Goal: Task Accomplishment & Management: Manage account settings

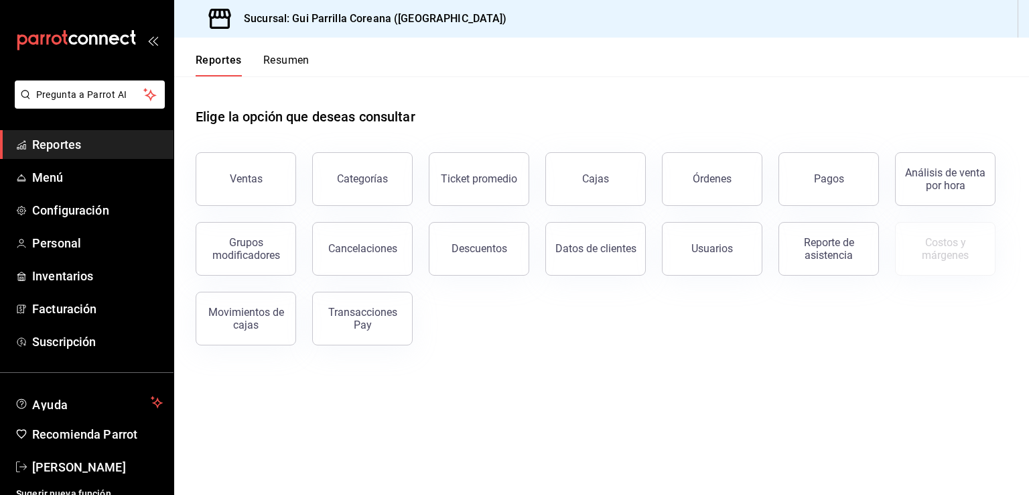
click at [468, 363] on div "Elige la opción que deseas consultar Ventas Categorías Ticket promedio Cajas Ór…" at bounding box center [601, 221] width 855 height 290
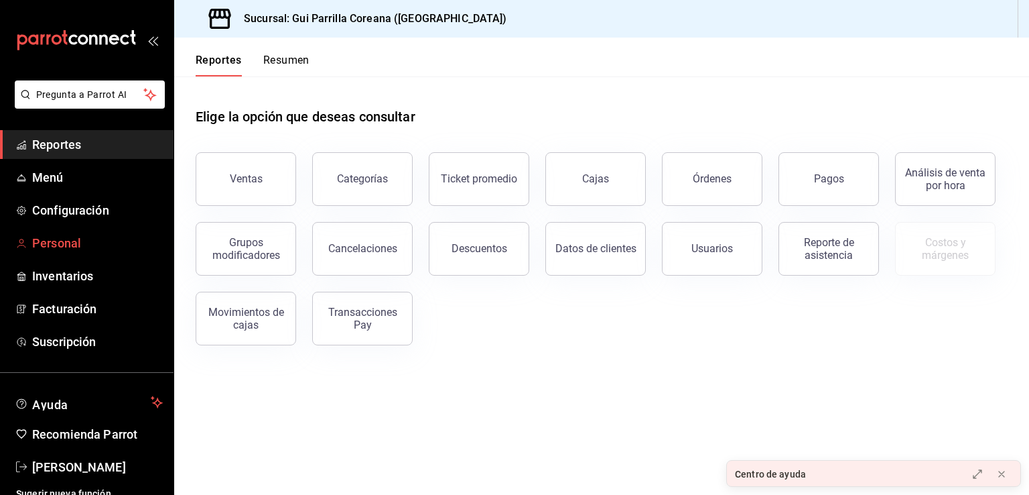
click at [58, 243] on span "Personal" at bounding box center [97, 243] width 131 height 18
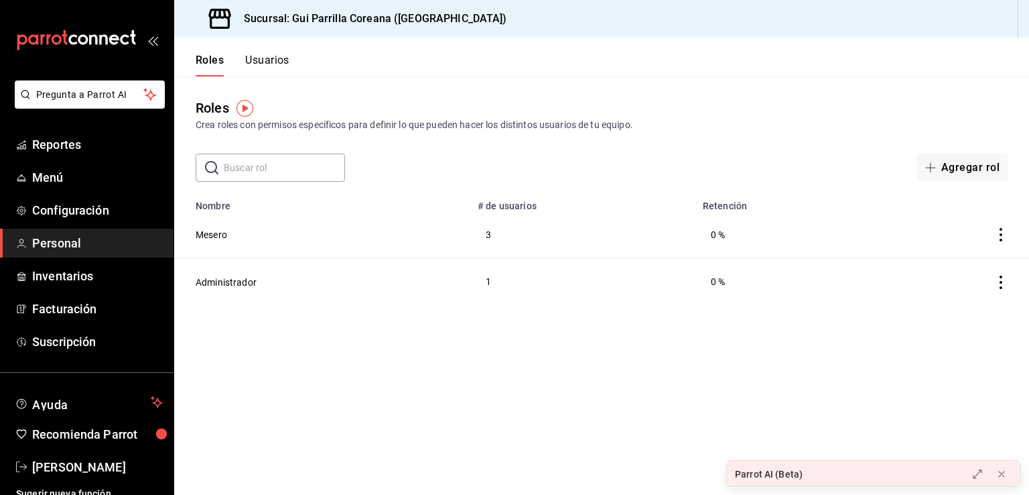
click at [672, 129] on div "Crea roles con permisos específicos para definir lo que pueden hacer los distin…" at bounding box center [602, 125] width 812 height 14
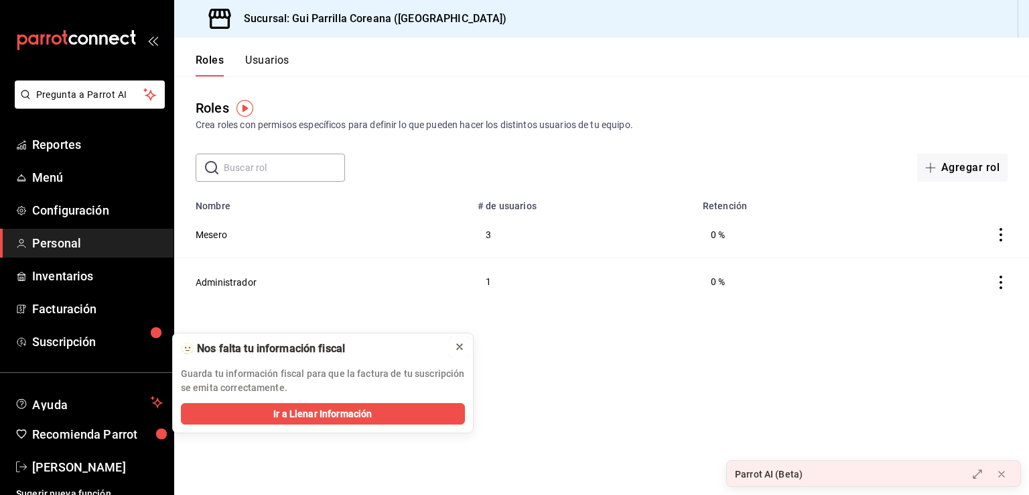
click at [464, 342] on icon at bounding box center [459, 346] width 11 height 11
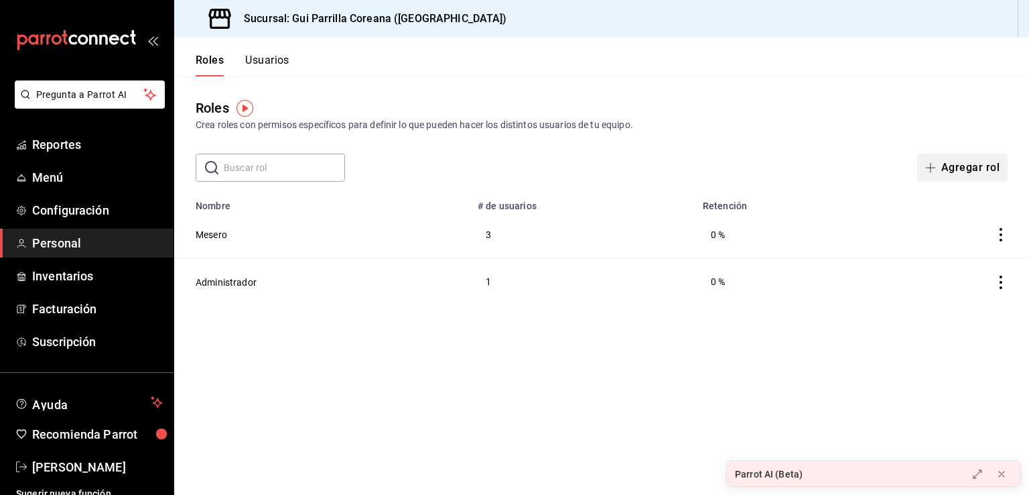
click at [970, 172] on button "Agregar rol" at bounding box center [962, 167] width 90 height 28
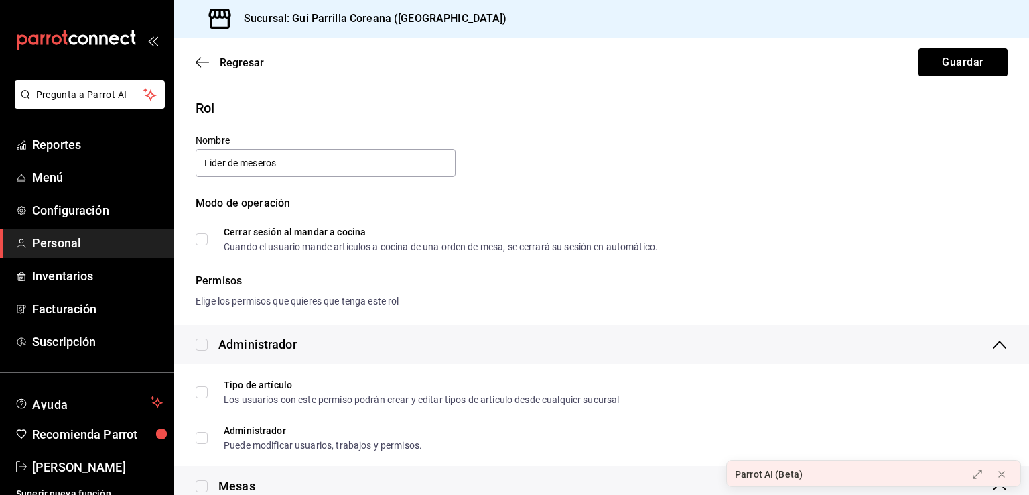
type input "Lider de meseros"
drag, startPoint x: 681, startPoint y: 166, endPoint x: 695, endPoint y: 169, distance: 13.8
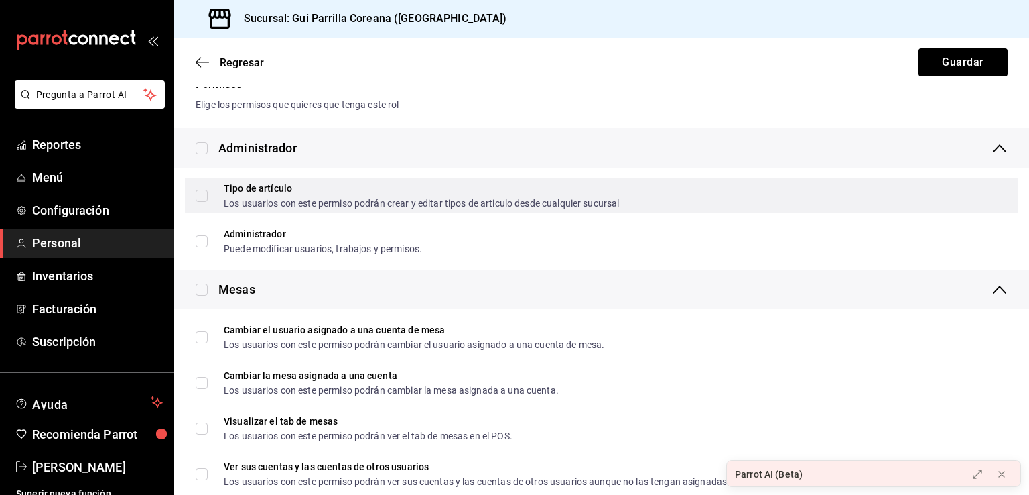
scroll to position [205, 0]
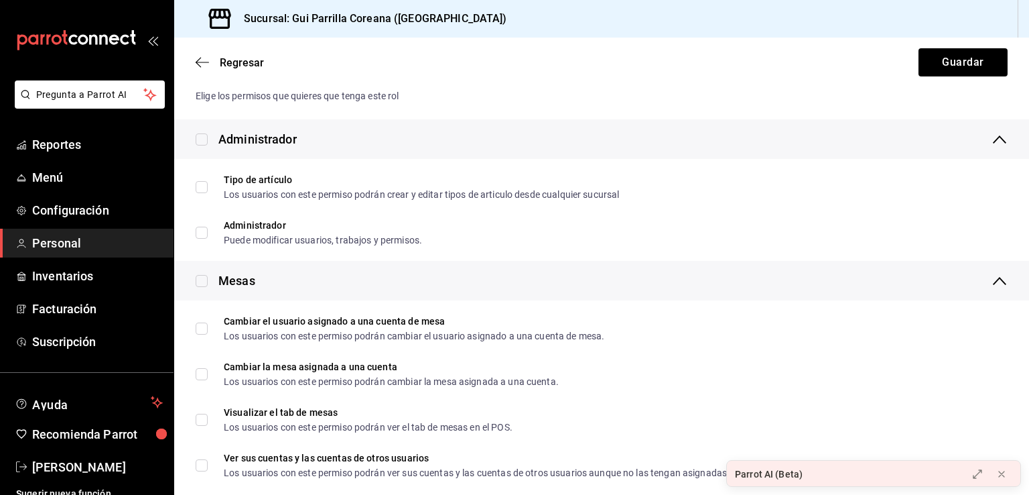
click at [204, 282] on input "checkbox" at bounding box center [202, 281] width 12 height 12
checkbox input "true"
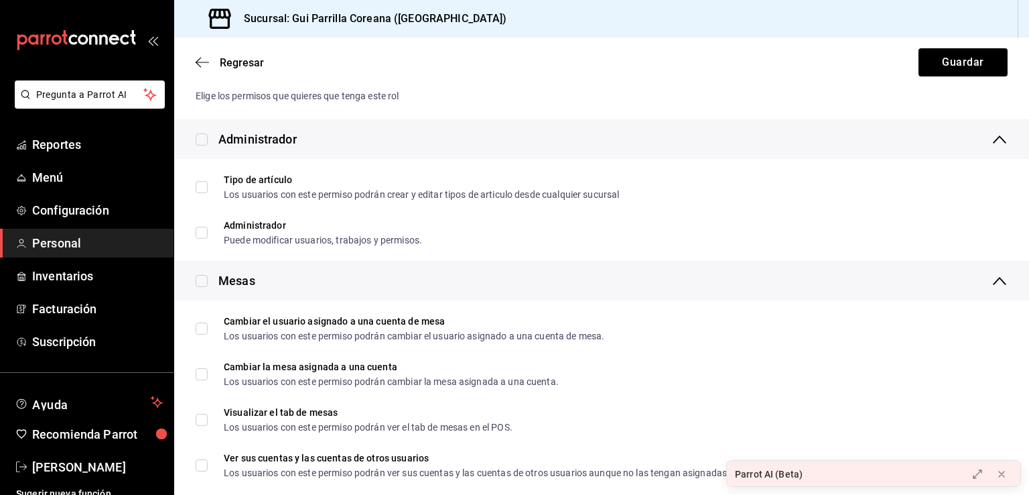
checkbox input "true"
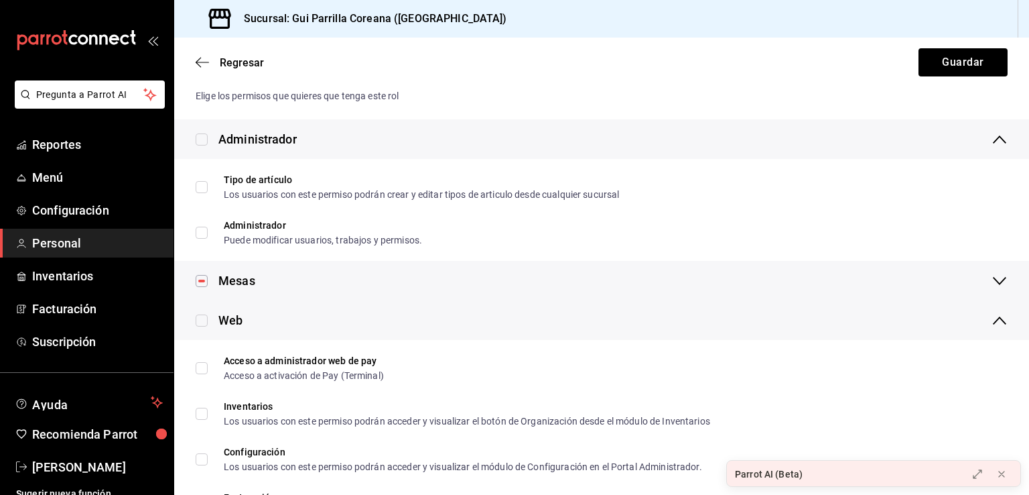
click at [992, 283] on icon at bounding box center [1000, 281] width 16 height 16
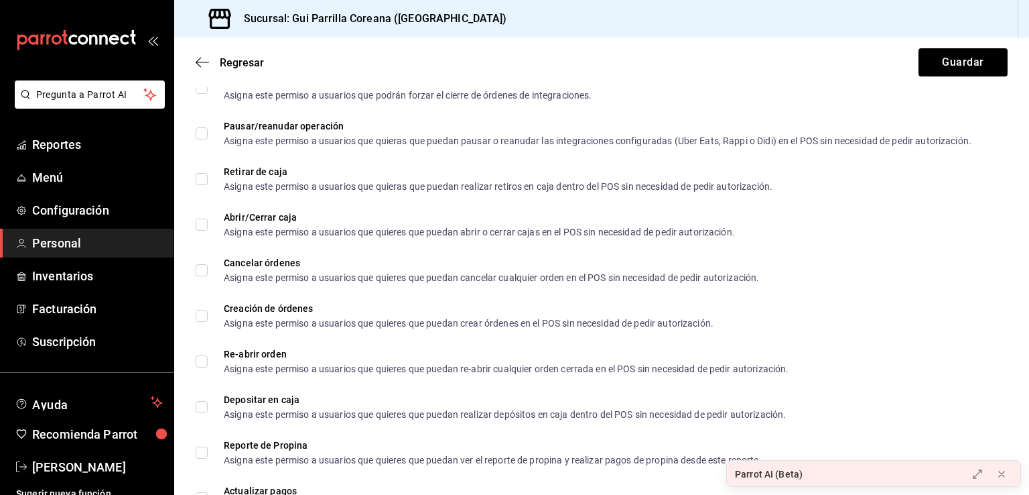
scroll to position [1522, 0]
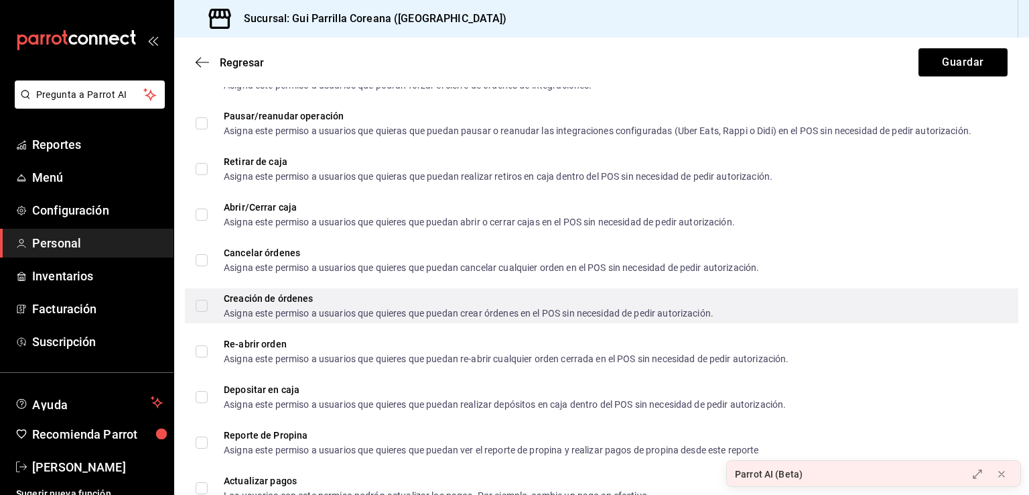
click at [204, 307] on input "Creación de órdenes Asigna este permiso a usuarios que quieres que puedan crear…" at bounding box center [202, 306] width 12 height 12
checkbox input "true"
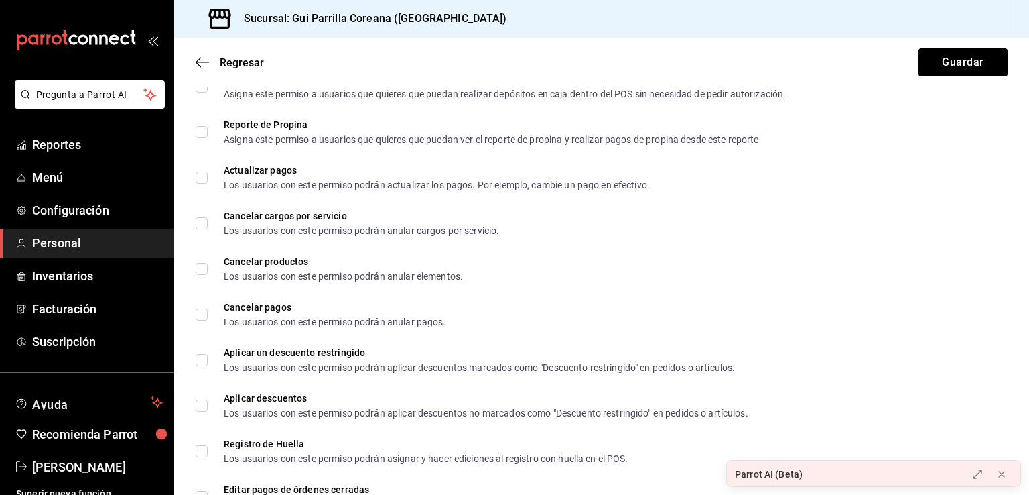
scroll to position [1843, 0]
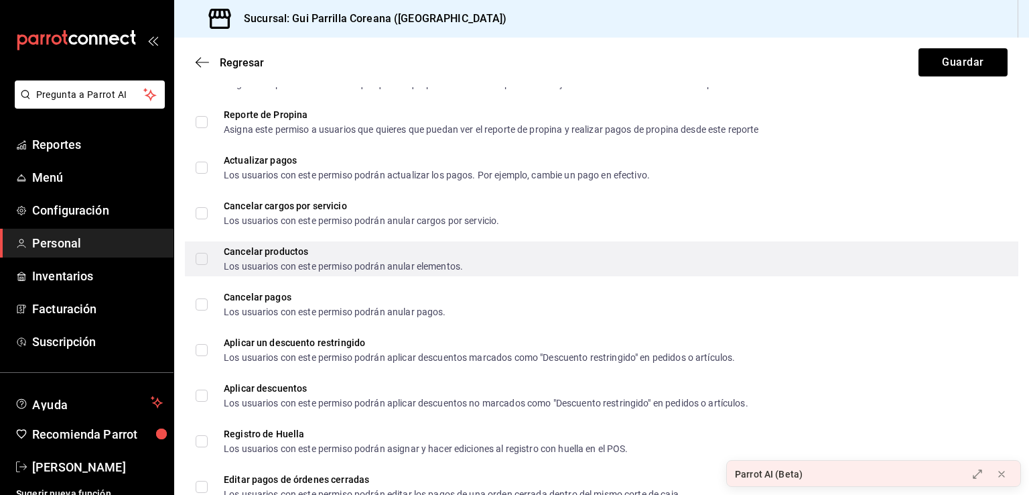
click at [203, 253] on input "Cancelar productos Los usuarios con este permiso podrán anular elementos." at bounding box center [202, 259] width 12 height 12
checkbox input "true"
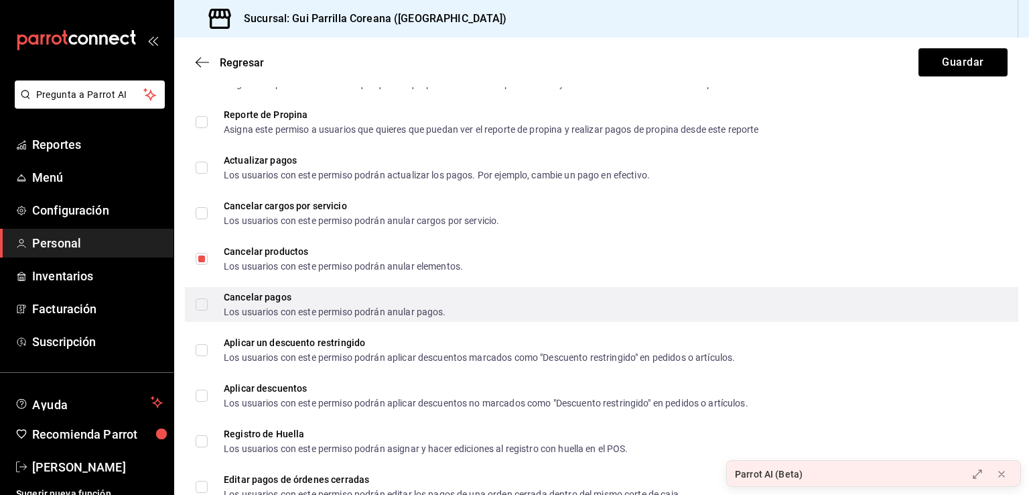
click at [202, 307] on input "Cancelar pagos Los usuarios con este permiso podrán anular pagos." at bounding box center [202, 304] width 12 height 12
click at [206, 300] on input "Cancelar pagos Los usuarios con este permiso podrán anular pagos." at bounding box center [202, 304] width 12 height 12
checkbox input "false"
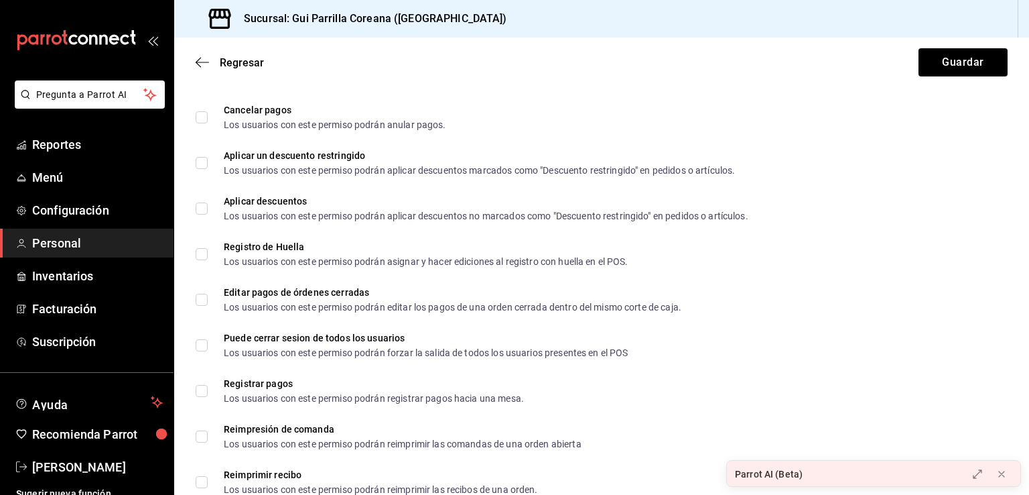
scroll to position [2037, 0]
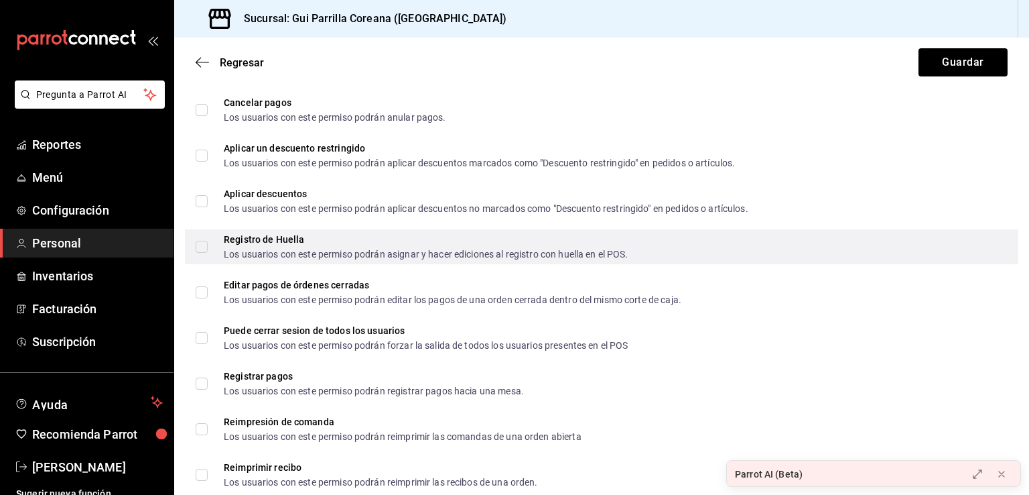
click at [215, 247] on span "Registro de Huella Los usuarios con este permiso podrán asignar y hacer edicion…" at bounding box center [418, 247] width 421 height 24
click at [208, 247] on input "Registro de Huella Los usuarios con este permiso podrán asignar y hacer edicion…" at bounding box center [202, 247] width 12 height 12
click at [202, 241] on input "Registro de Huella Los usuarios con este permiso podrán asignar y hacer edicion…" at bounding box center [202, 247] width 12 height 12
checkbox input "true"
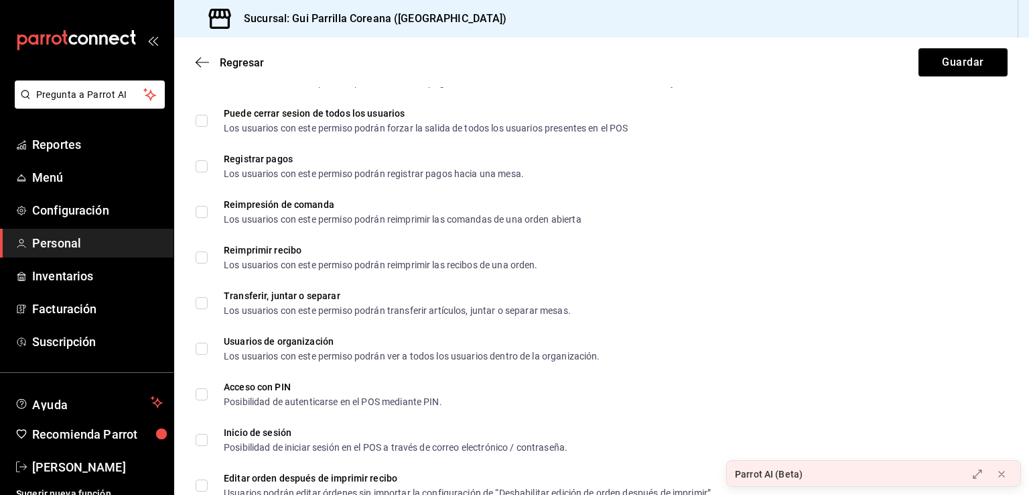
scroll to position [2265, 0]
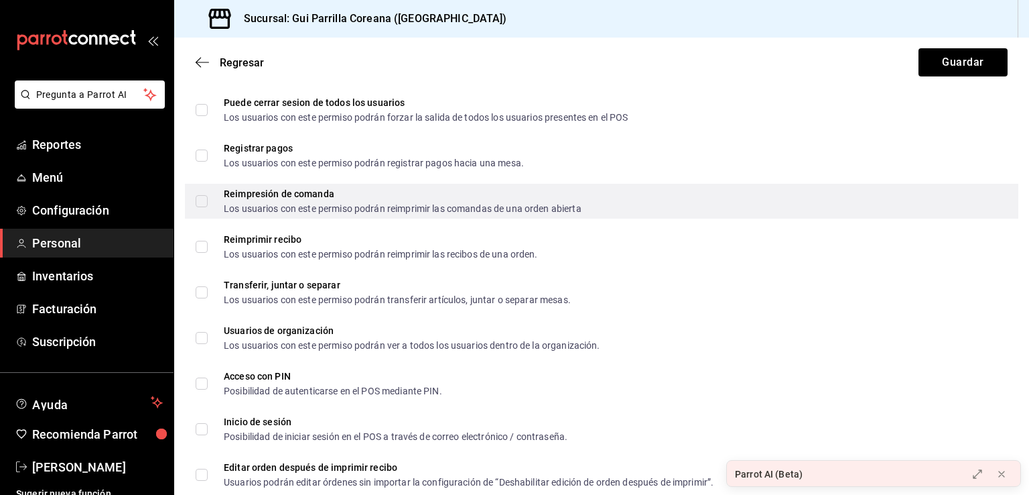
click at [202, 202] on input "Reimpresión de comanda Los usuarios con este permiso podrán reimprimir las coma…" at bounding box center [202, 201] width 12 height 12
checkbox input "true"
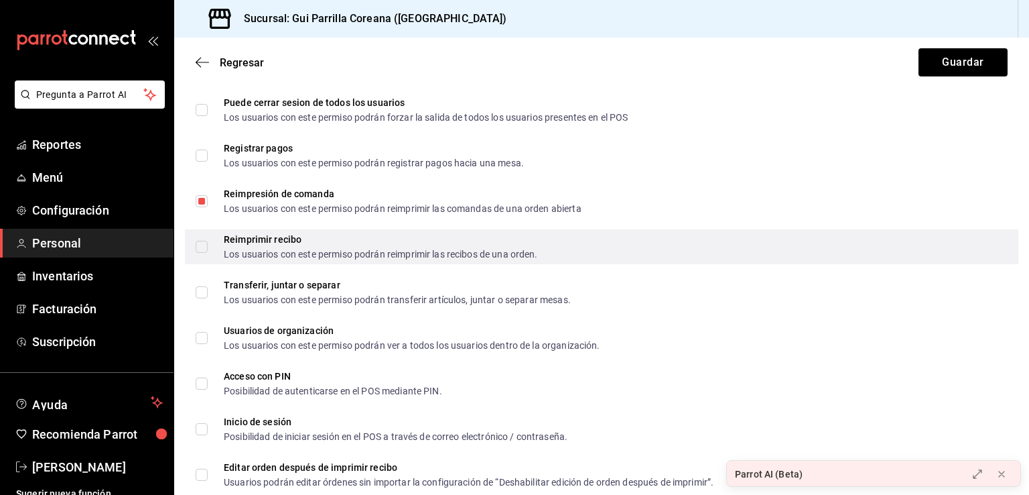
click at [202, 247] on input "Reimprimir recibo Los usuarios con este permiso podrán reimprimir las recibos d…" at bounding box center [202, 247] width 12 height 12
checkbox input "true"
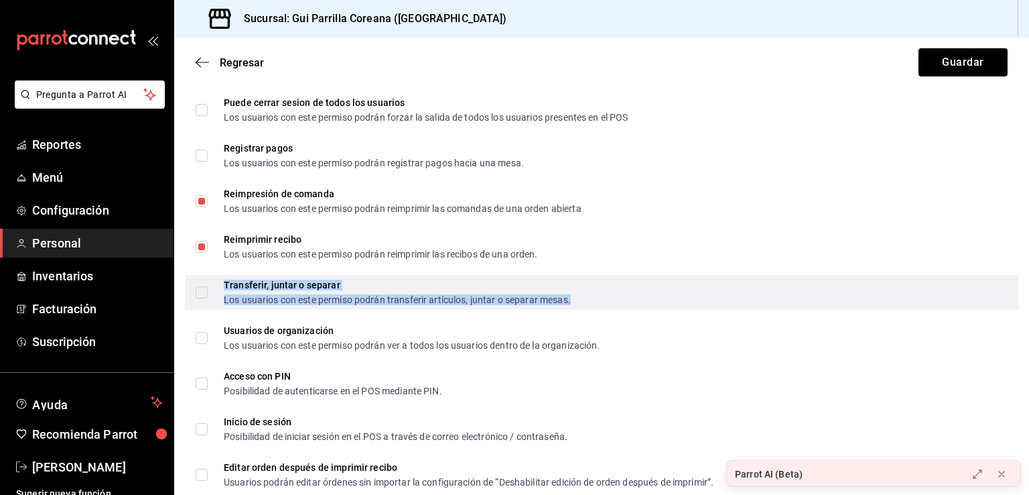
drag, startPoint x: 417, startPoint y: 297, endPoint x: 430, endPoint y: 298, distance: 13.5
click at [416, 297] on div "Los usuarios con este permiso podrán transferir artículos, juntar o separar mes…" at bounding box center [397, 299] width 347 height 9
checkbox input "true"
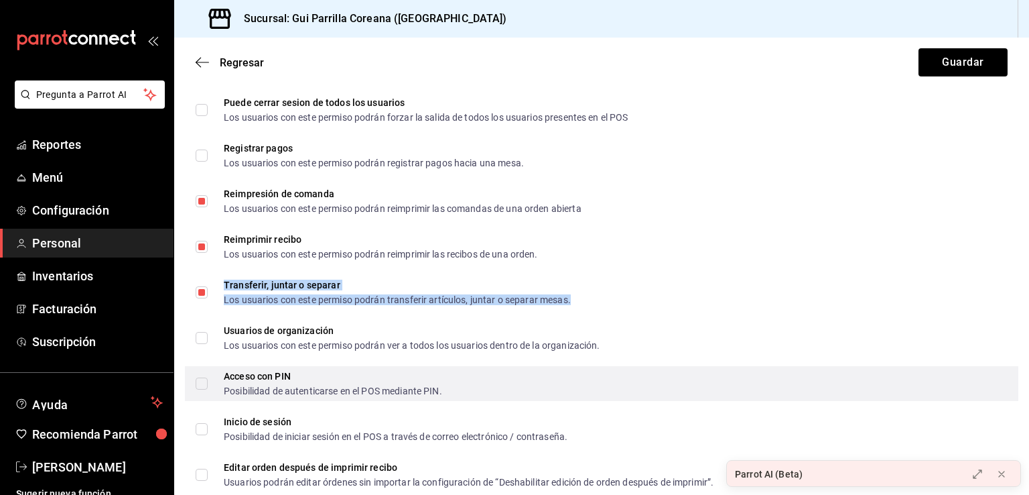
click at [200, 385] on input "Acceso con PIN Posibilidad de autenticarse en el POS mediante PIN." at bounding box center [202, 383] width 12 height 12
checkbox input "true"
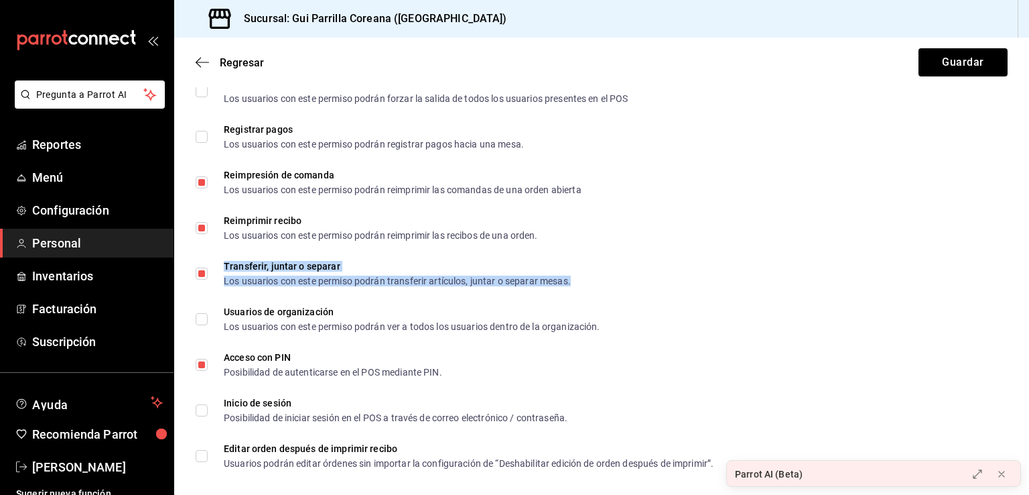
scroll to position [2294, 0]
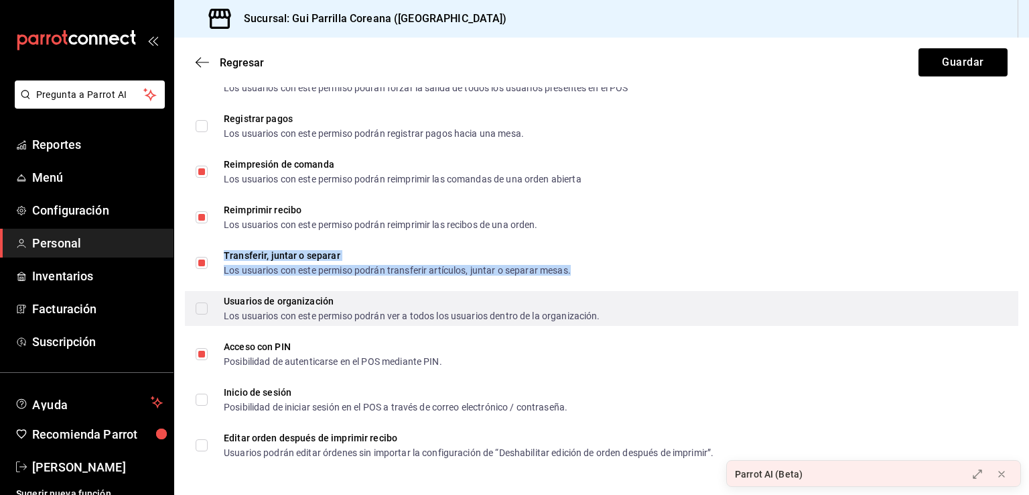
drag, startPoint x: 204, startPoint y: 305, endPoint x: 214, endPoint y: 312, distance: 13.0
click at [204, 305] on input "Usuarios de organización Los usuarios con este permiso podrán ver a todos los u…" at bounding box center [202, 308] width 12 height 12
checkbox input "true"
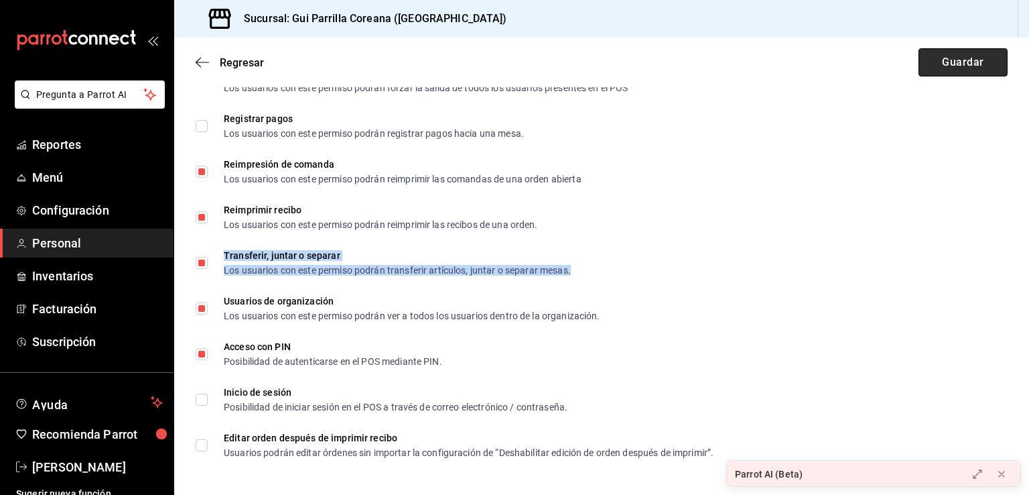
click at [933, 64] on button "Guardar" at bounding box center [963, 62] width 89 height 28
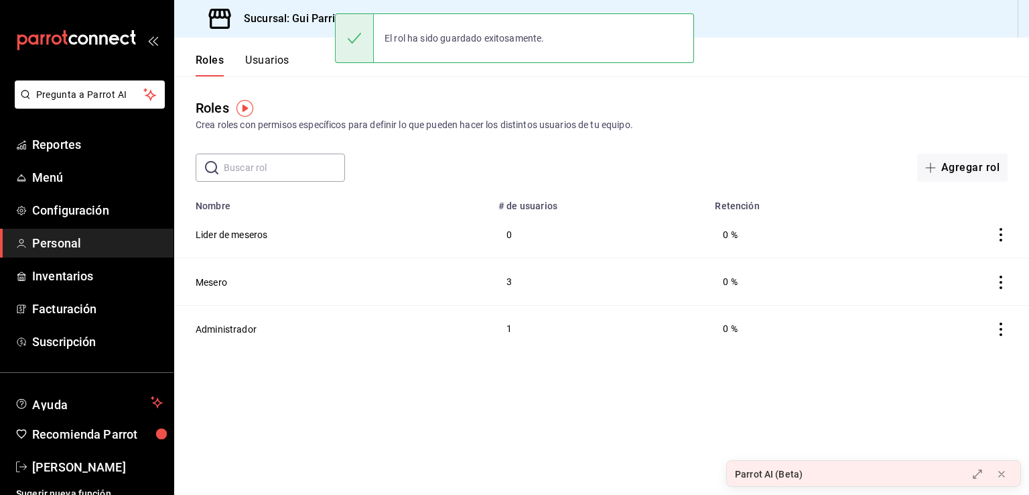
click at [280, 55] on button "Usuarios" at bounding box center [267, 65] width 44 height 23
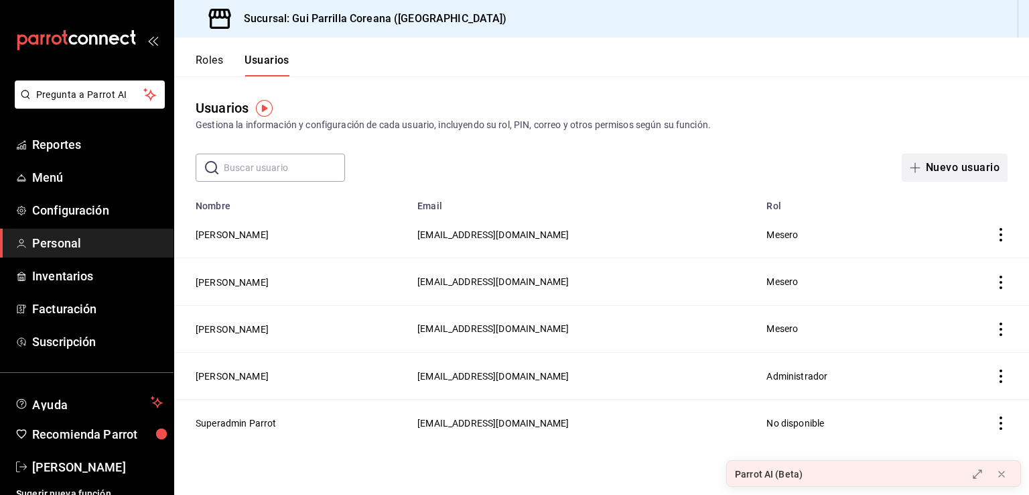
click at [952, 161] on button "Nuevo usuario" at bounding box center [955, 167] width 106 height 28
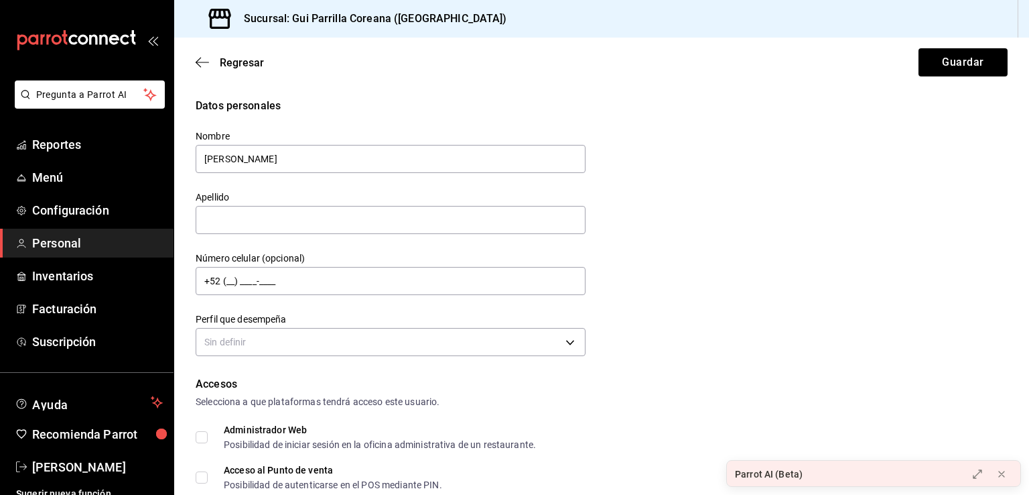
type input "[PERSON_NAME]"
type input "C"
type input "[PERSON_NAME]"
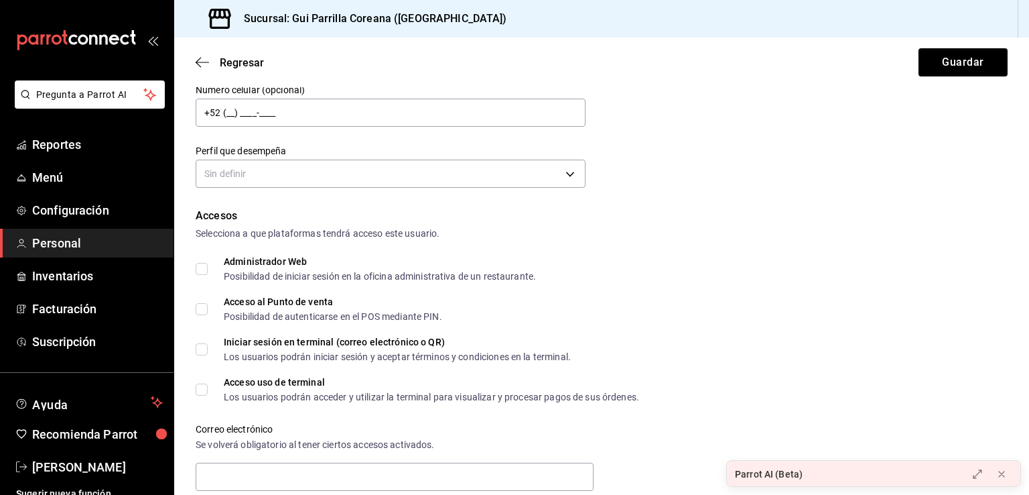
scroll to position [246, 0]
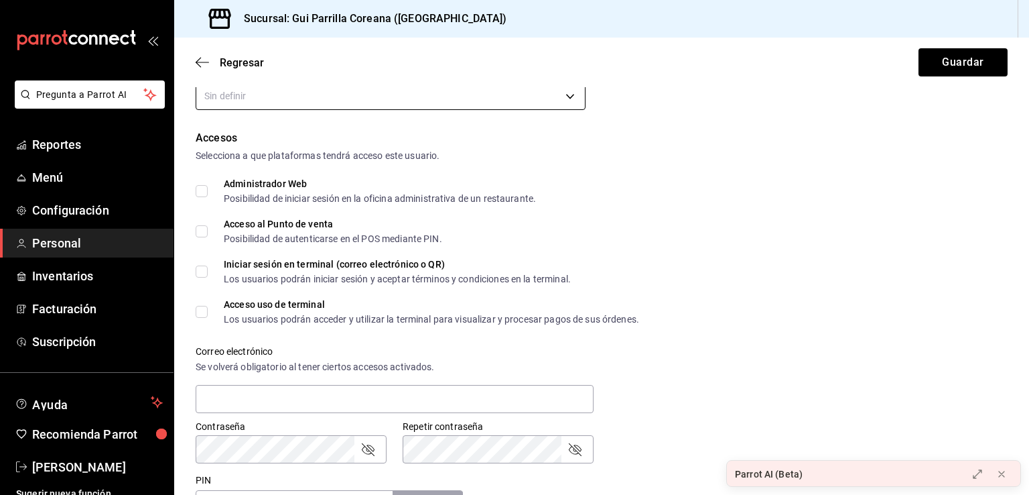
click at [537, 110] on div "Sin definir" at bounding box center [391, 94] width 390 height 36
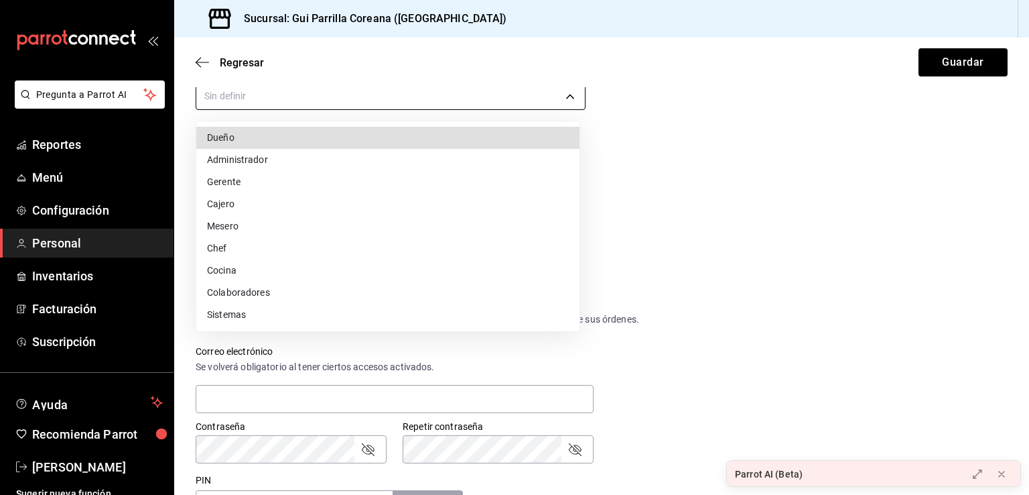
click at [536, 106] on body "Pregunta a Parrot AI Reportes Menú Configuración Personal Inventarios Facturaci…" at bounding box center [514, 247] width 1029 height 495
click at [312, 229] on li "Mesero" at bounding box center [387, 226] width 383 height 22
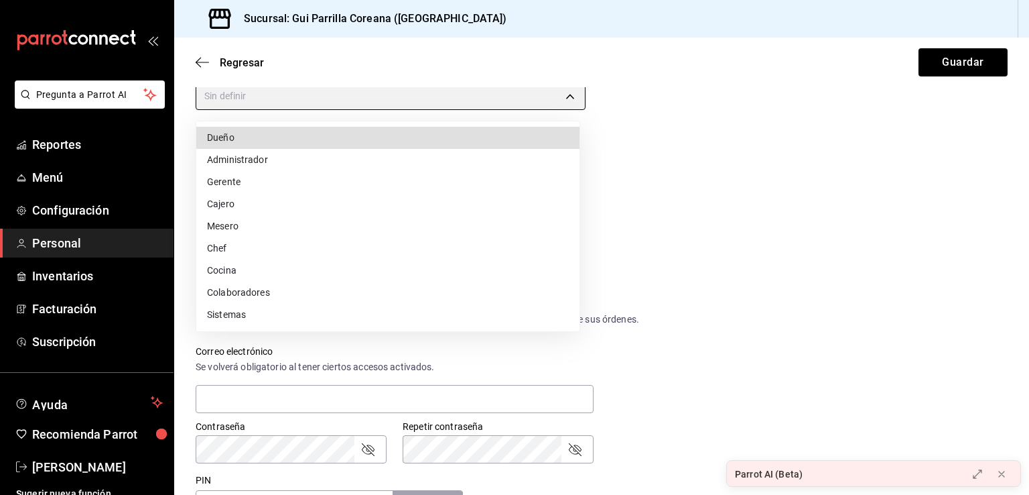
type input "WAITER"
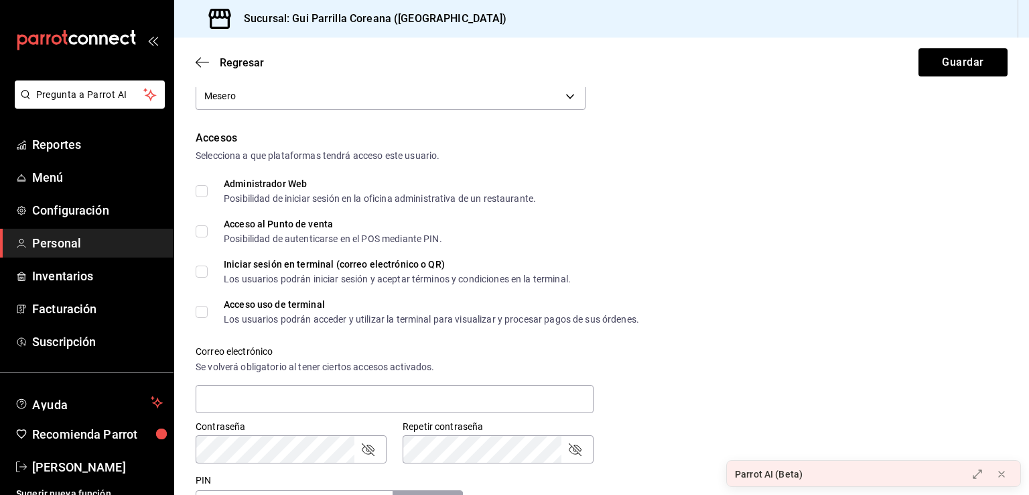
click at [694, 209] on div "Dueño Administrador Gerente Cajero Mesero Chef Cocina Colaboradores Sistemas" at bounding box center [514, 247] width 1029 height 495
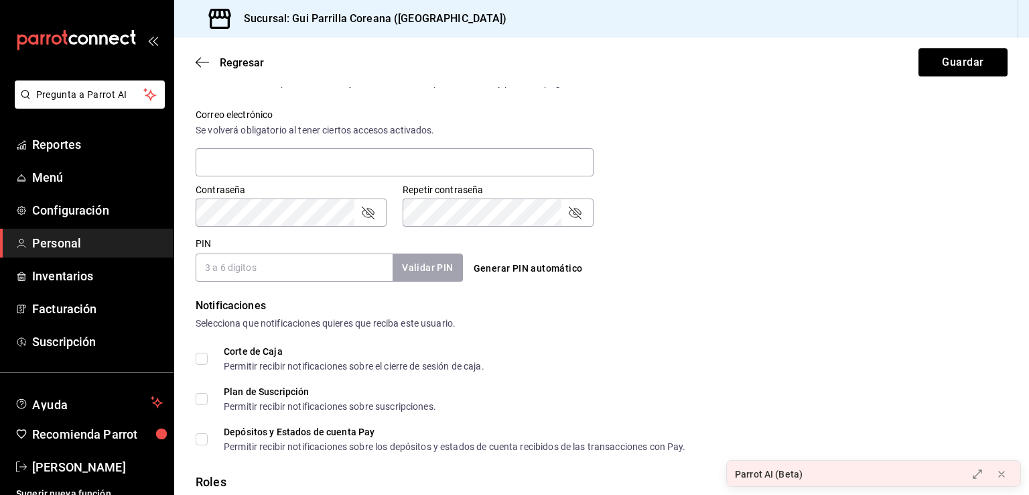
scroll to position [576, 0]
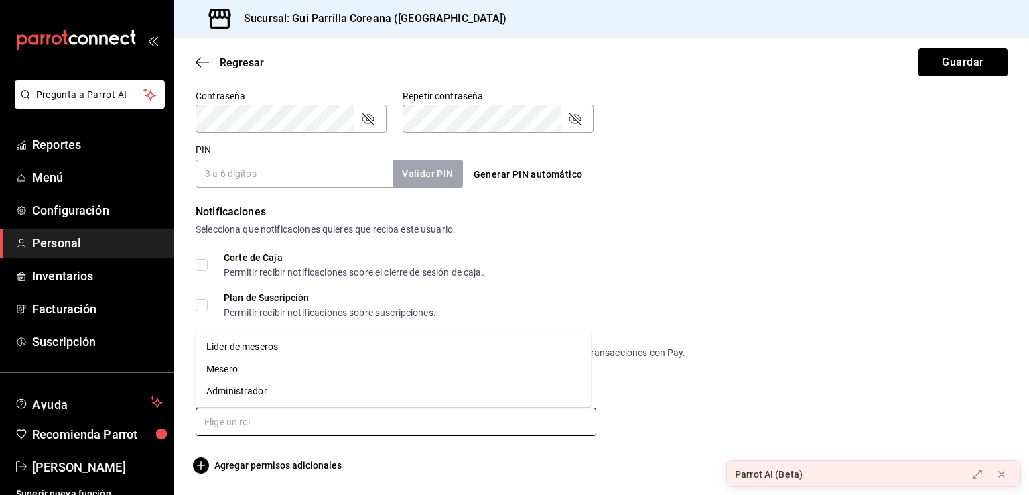
drag, startPoint x: 360, startPoint y: 432, endPoint x: 240, endPoint y: 346, distance: 147.8
click at [360, 432] on input "text" at bounding box center [396, 421] width 401 height 28
click at [241, 343] on li "Lider de meseros" at bounding box center [393, 347] width 395 height 22
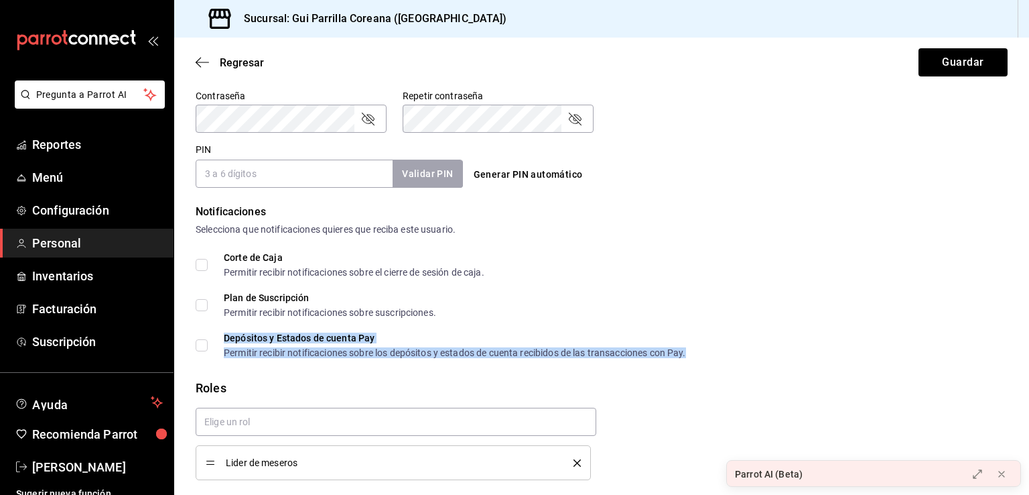
click at [240, 345] on div "Depósitos y Estados de cuenta Pay Permitir recibir notificaciones sobre los dep…" at bounding box center [455, 345] width 462 height 24
checkbox input "true"
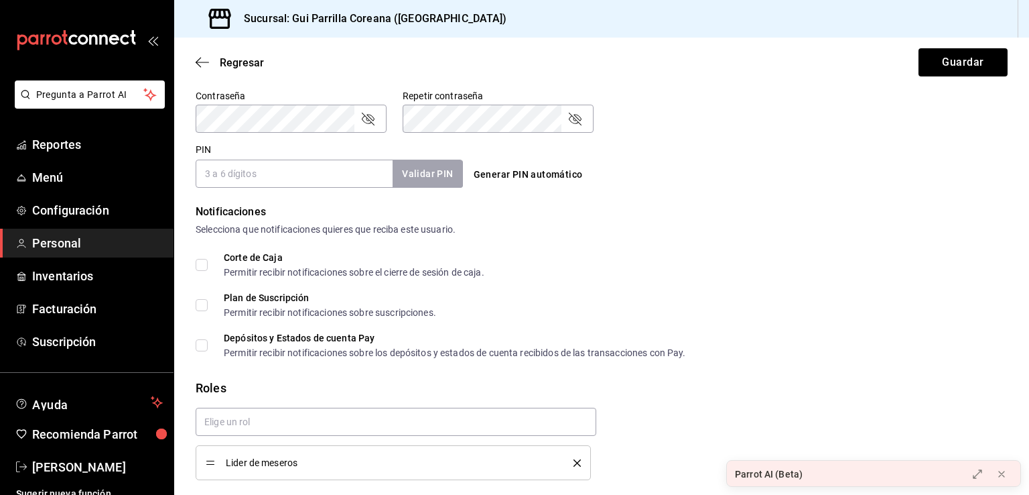
click at [791, 279] on div "Corte de Caja Permitir recibir notificaciones sobre el cierre de sesión de caja…" at bounding box center [602, 305] width 812 height 105
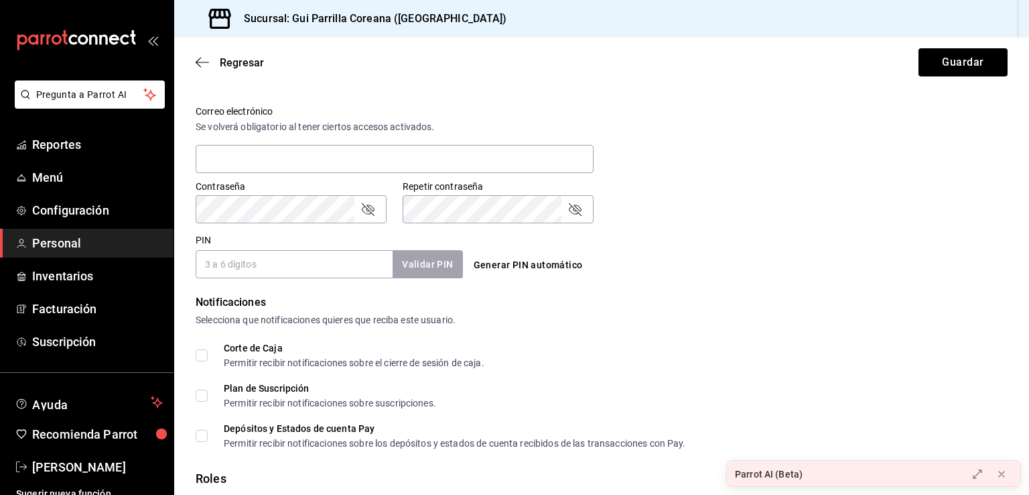
scroll to position [470, 0]
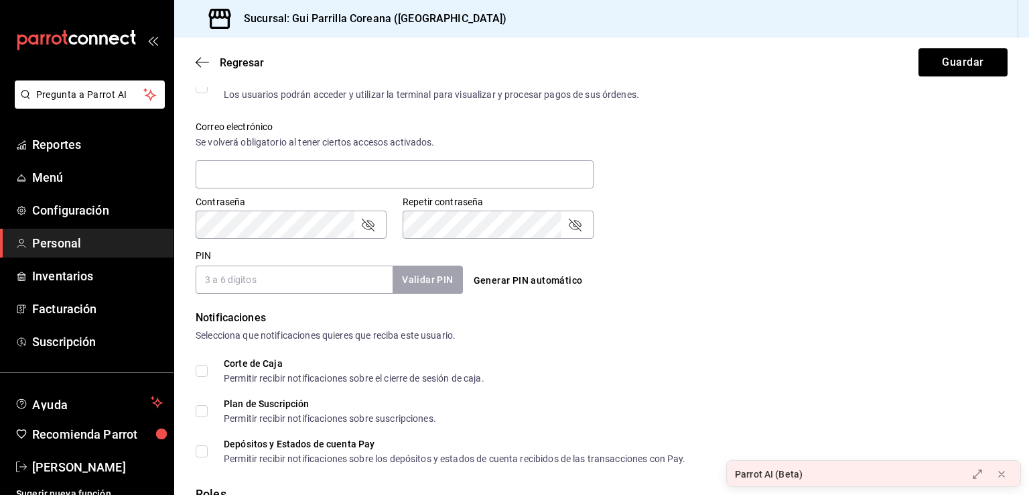
click at [260, 283] on input "PIN" at bounding box center [294, 279] width 197 height 28
click at [284, 275] on input "PIN" at bounding box center [294, 279] width 197 height 28
click at [610, 343] on div "Notificaciones Selecciona que notificaciones quieres que reciba este usuario. C…" at bounding box center [602, 386] width 812 height 153
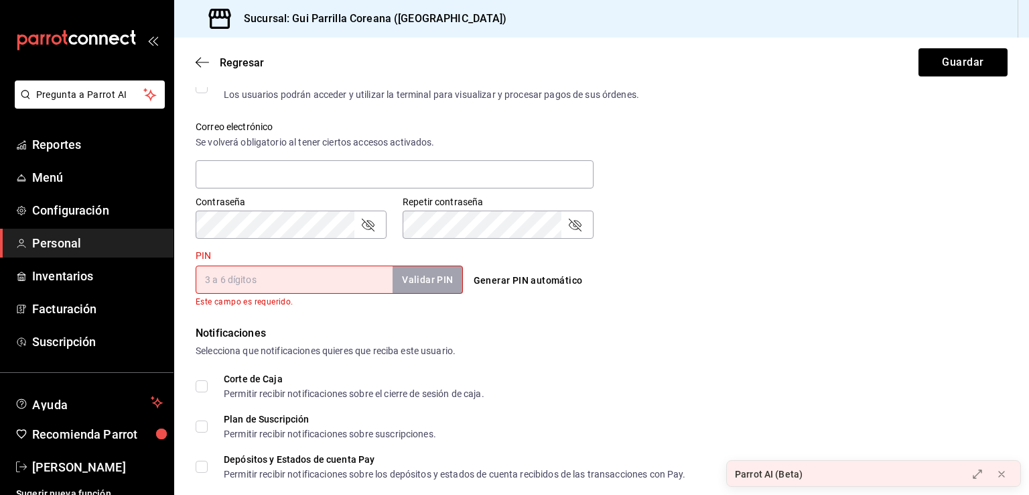
click at [249, 281] on input "PIN" at bounding box center [294, 279] width 197 height 28
drag, startPoint x: 216, startPoint y: 277, endPoint x: 206, endPoint y: 279, distance: 10.3
click at [210, 279] on input "0337" at bounding box center [294, 279] width 197 height 28
type input "0337"
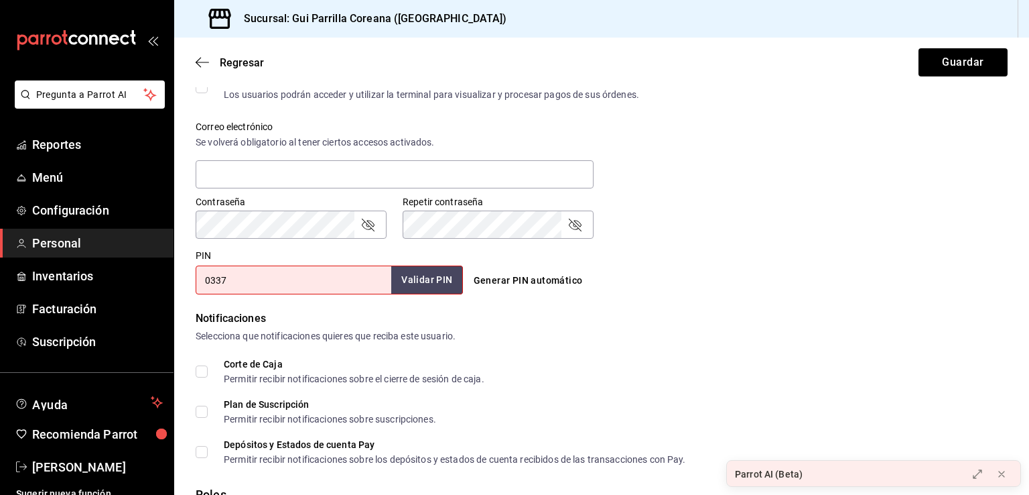
click at [421, 282] on button "Validar PIN" at bounding box center [426, 279] width 71 height 29
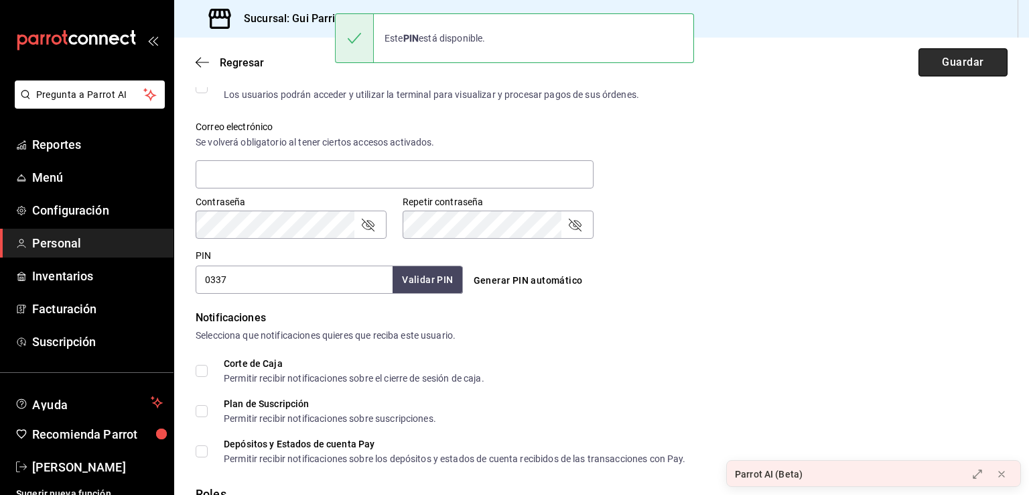
click at [923, 63] on button "Guardar" at bounding box center [963, 62] width 89 height 28
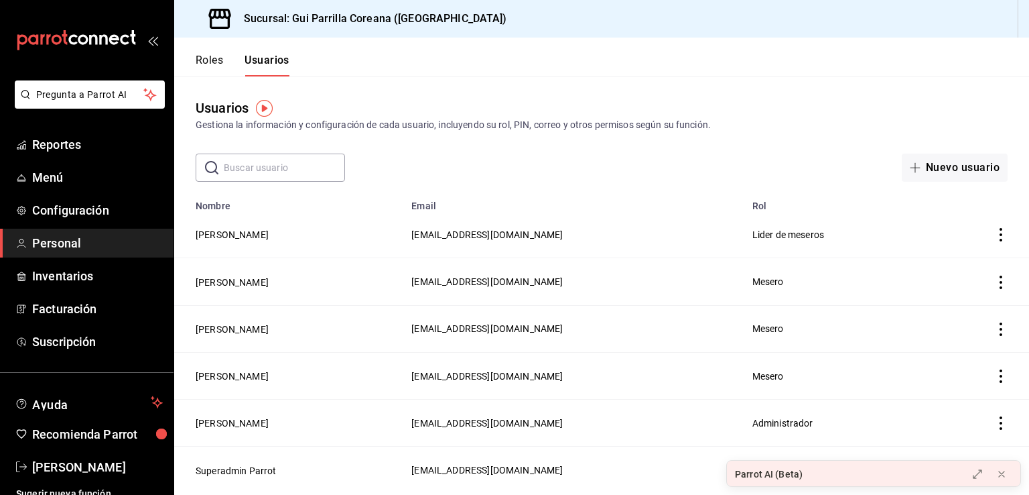
click at [579, 172] on div "​ ​ Nuevo usuario" at bounding box center [601, 167] width 855 height 28
click at [759, 151] on div "Usuarios Gestiona la información y configuración de cada usuario, incluyendo su…" at bounding box center [601, 128] width 855 height 105
click at [639, 167] on div "​ ​ Nuevo usuario" at bounding box center [601, 167] width 855 height 28
click at [957, 167] on button "Nuevo usuario" at bounding box center [955, 167] width 106 height 28
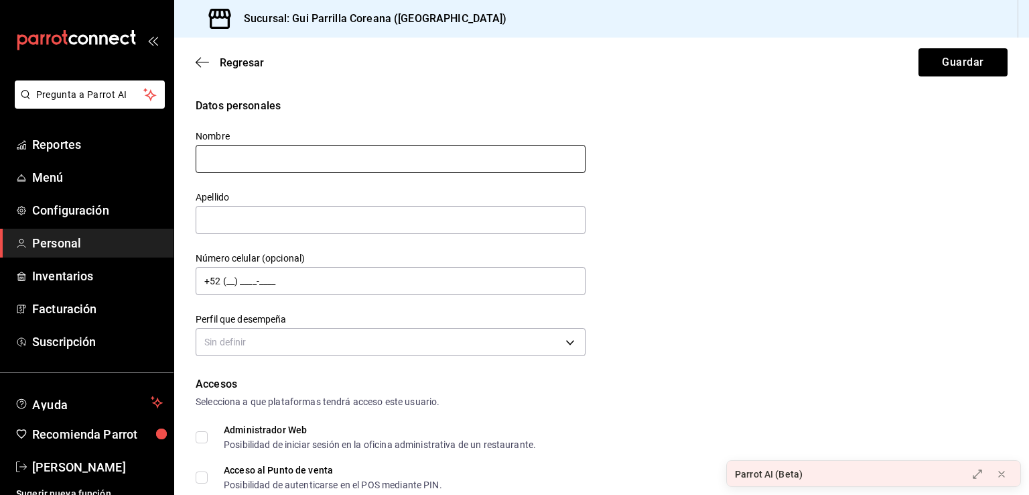
click at [426, 168] on input "text" at bounding box center [391, 159] width 390 height 28
type input "[PERSON_NAME]"
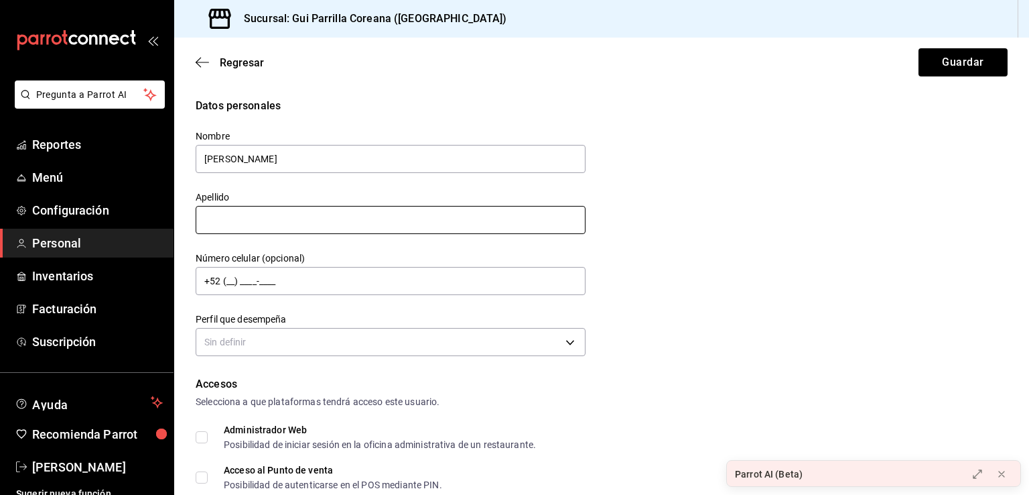
click at [451, 223] on input "text" at bounding box center [391, 220] width 390 height 28
type input "[PERSON_NAME]"
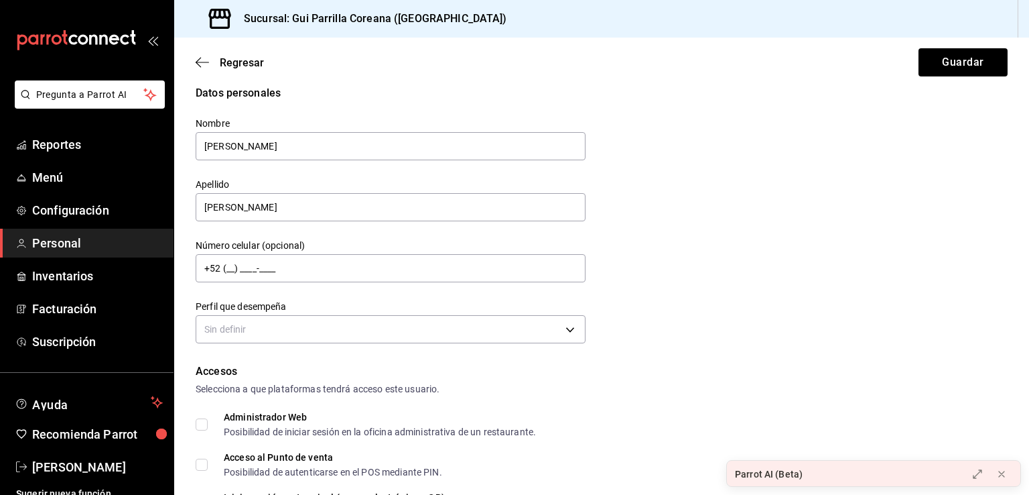
scroll to position [52, 0]
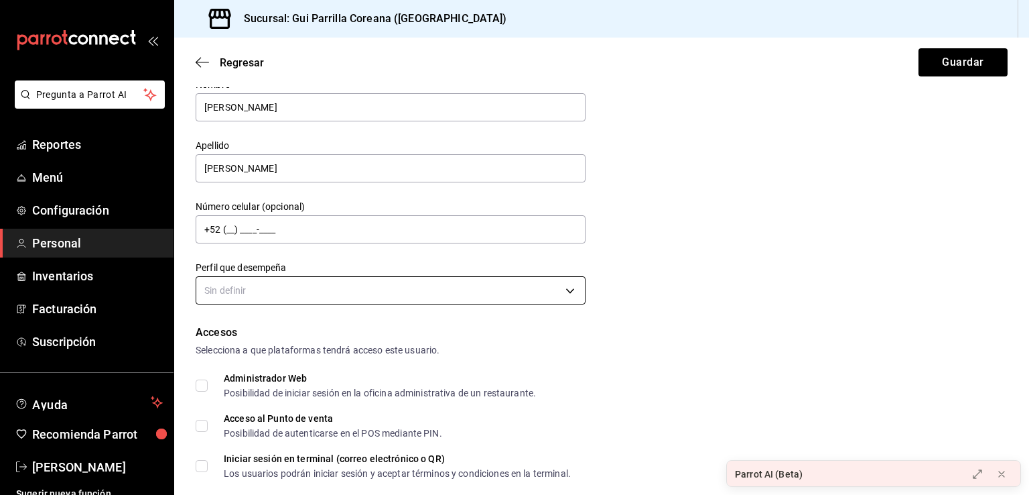
click at [440, 287] on body "Pregunta a Parrot AI Reportes Menú Configuración Personal Inventarios Facturaci…" at bounding box center [514, 247] width 1029 height 495
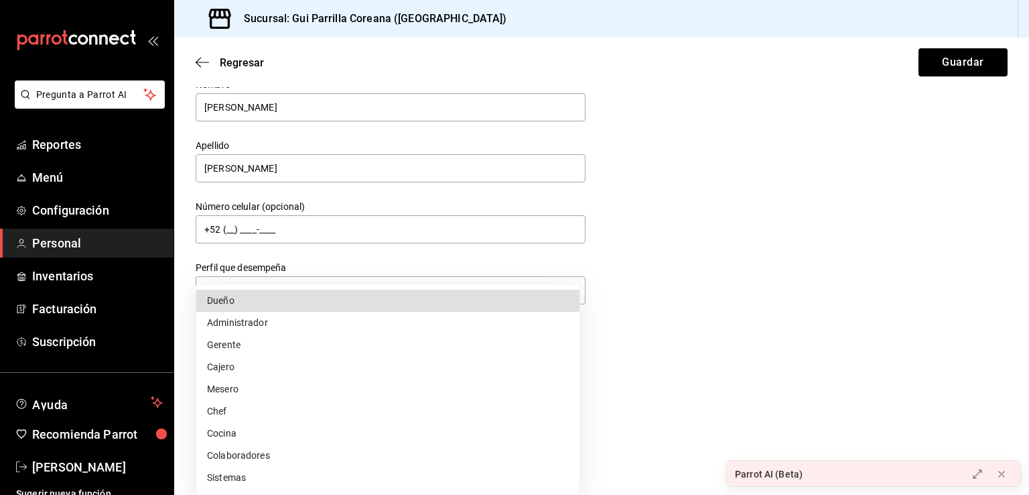
drag, startPoint x: 356, startPoint y: 383, endPoint x: 372, endPoint y: 383, distance: 15.4
click at [356, 383] on li "Mesero" at bounding box center [387, 389] width 383 height 22
type input "WAITER"
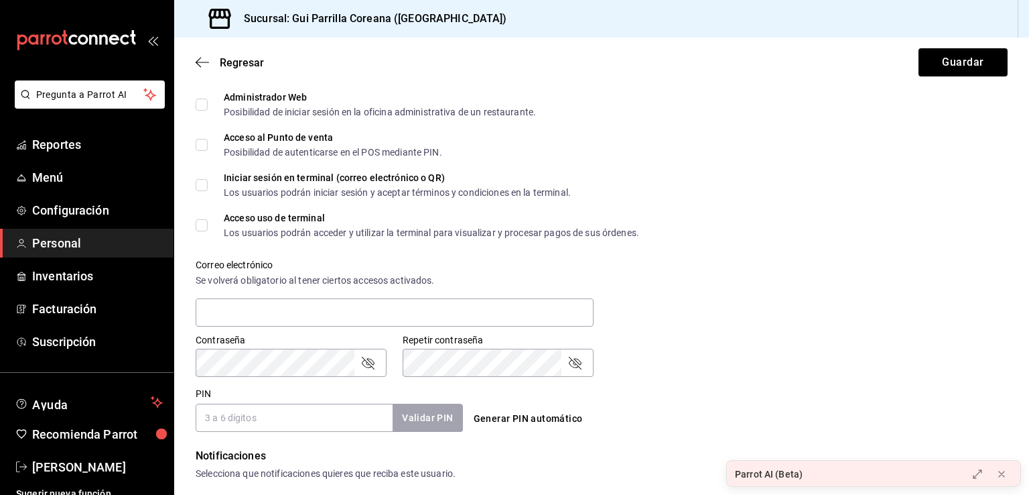
scroll to position [576, 0]
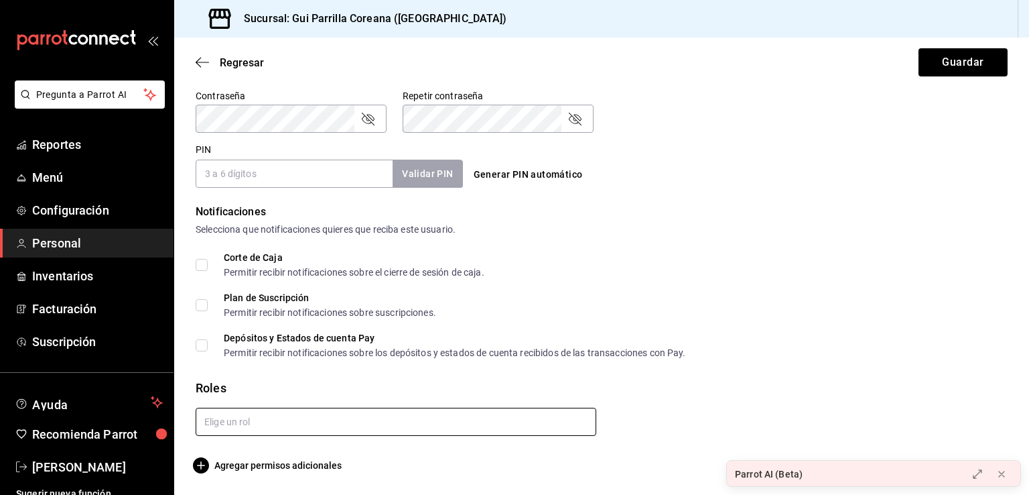
click at [338, 421] on input "text" at bounding box center [396, 421] width 401 height 28
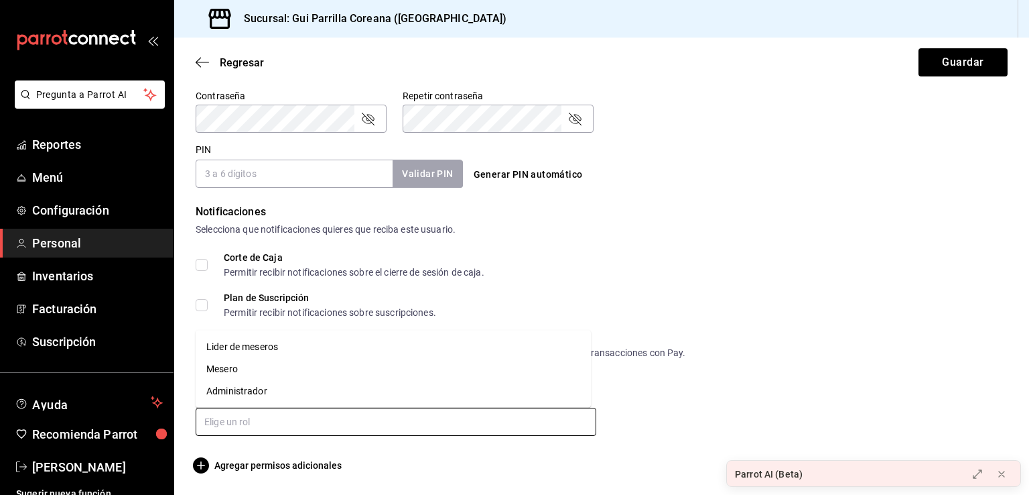
click at [263, 374] on li "Mesero" at bounding box center [393, 369] width 395 height 22
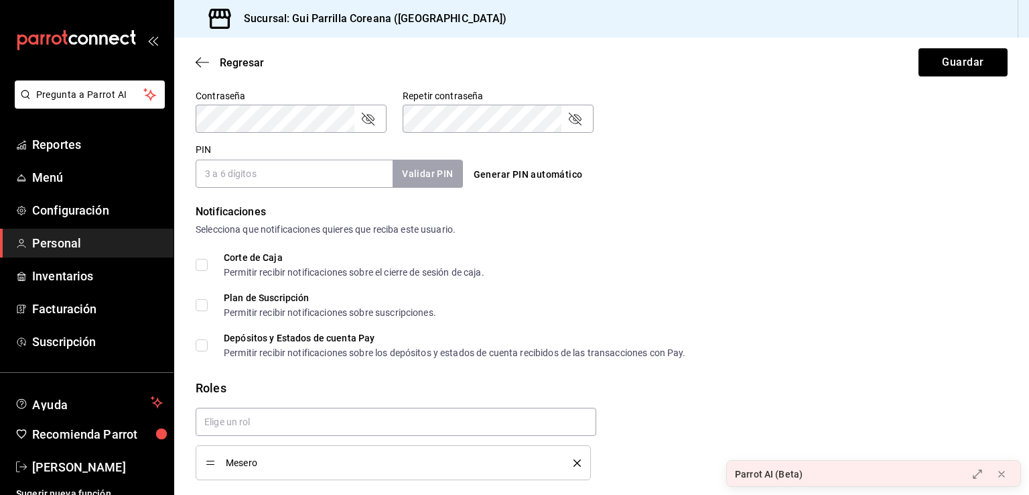
checkbox input "true"
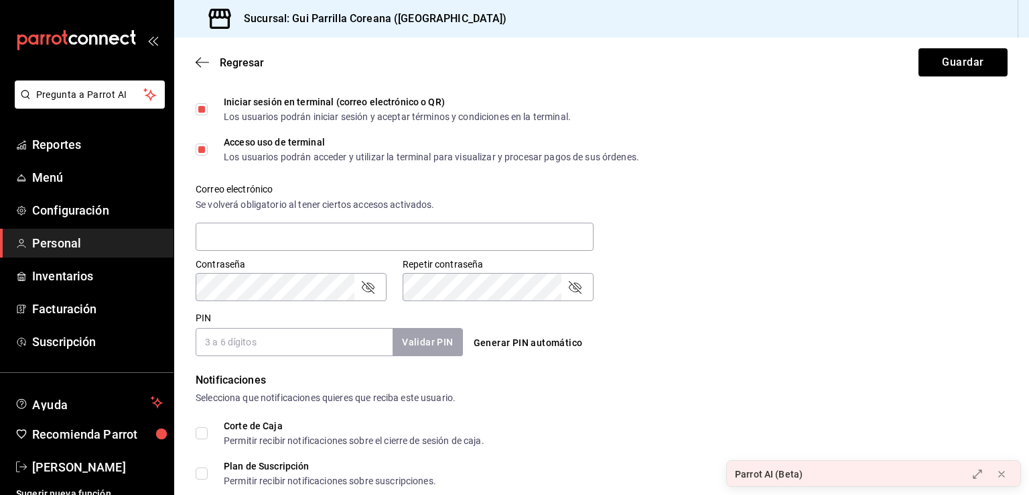
scroll to position [409, 0]
click at [273, 349] on input "PIN" at bounding box center [294, 341] width 197 height 28
type input "2535"
click at [423, 346] on button "Validar PIN" at bounding box center [426, 341] width 71 height 29
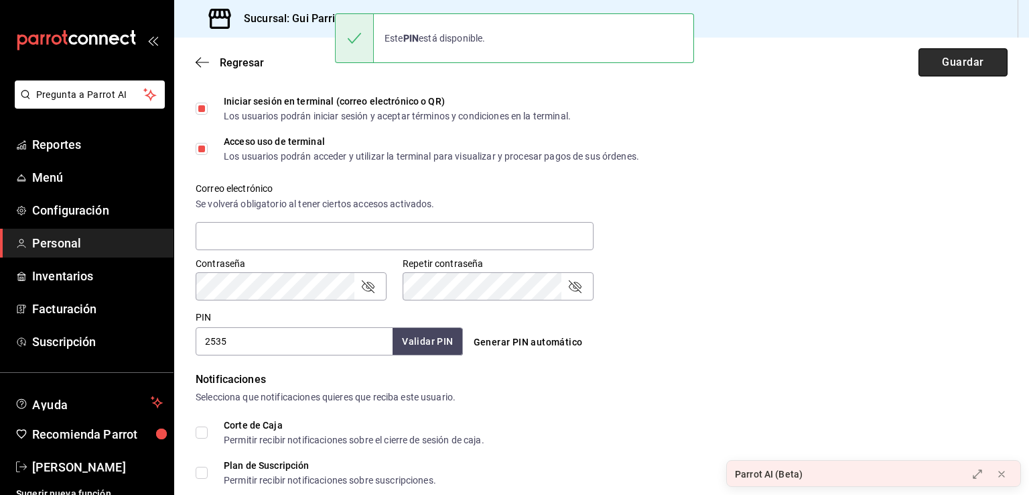
click at [973, 68] on button "Guardar" at bounding box center [963, 62] width 89 height 28
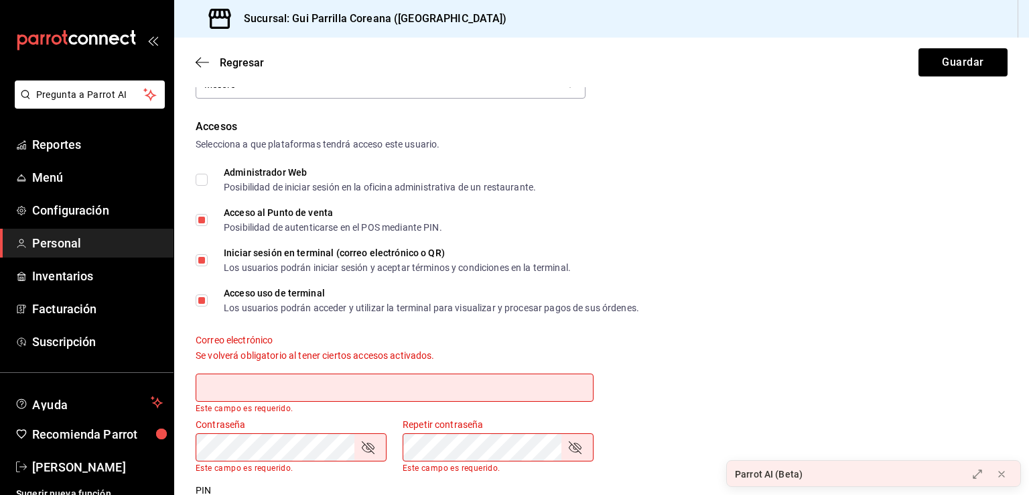
scroll to position [256, 0]
click at [203, 263] on input "Iniciar sesión en terminal (correo electrónico o QR) Los usuarios podrán inicia…" at bounding box center [202, 261] width 12 height 12
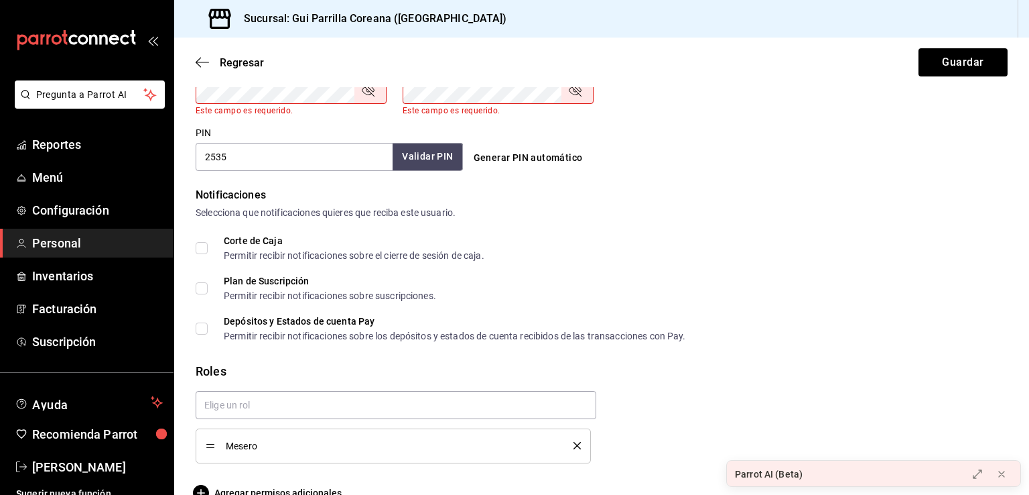
scroll to position [627, 0]
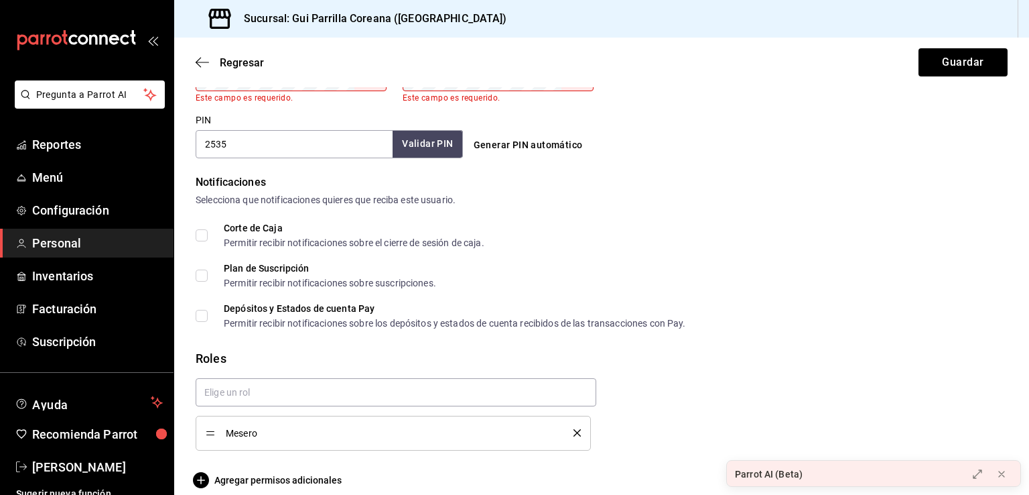
drag, startPoint x: 714, startPoint y: 216, endPoint x: 677, endPoint y: 89, distance: 131.7
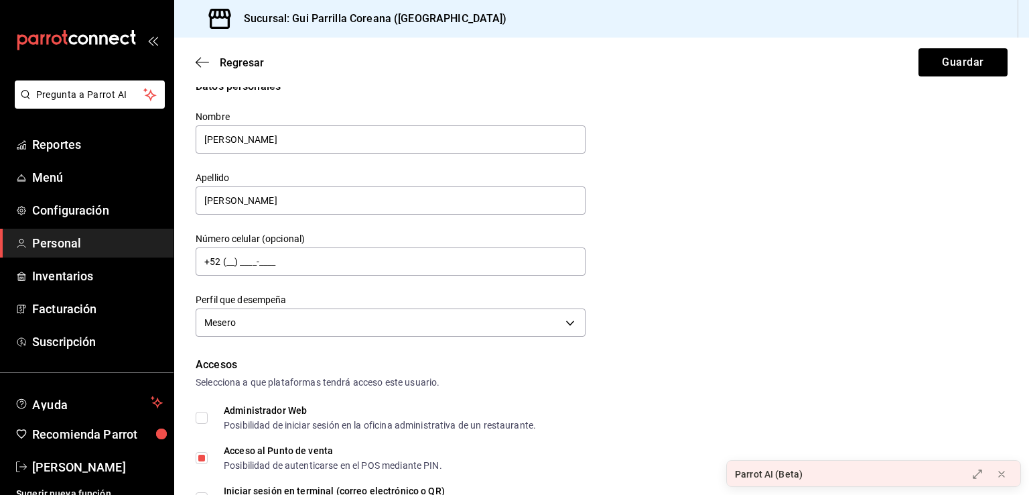
scroll to position [17, 0]
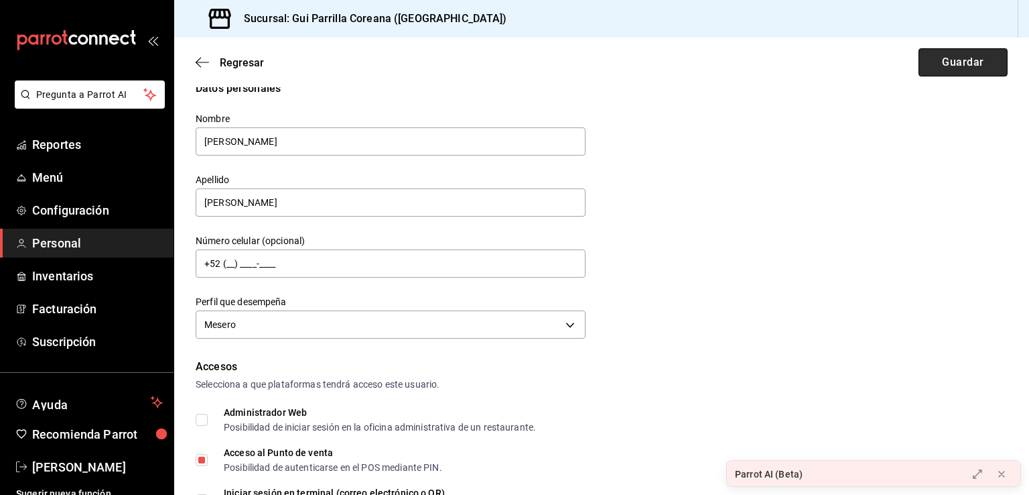
click at [946, 62] on button "Guardar" at bounding box center [963, 62] width 89 height 28
checkbox input "true"
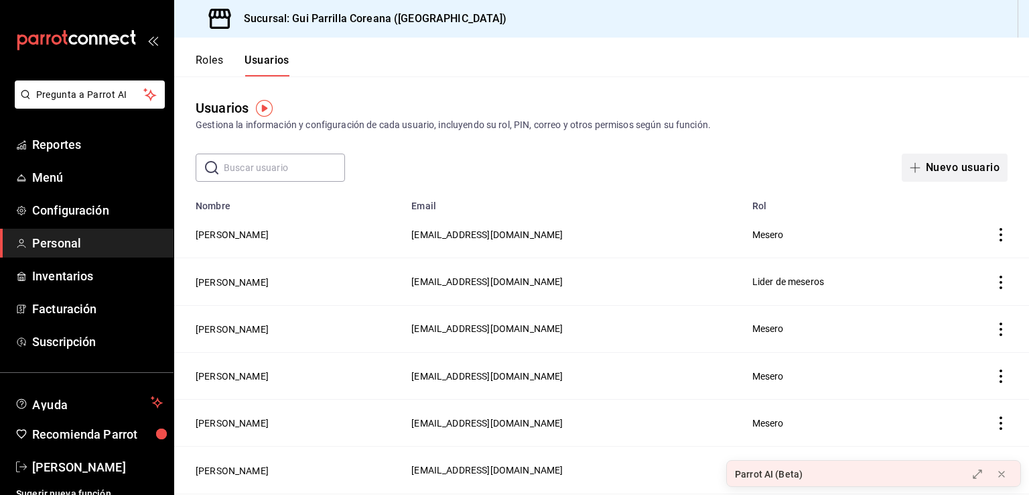
click at [976, 169] on button "Nuevo usuario" at bounding box center [955, 167] width 106 height 28
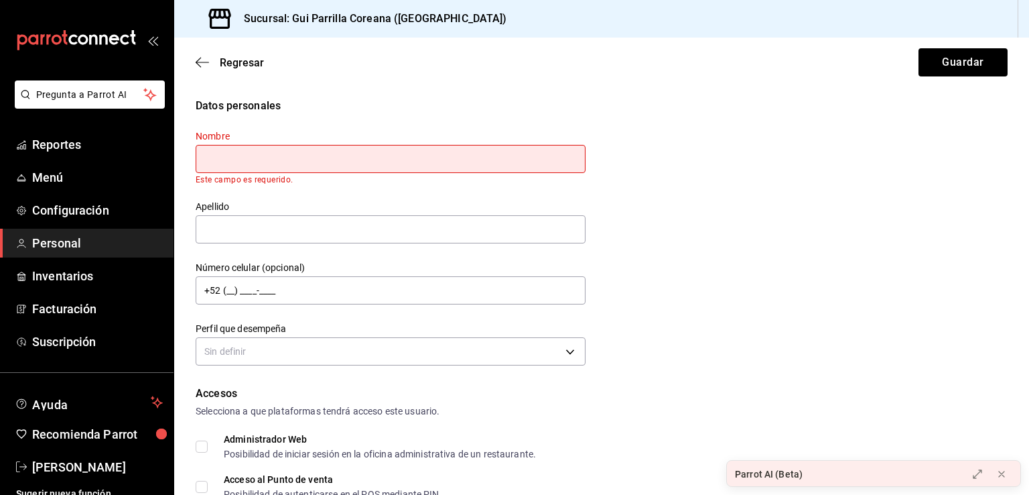
drag, startPoint x: 732, startPoint y: 200, endPoint x: 725, endPoint y: 199, distance: 7.5
click at [732, 200] on div "Datos personales Nombre Este campo es requerido. Apellido Número celular (opcio…" at bounding box center [602, 233] width 812 height 271
click at [389, 159] on input "text" at bounding box center [391, 159] width 390 height 28
type input "Y"
type input "Geral"
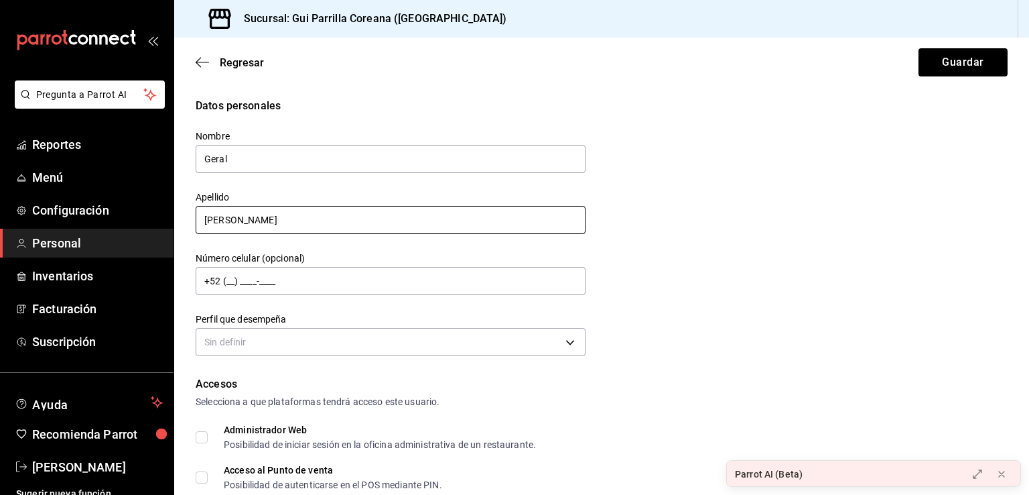
type input "[PERSON_NAME]"
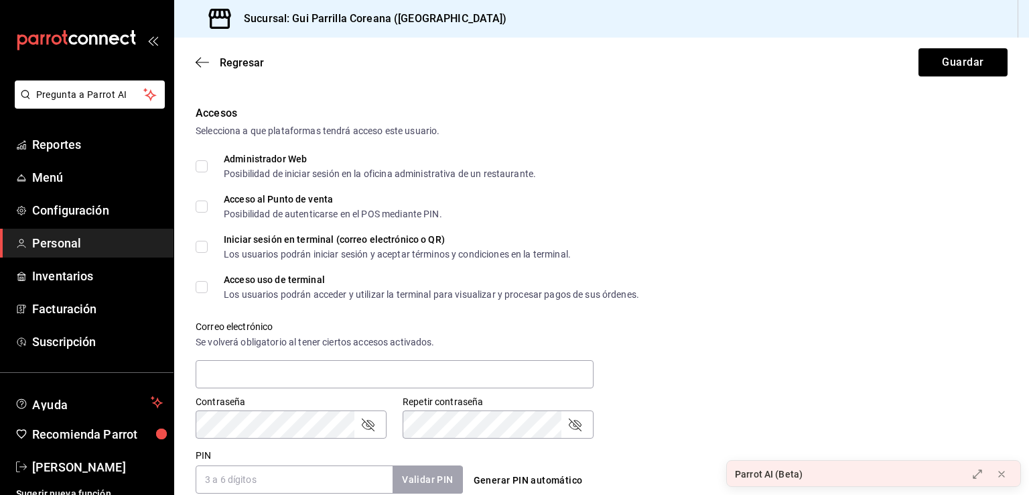
scroll to position [365, 0]
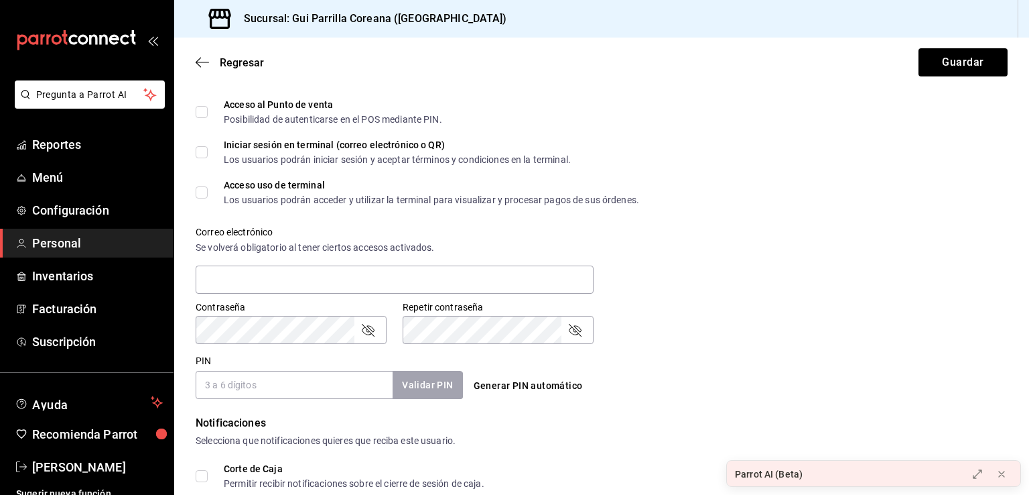
click at [288, 389] on input "PIN" at bounding box center [294, 385] width 197 height 28
type input "1114"
click at [427, 380] on button "Validar PIN" at bounding box center [426, 385] width 71 height 29
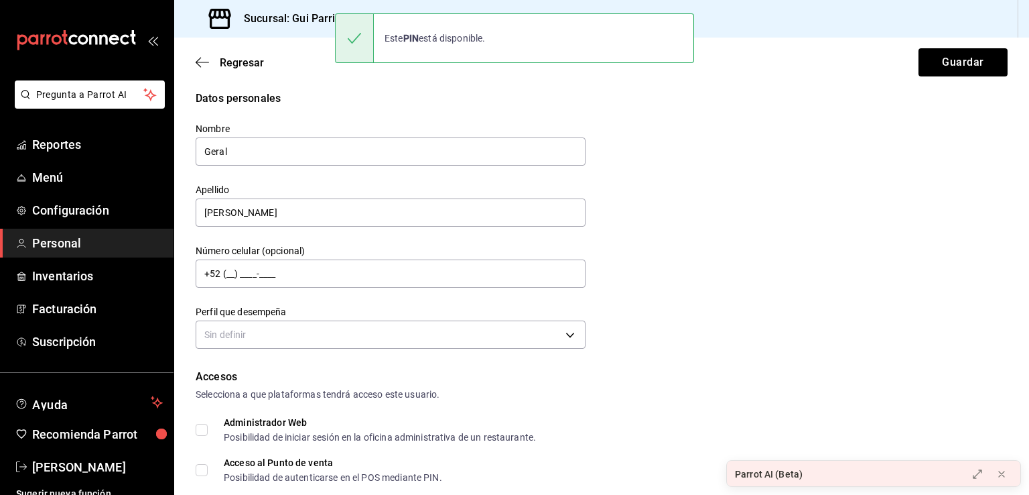
scroll to position [0, 0]
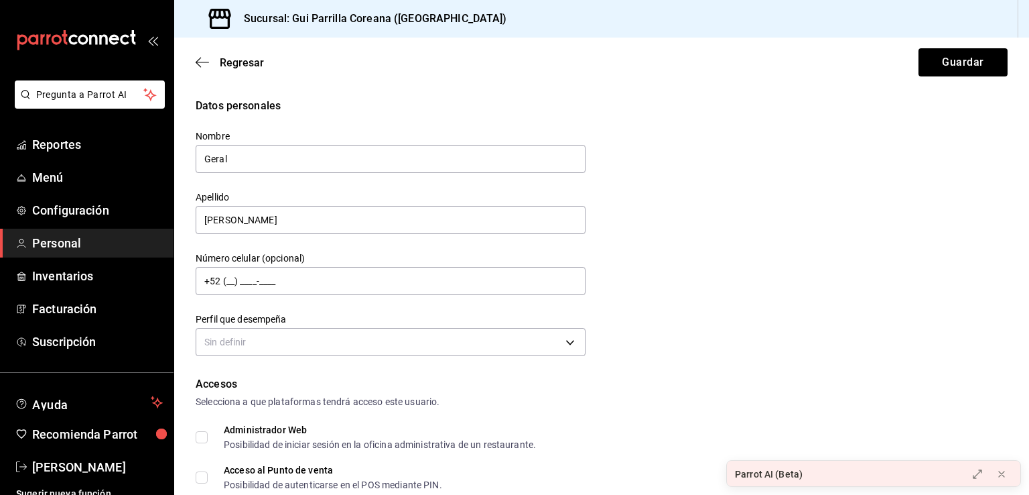
drag, startPoint x: 701, startPoint y: 166, endPoint x: 701, endPoint y: 235, distance: 69.0
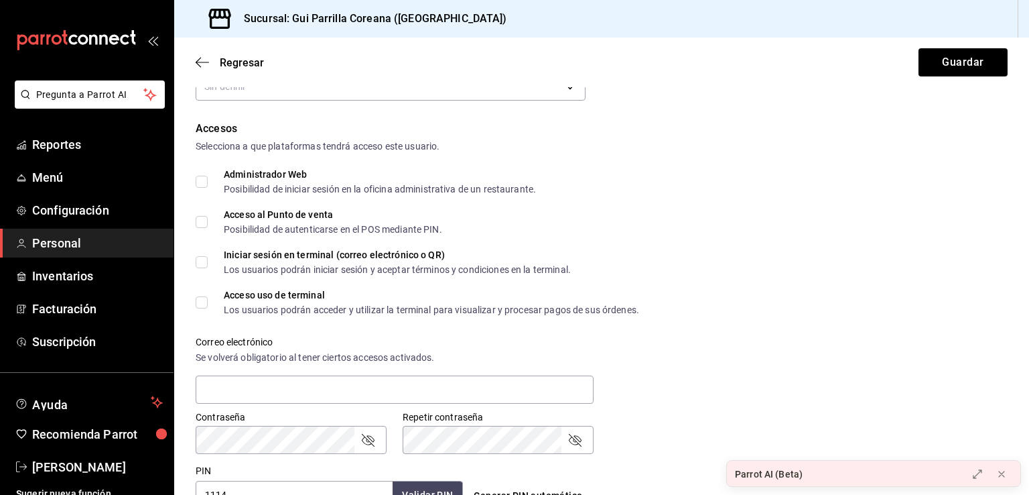
drag, startPoint x: 646, startPoint y: 229, endPoint x: 590, endPoint y: 147, distance: 99.8
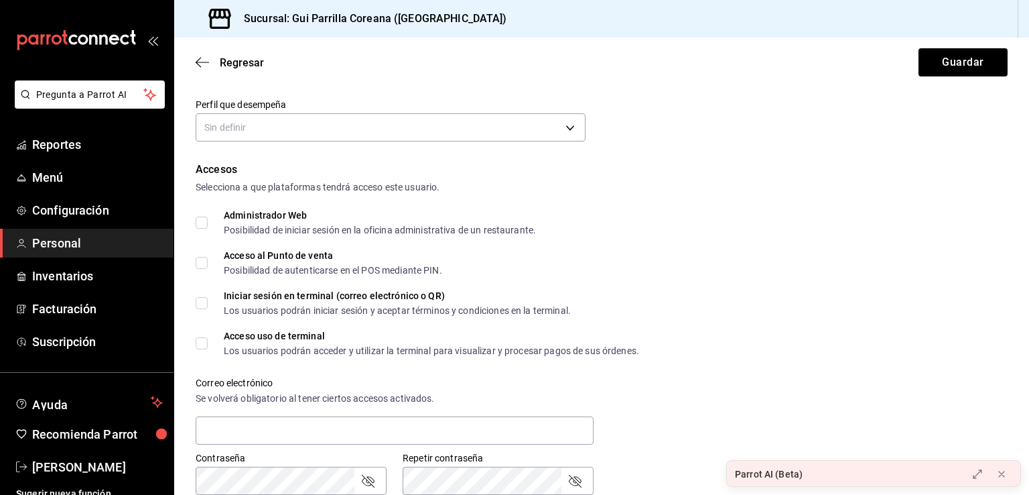
scroll to position [150, 0]
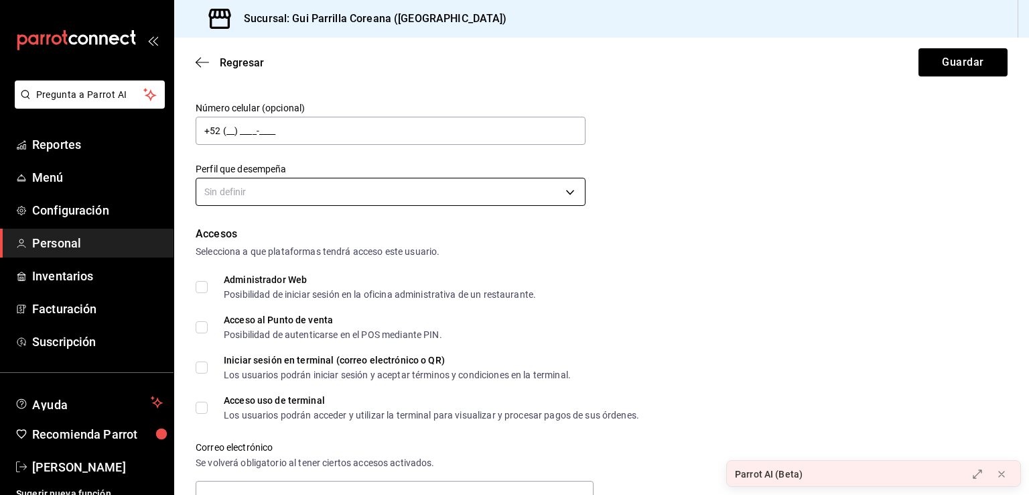
click at [430, 193] on body "Pregunta a Parrot AI Reportes Menú Configuración Personal Inventarios Facturaci…" at bounding box center [514, 247] width 1029 height 495
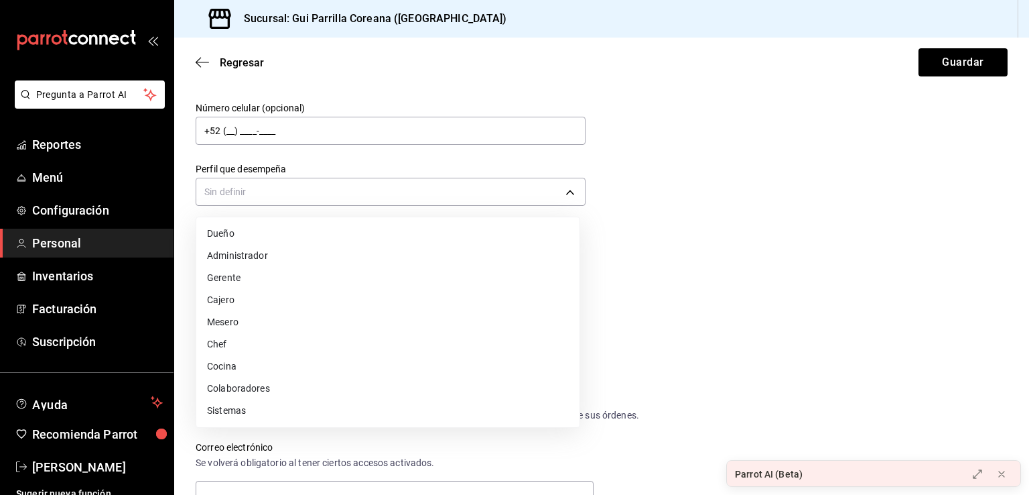
click at [383, 317] on li "Mesero" at bounding box center [387, 322] width 383 height 22
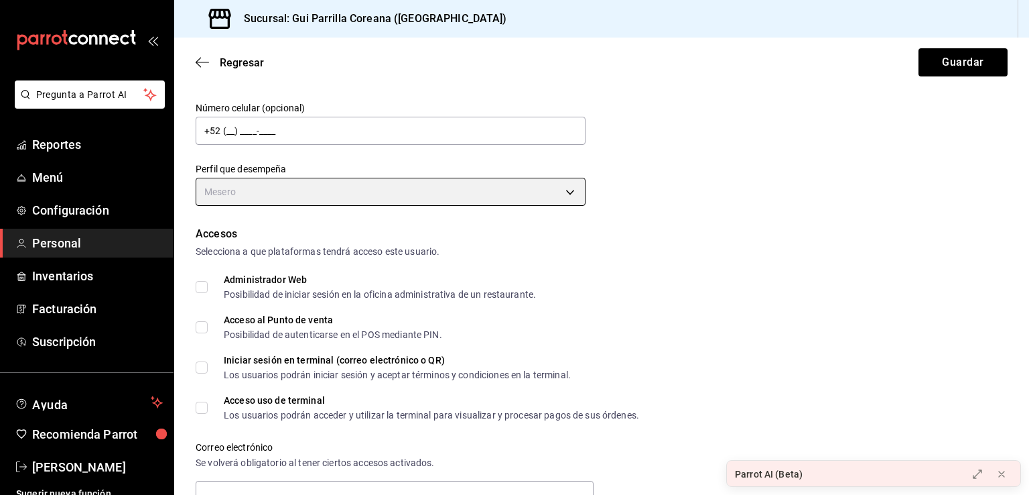
type input "WAITER"
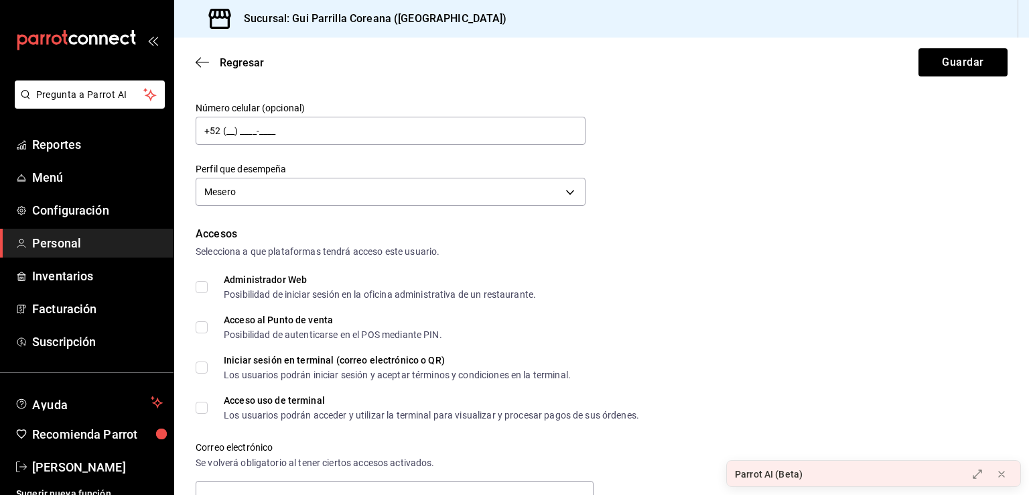
drag, startPoint x: 659, startPoint y: 268, endPoint x: 673, endPoint y: 332, distance: 65.1
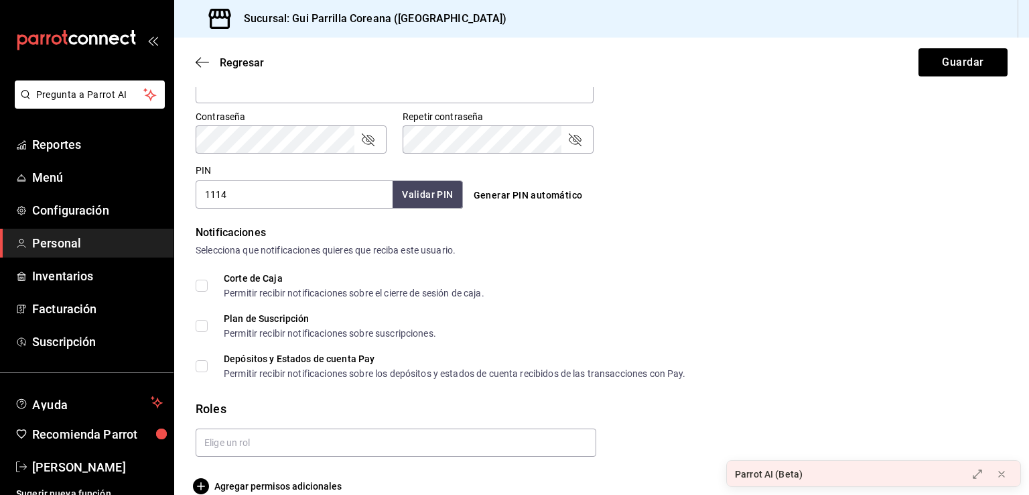
scroll to position [576, 0]
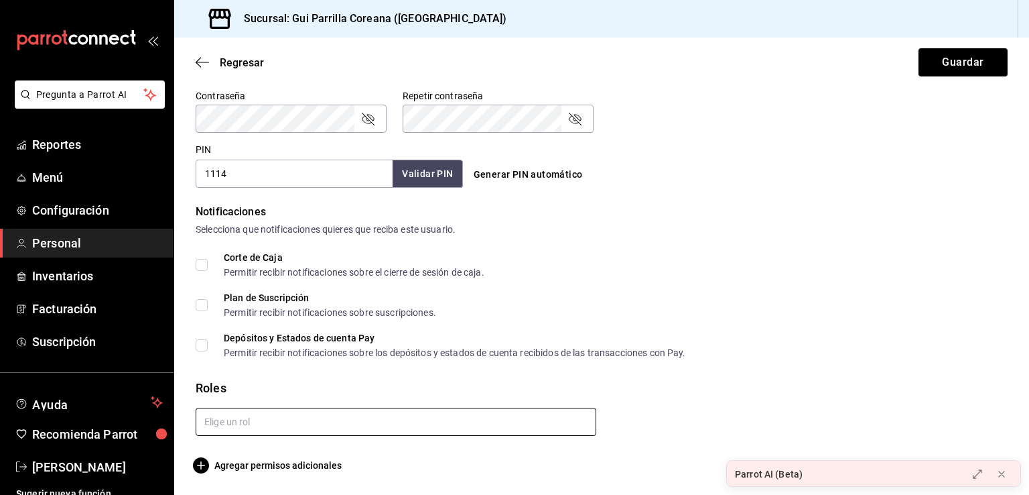
click at [348, 424] on input "text" at bounding box center [396, 421] width 401 height 28
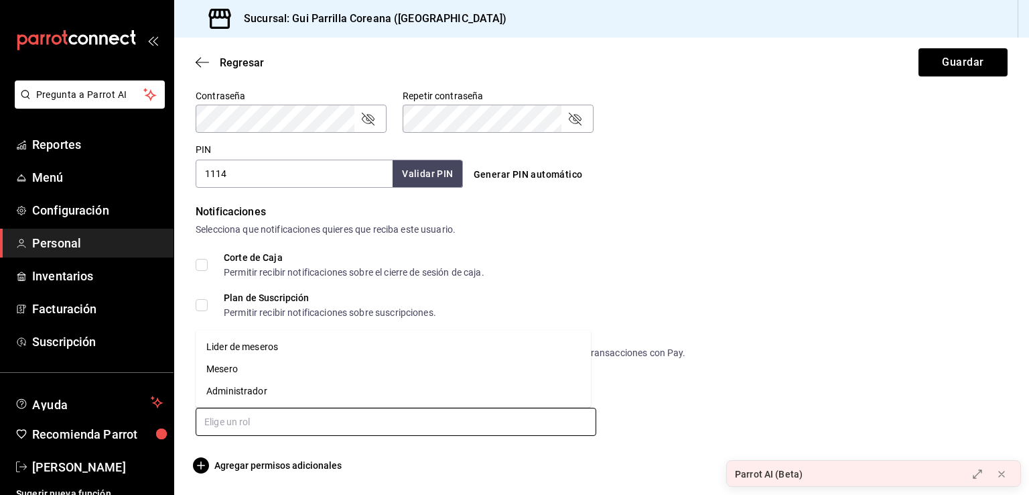
click at [240, 377] on li "Mesero" at bounding box center [393, 369] width 395 height 22
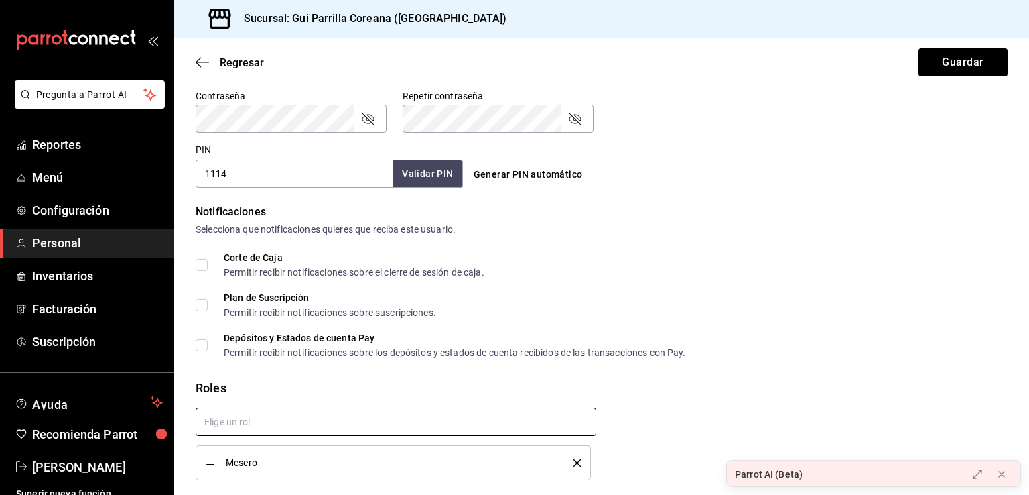
checkbox input "true"
click at [966, 68] on button "Guardar" at bounding box center [963, 62] width 89 height 28
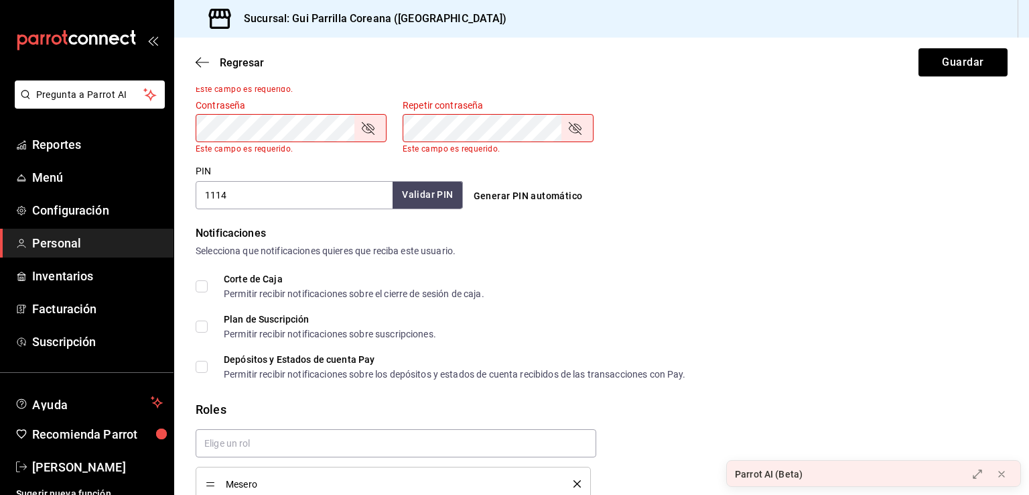
drag, startPoint x: 712, startPoint y: 313, endPoint x: 685, endPoint y: 255, distance: 64.2
drag, startPoint x: 774, startPoint y: 323, endPoint x: 757, endPoint y: 290, distance: 37.2
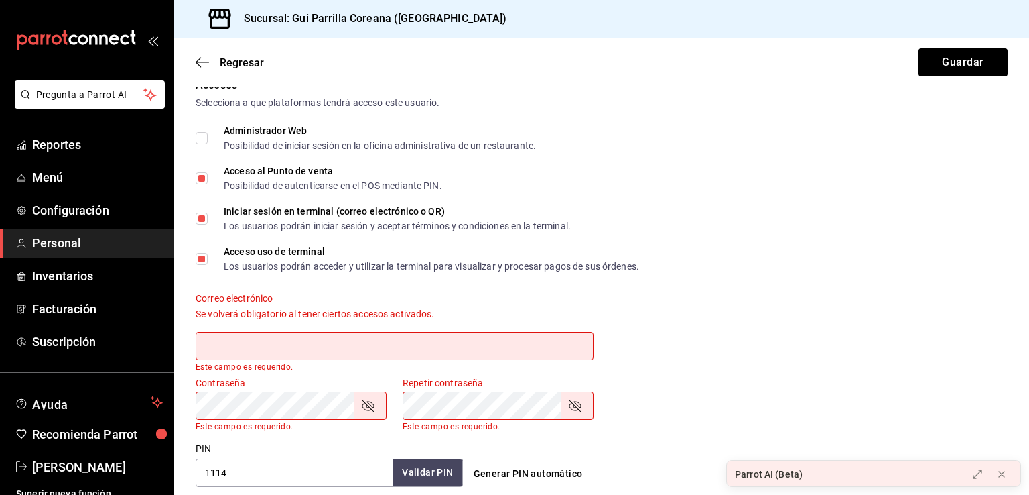
scroll to position [289, 0]
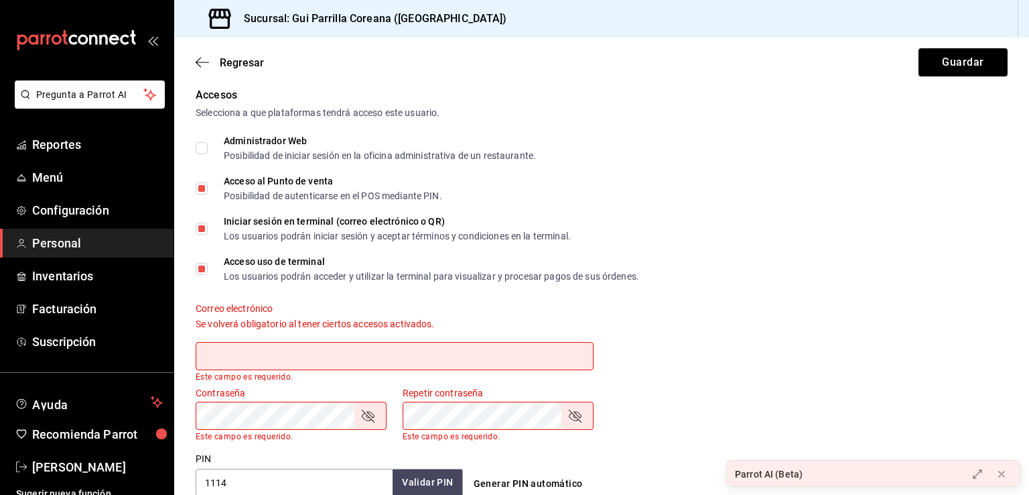
click at [206, 224] on label "Iniciar sesión en terminal (correo electrónico o QR) Los usuarios podrán inicia…" at bounding box center [383, 228] width 375 height 24
click at [206, 224] on input "Iniciar sesión en terminal (correo electrónico o QR) Los usuarios podrán inicia…" at bounding box center [202, 228] width 12 height 12
click at [929, 70] on button "Guardar" at bounding box center [963, 62] width 89 height 28
checkbox input "true"
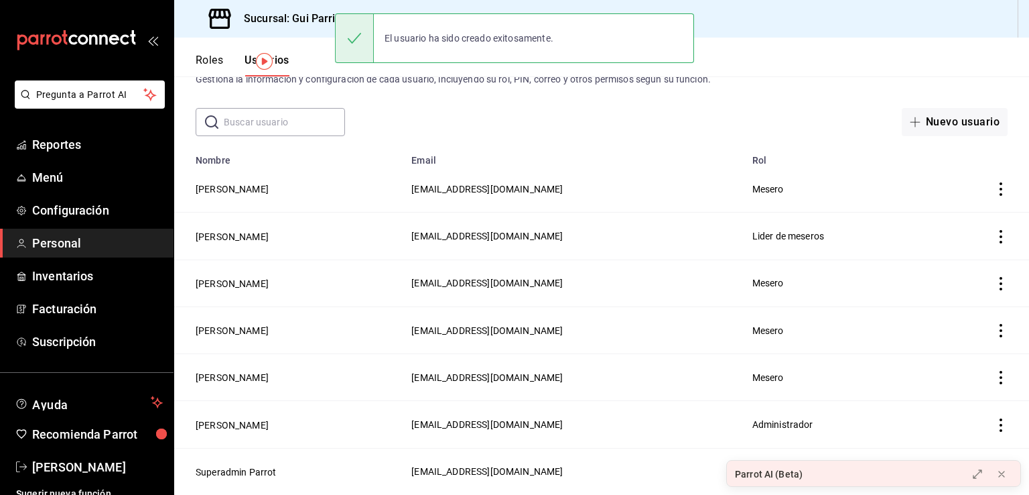
scroll to position [46, 0]
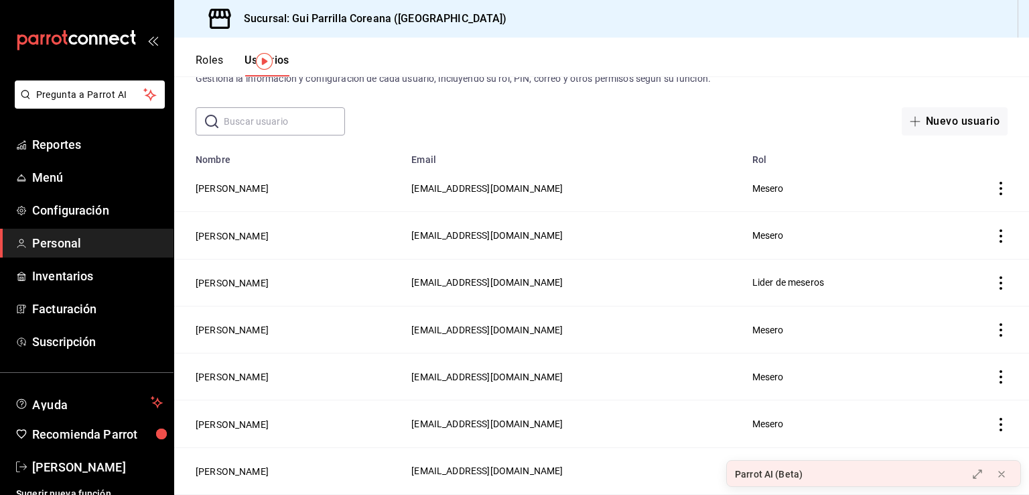
click at [203, 54] on button "Roles" at bounding box center [209, 65] width 27 height 23
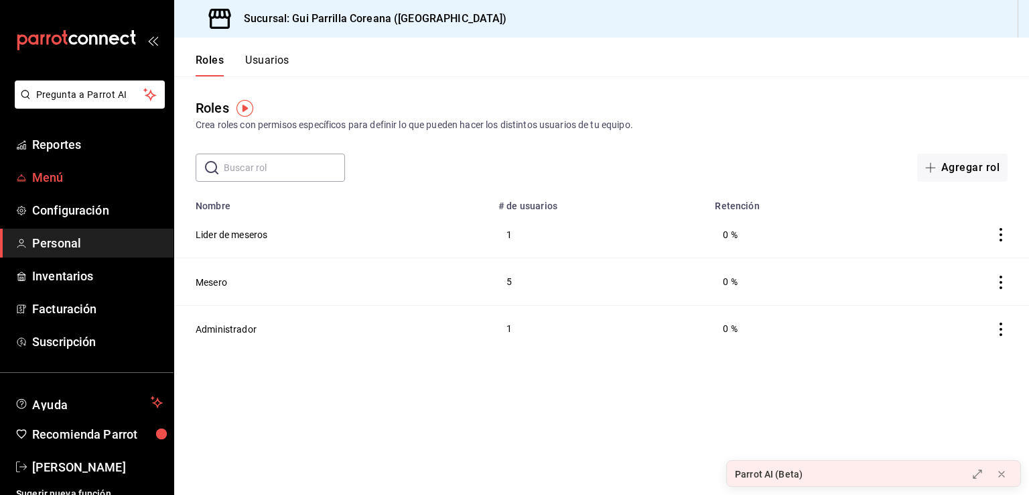
click at [86, 183] on span "Menú" at bounding box center [97, 177] width 131 height 18
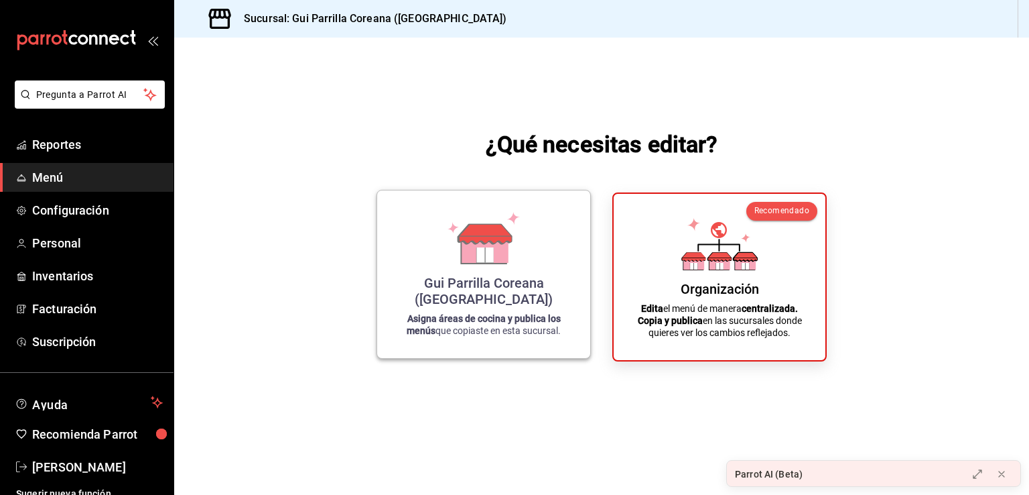
click at [480, 262] on icon at bounding box center [484, 254] width 17 height 15
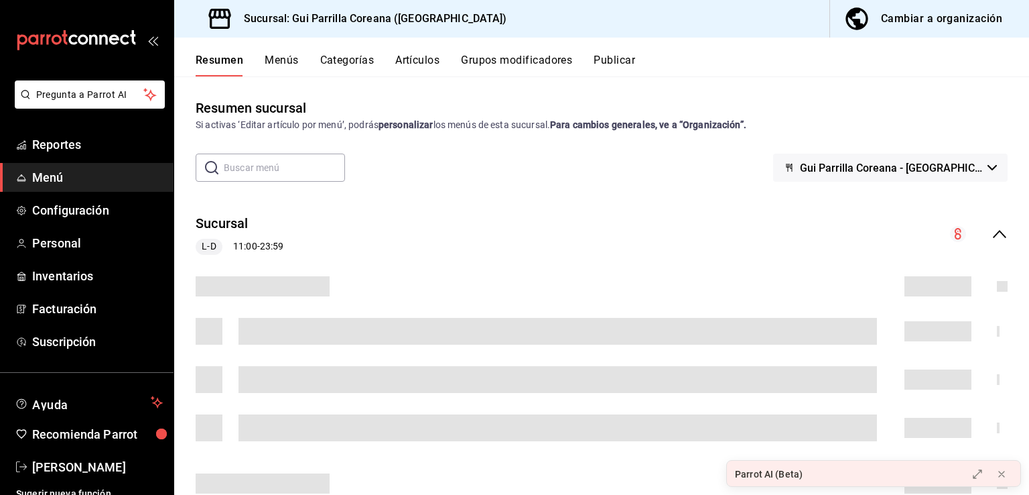
click at [359, 64] on button "Categorías" at bounding box center [347, 65] width 54 height 23
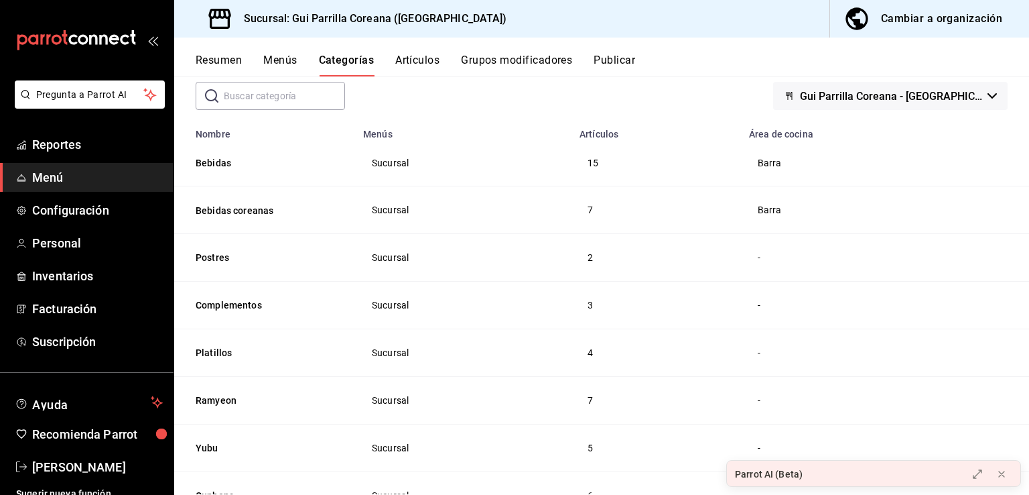
scroll to position [78, 0]
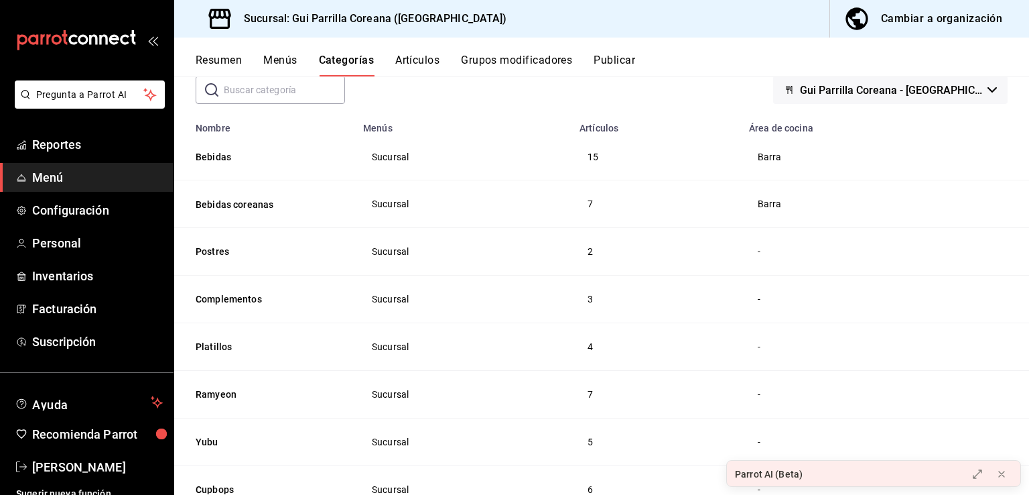
click at [231, 244] on th "Postres" at bounding box center [264, 251] width 181 height 48
click at [188, 248] on th "Postres" at bounding box center [264, 251] width 181 height 48
click at [206, 257] on button "Postres" at bounding box center [263, 251] width 134 height 13
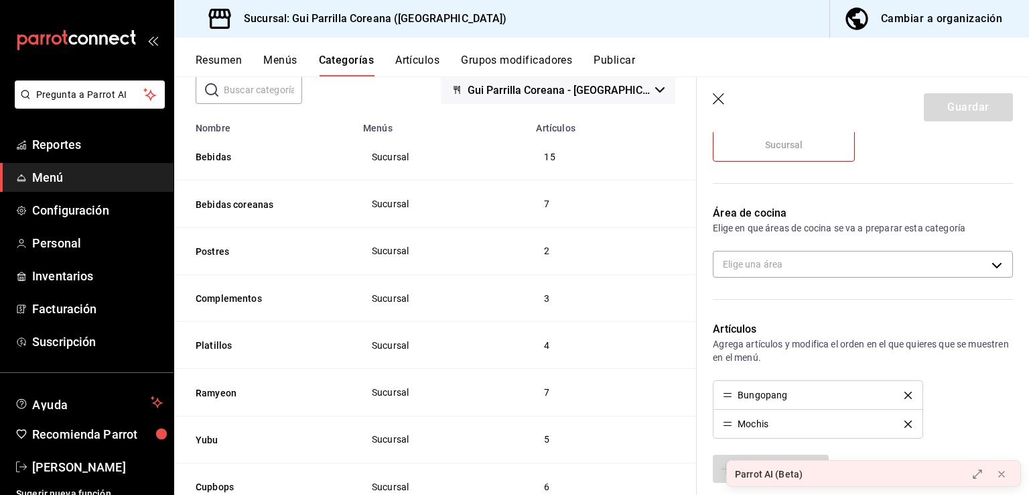
scroll to position [181, 0]
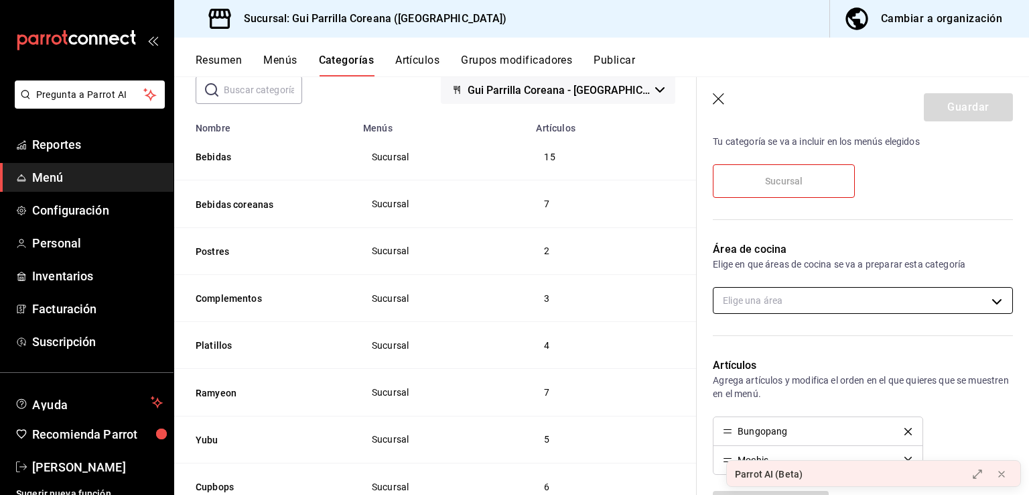
click at [809, 306] on body "Pregunta a Parrot AI Reportes Menú Configuración Personal Inventarios Facturaci…" at bounding box center [514, 247] width 1029 height 495
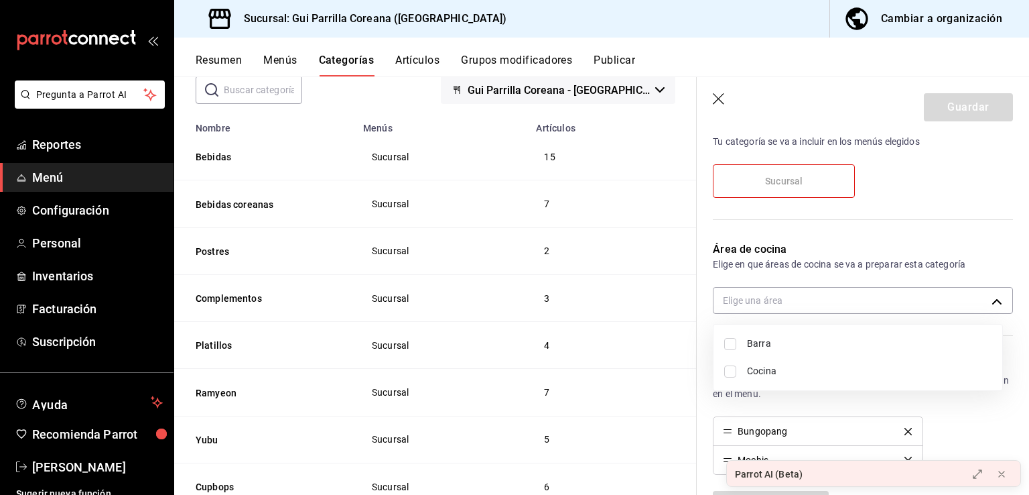
click at [759, 373] on span "Cocina" at bounding box center [869, 371] width 245 height 14
type input "0942da16-7dc0-4cad-bfb8-0ce3da693169"
checkbox input "true"
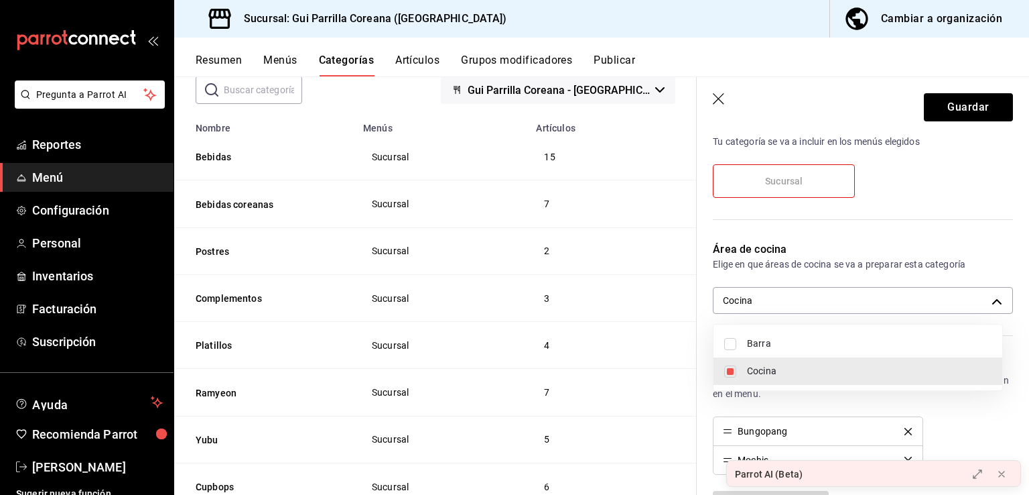
click at [952, 113] on div at bounding box center [514, 247] width 1029 height 495
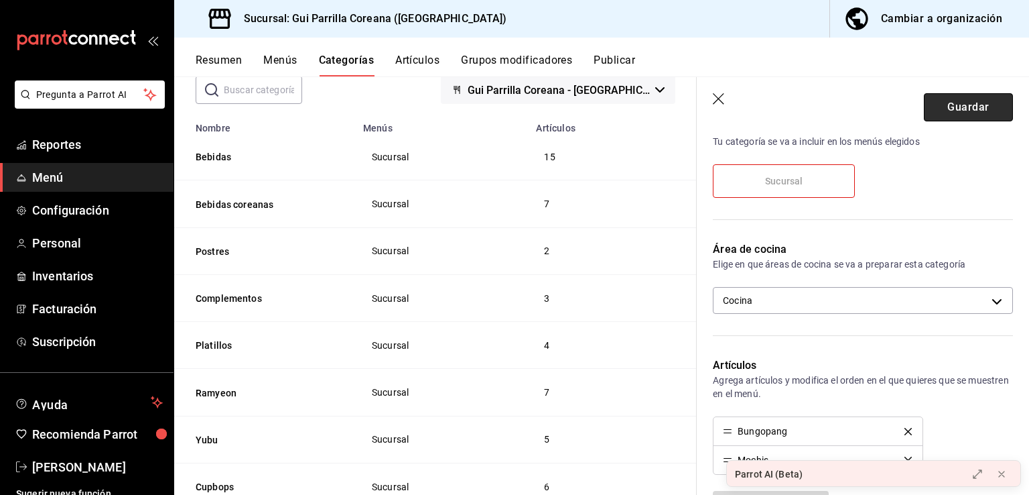
click at [960, 111] on button "Guardar" at bounding box center [968, 107] width 89 height 28
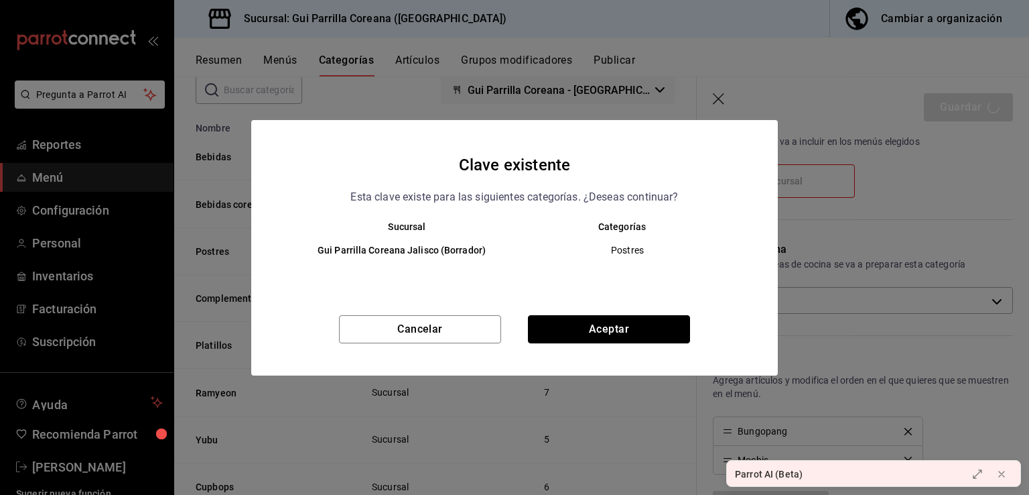
click at [606, 336] on button "Aceptar" at bounding box center [609, 329] width 162 height 28
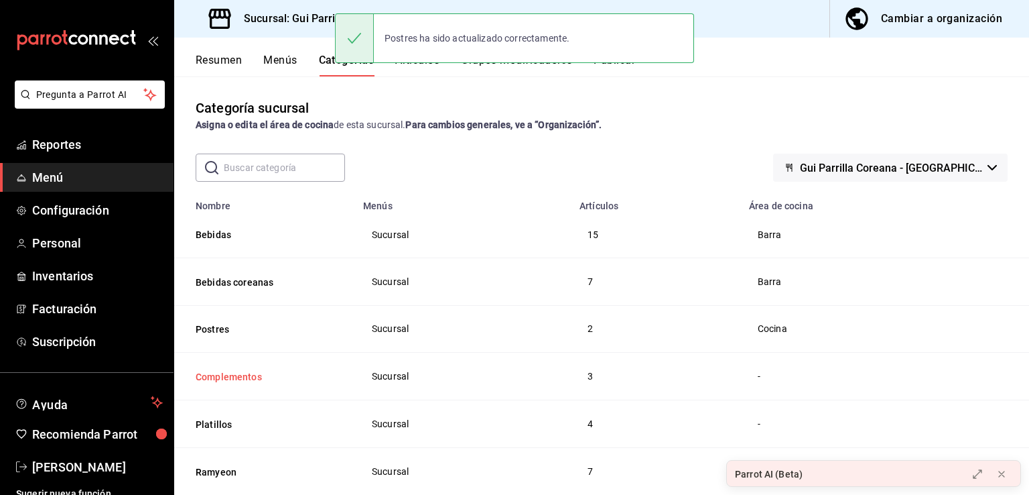
click at [234, 383] on button "Complementos" at bounding box center [263, 376] width 134 height 13
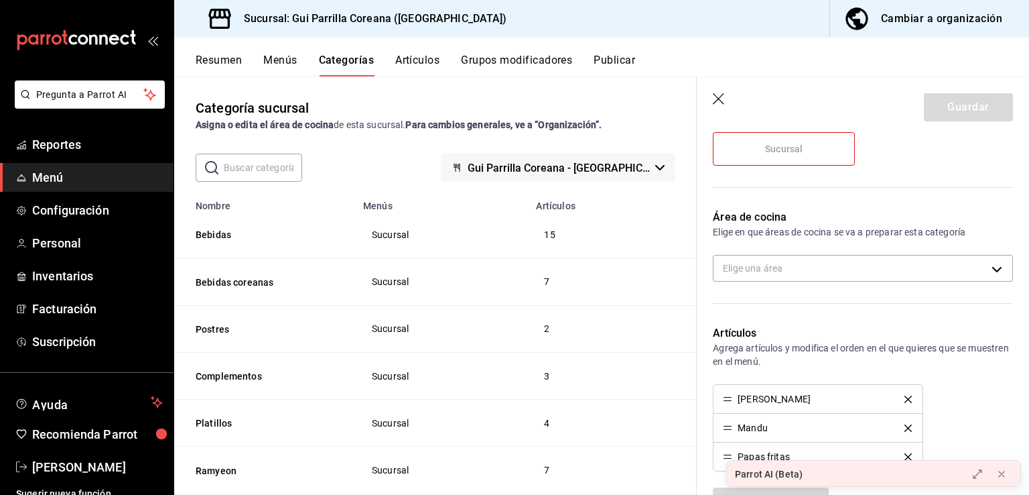
scroll to position [166, 0]
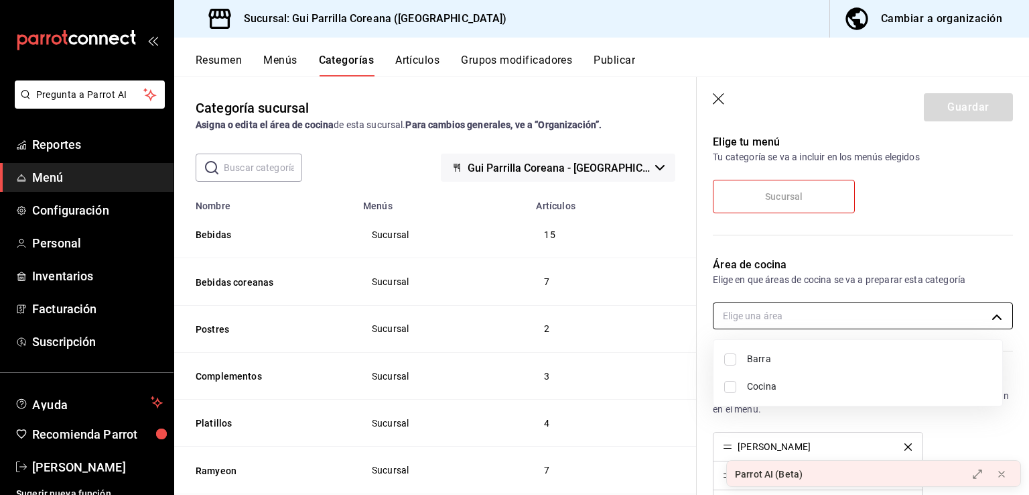
click at [828, 318] on body "Pregunta a Parrot AI Reportes Menú Configuración Personal Inventarios Facturaci…" at bounding box center [514, 247] width 1029 height 495
click at [767, 386] on span "Cocina" at bounding box center [869, 386] width 245 height 14
type input "0942da16-7dc0-4cad-bfb8-0ce3da693169"
checkbox input "true"
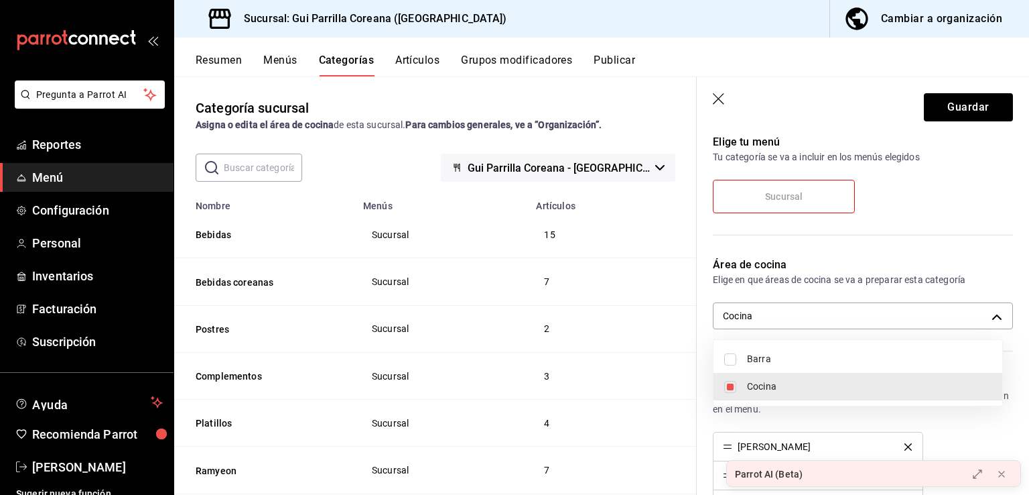
click at [975, 105] on div at bounding box center [514, 247] width 1029 height 495
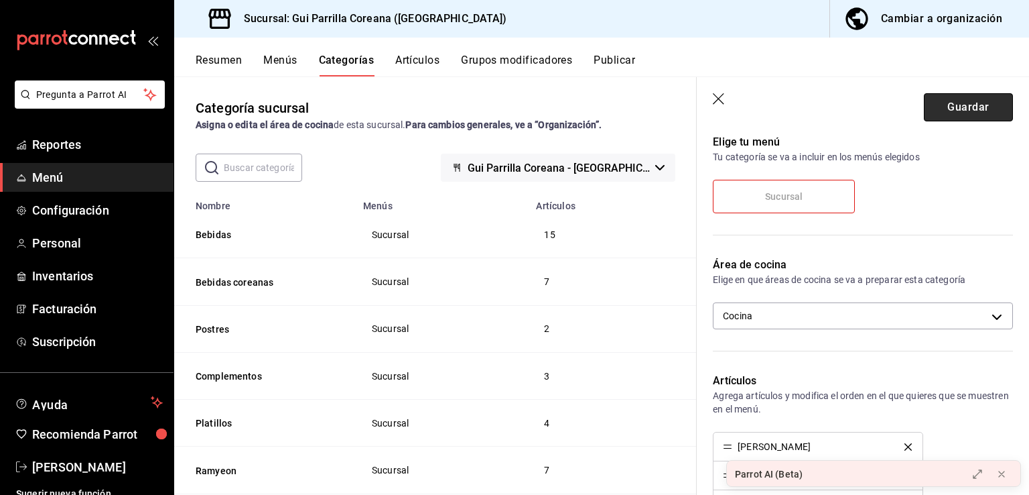
click at [958, 103] on button "Guardar" at bounding box center [968, 107] width 89 height 28
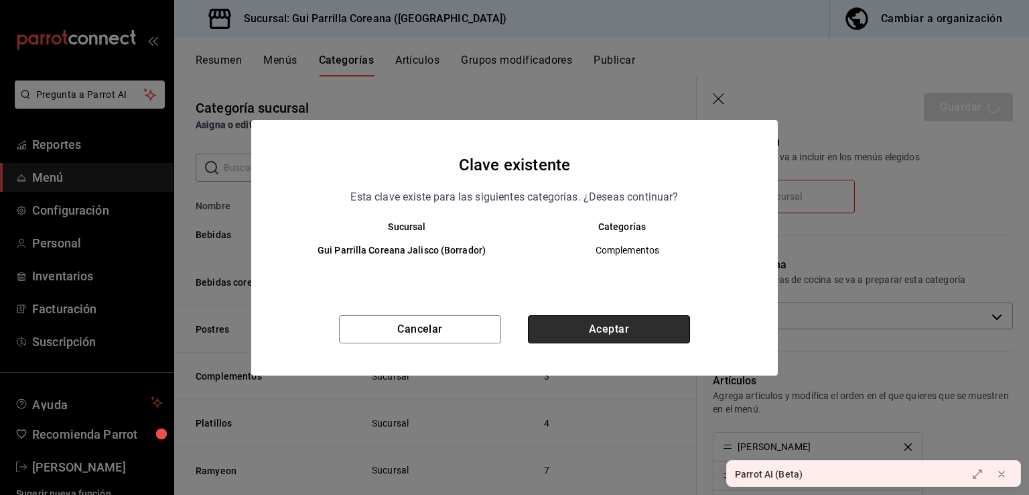
click at [570, 338] on button "Aceptar" at bounding box center [609, 329] width 162 height 28
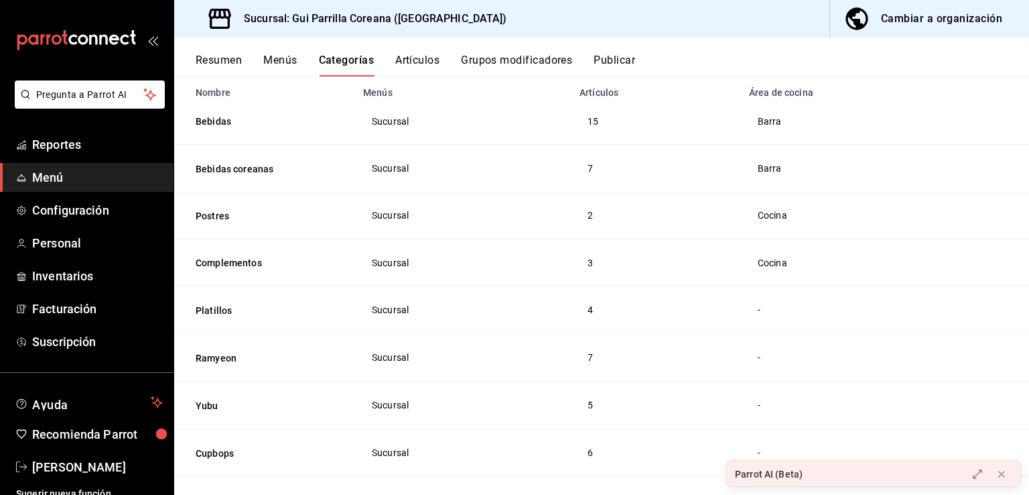
scroll to position [222, 0]
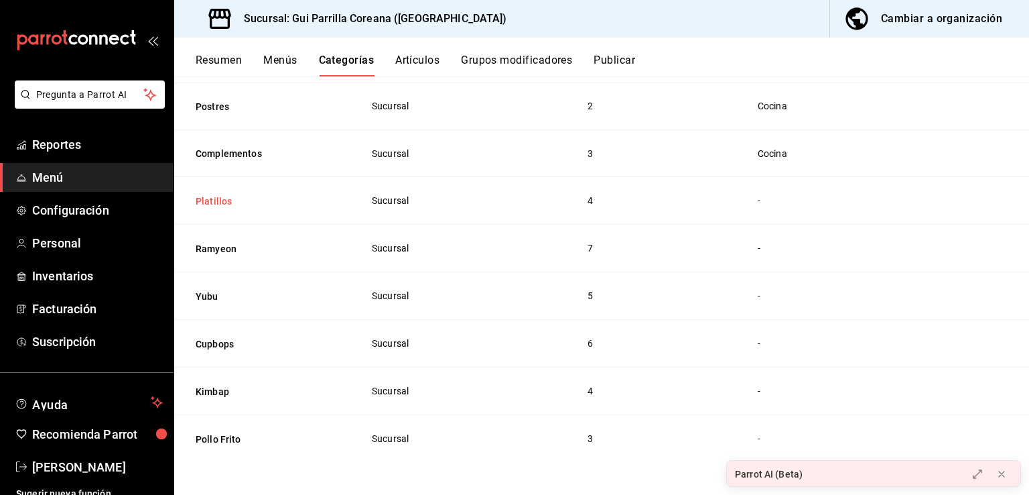
click at [225, 202] on button "Platillos" at bounding box center [263, 200] width 134 height 13
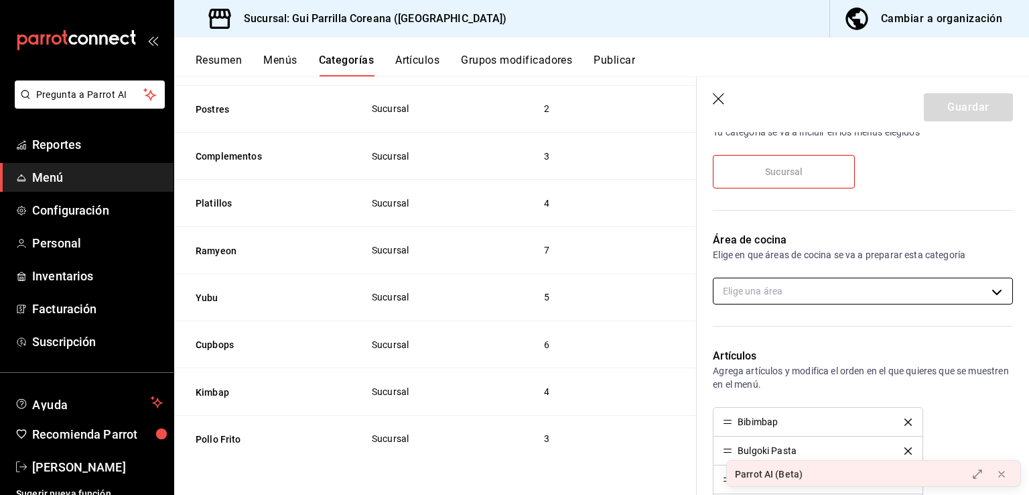
scroll to position [204, 0]
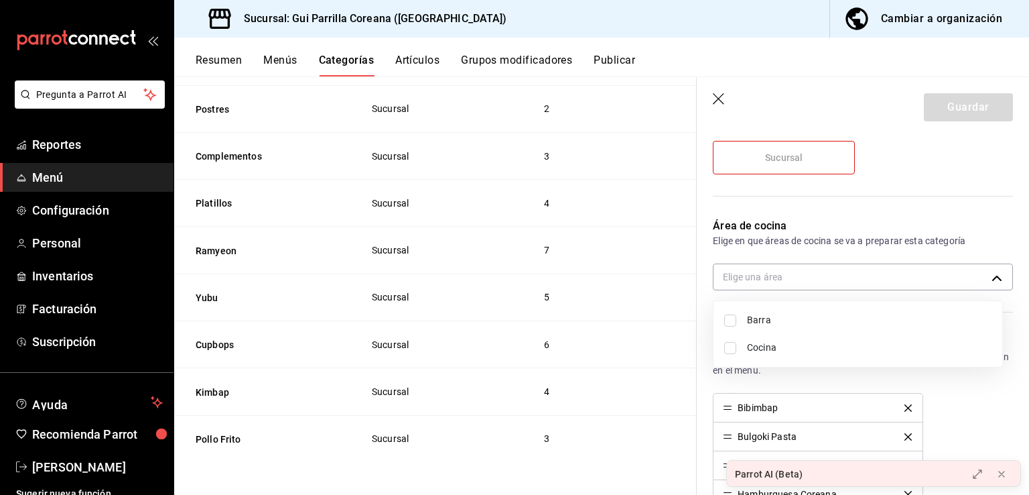
click at [889, 267] on body "Pregunta a Parrot AI Reportes Menú Configuración Personal Inventarios Facturaci…" at bounding box center [514, 247] width 1029 height 495
click at [767, 342] on span "Cocina" at bounding box center [869, 347] width 245 height 14
type input "0942da16-7dc0-4cad-bfb8-0ce3da693169"
checkbox input "true"
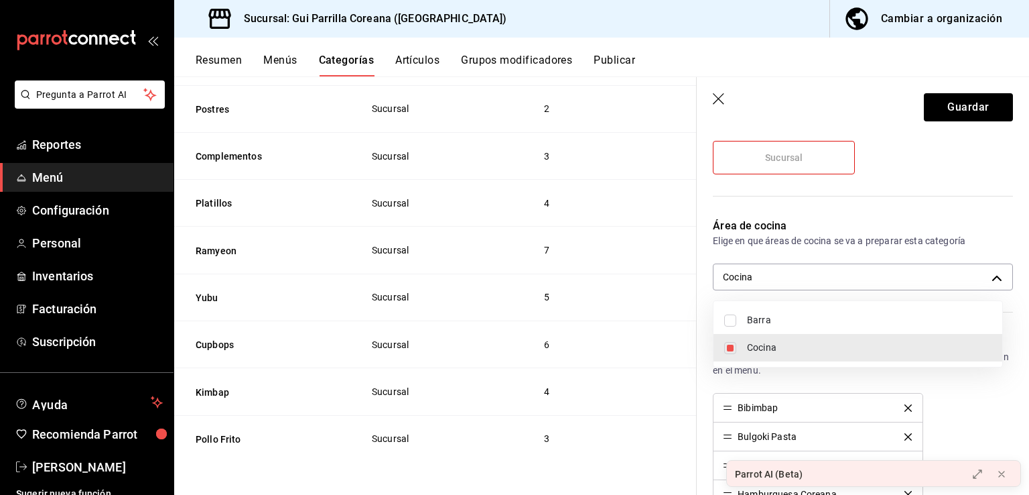
click at [978, 105] on div at bounding box center [514, 247] width 1029 height 495
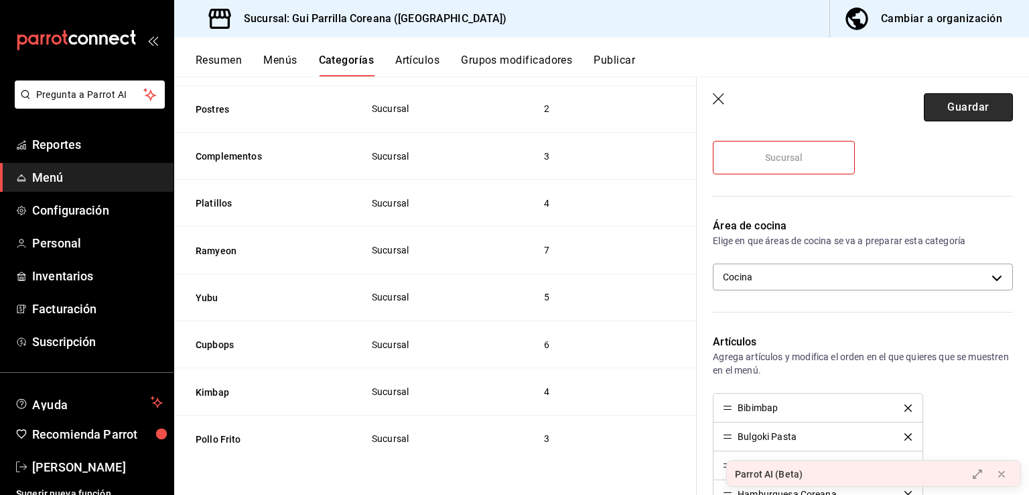
click at [949, 102] on button "Guardar" at bounding box center [968, 107] width 89 height 28
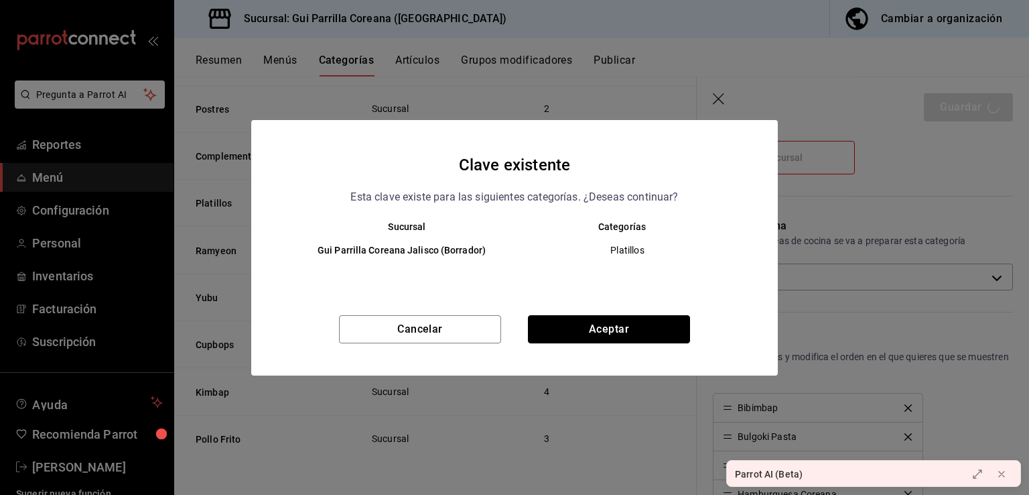
click at [596, 329] on button "Aceptar" at bounding box center [609, 329] width 162 height 28
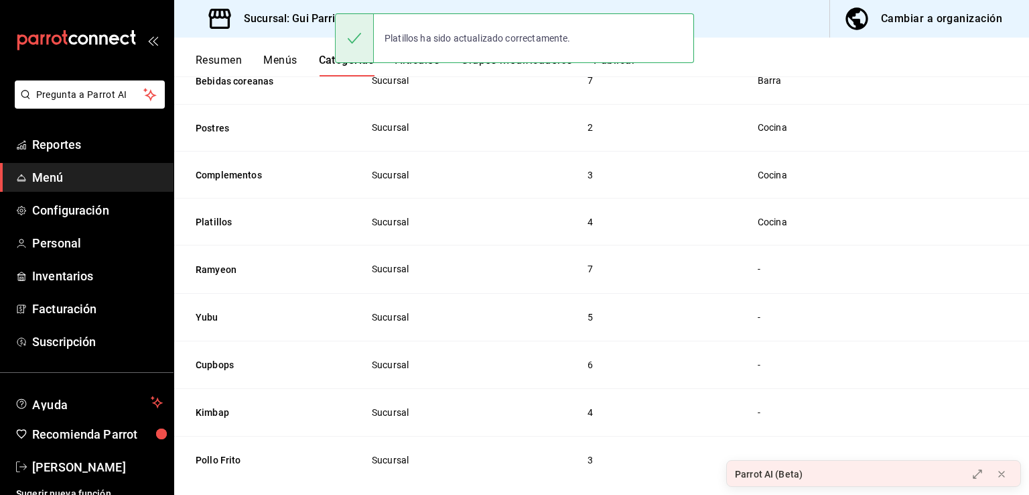
scroll to position [222, 0]
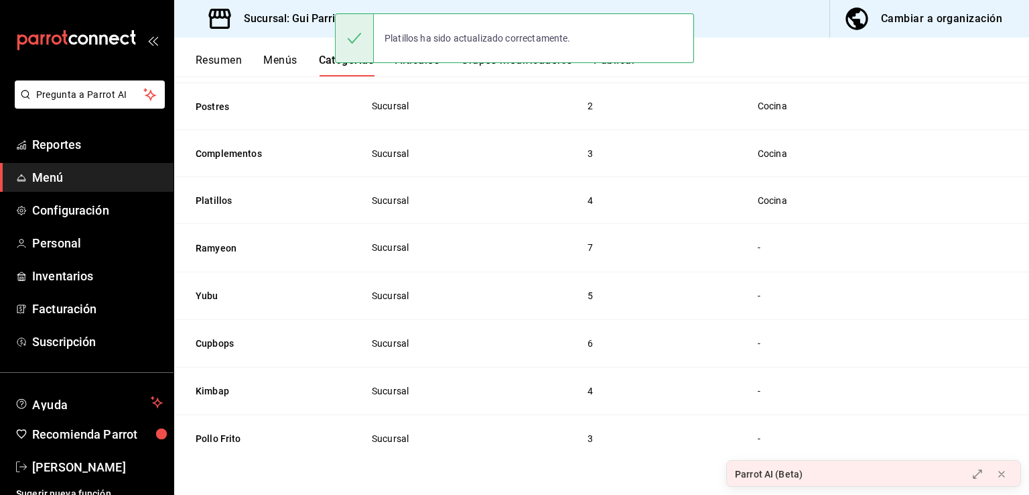
drag, startPoint x: 224, startPoint y: 250, endPoint x: 1019, endPoint y: 161, distance: 799.7
click at [224, 250] on button "Ramyeon" at bounding box center [263, 247] width 134 height 13
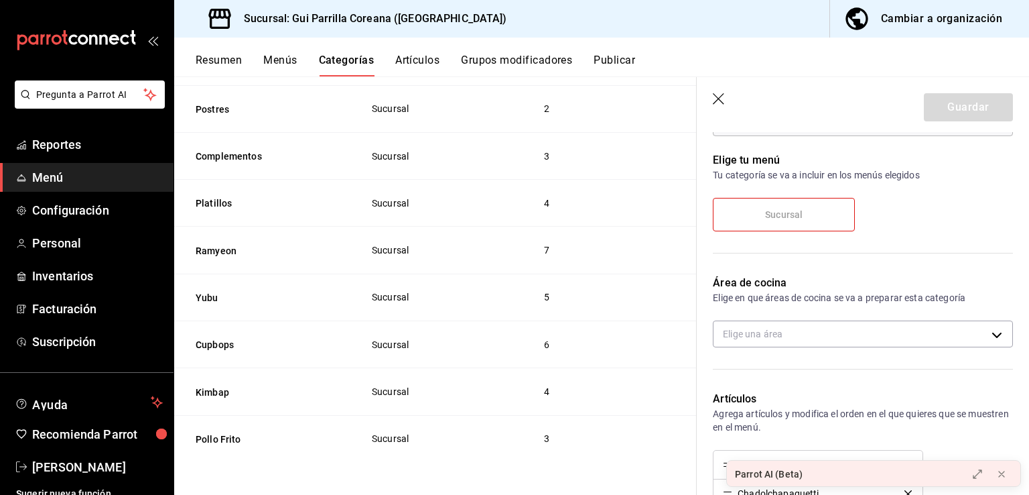
scroll to position [100, 0]
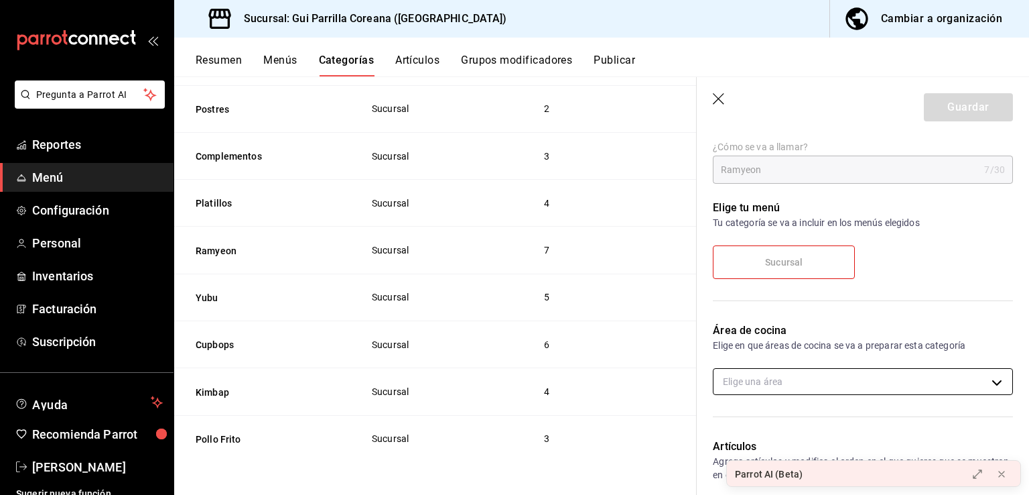
click at [858, 386] on body "Pregunta a Parrot AI Reportes Menú Configuración Personal Inventarios Facturaci…" at bounding box center [514, 247] width 1029 height 495
click at [768, 450] on span "Cocina" at bounding box center [869, 452] width 245 height 14
type input "0942da16-7dc0-4cad-bfb8-0ce3da693169"
checkbox input "true"
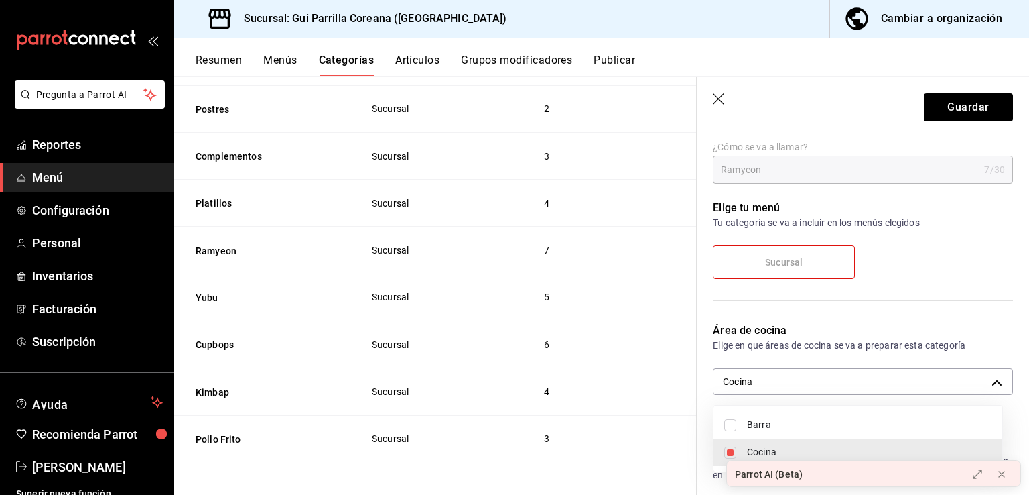
click at [975, 103] on div at bounding box center [514, 247] width 1029 height 495
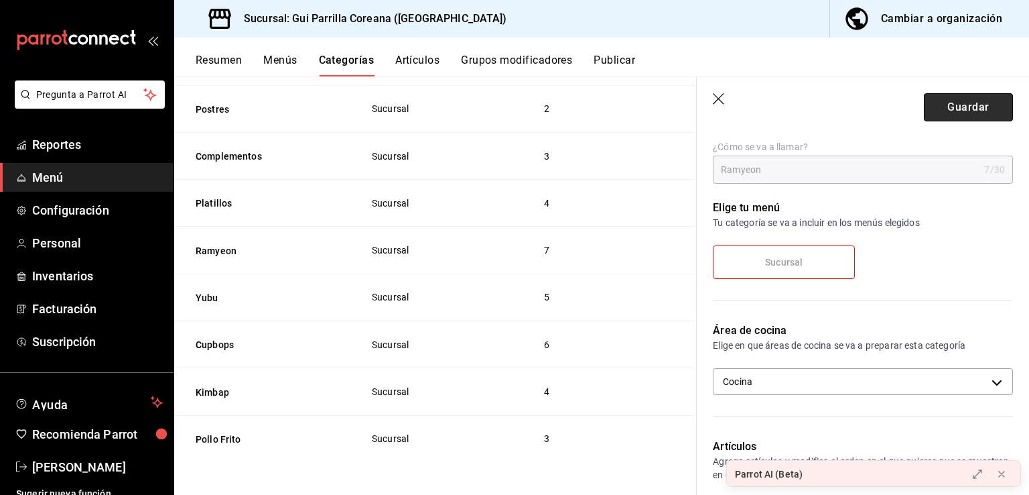
click at [973, 110] on button "Guardar" at bounding box center [968, 107] width 89 height 28
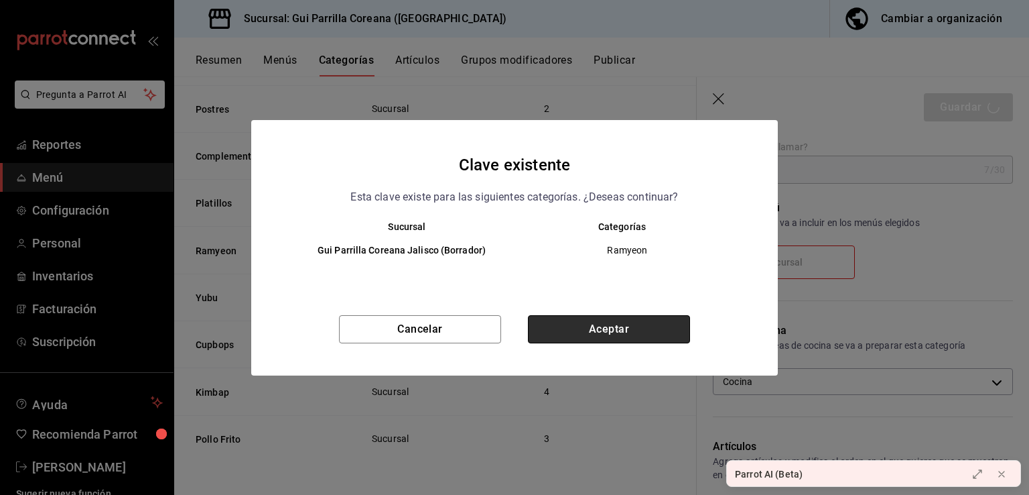
click at [616, 325] on button "Aceptar" at bounding box center [609, 329] width 162 height 28
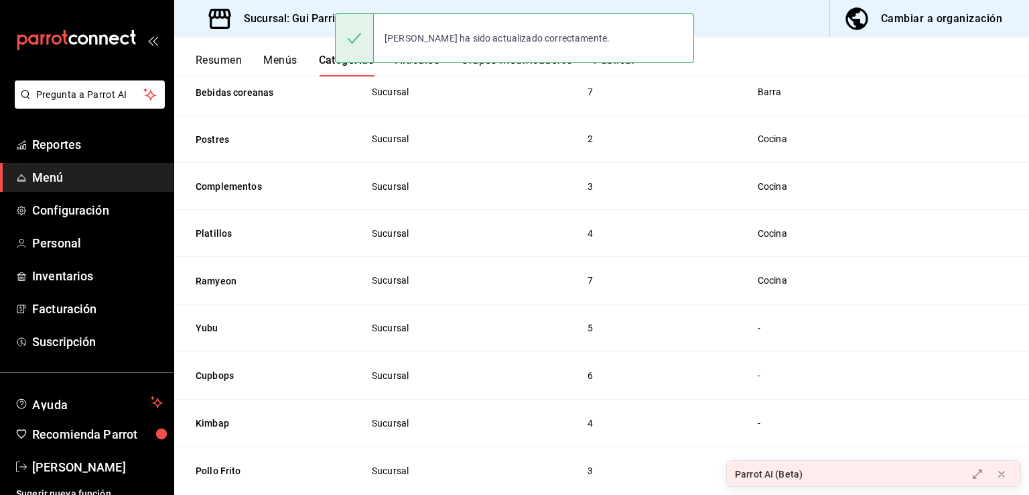
scroll to position [222, 0]
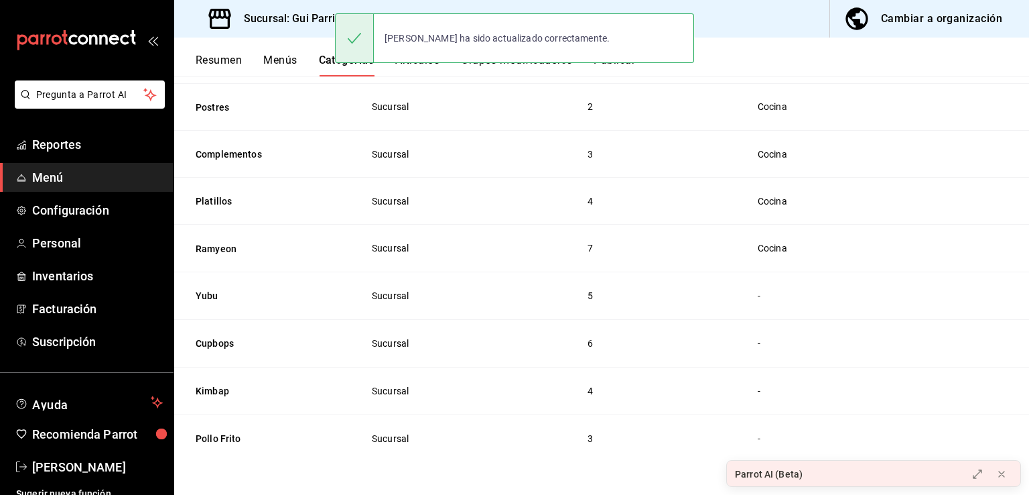
drag, startPoint x: 212, startPoint y: 301, endPoint x: 399, endPoint y: 298, distance: 187.7
click at [211, 301] on button "Yubu" at bounding box center [263, 295] width 134 height 13
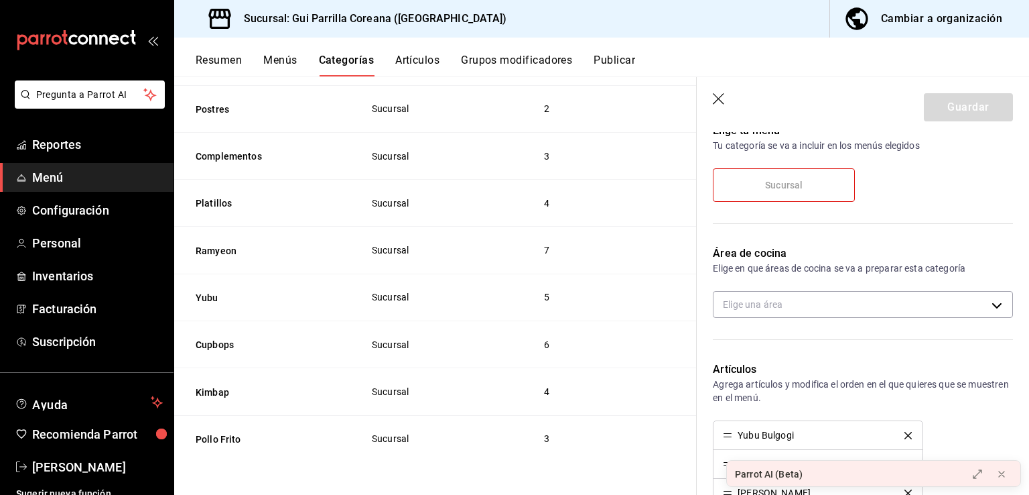
scroll to position [181, 0]
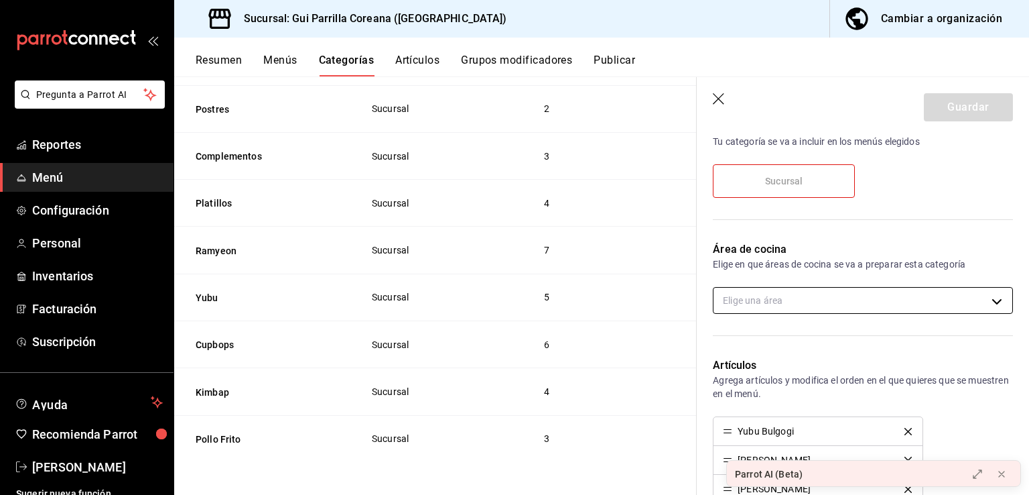
click at [758, 296] on body "Pregunta a Parrot AI Reportes Menú Configuración Personal Inventarios Facturaci…" at bounding box center [514, 247] width 1029 height 495
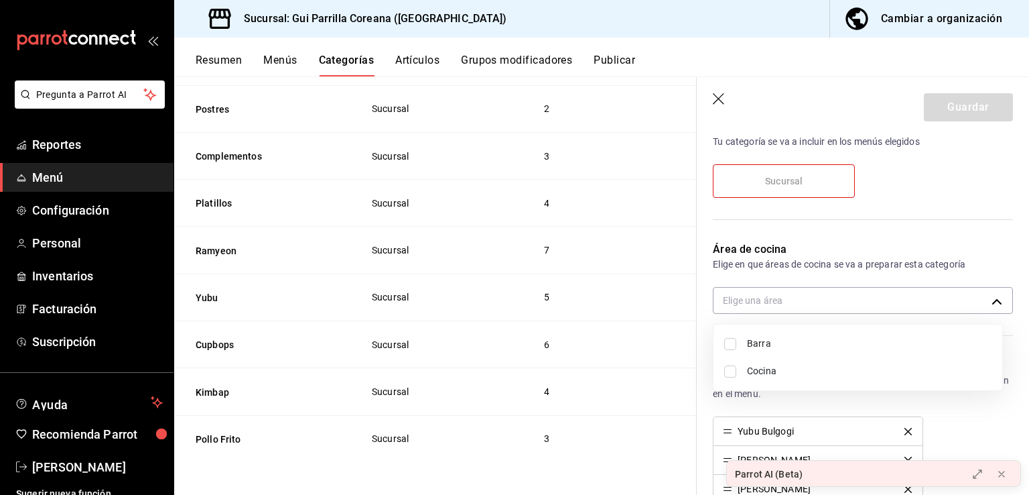
click at [763, 364] on span "Cocina" at bounding box center [869, 371] width 245 height 14
type input "0942da16-7dc0-4cad-bfb8-0ce3da693169"
checkbox input "true"
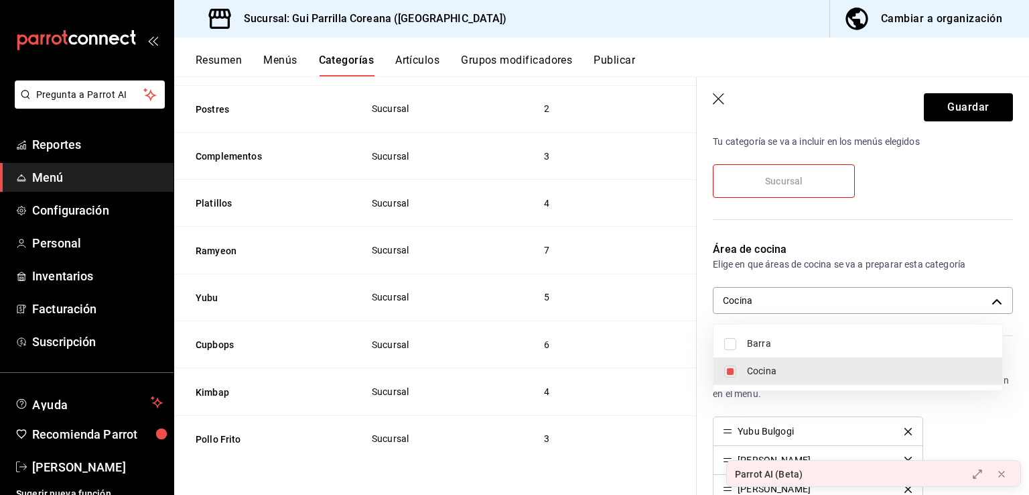
click at [953, 101] on div at bounding box center [514, 247] width 1029 height 495
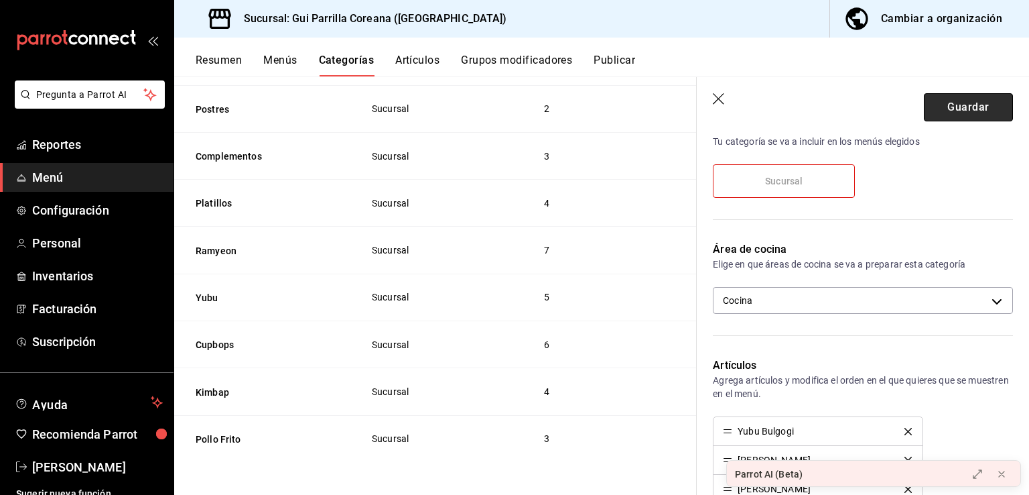
click at [941, 112] on button "Guardar" at bounding box center [968, 107] width 89 height 28
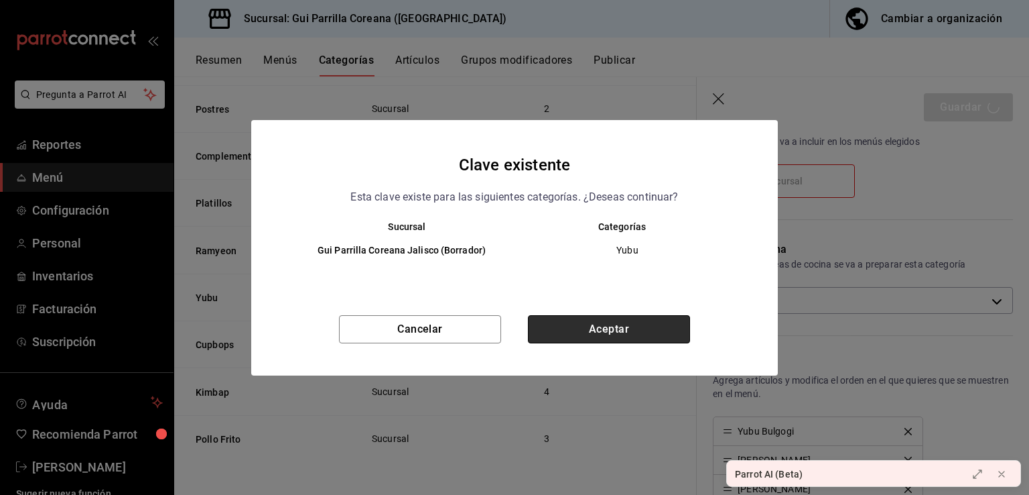
click at [582, 326] on button "Aceptar" at bounding box center [609, 329] width 162 height 28
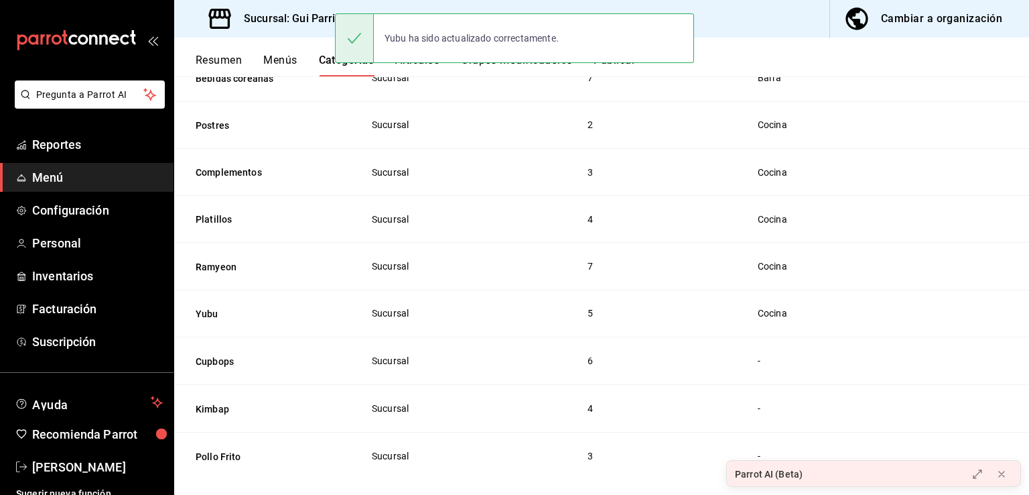
scroll to position [221, 0]
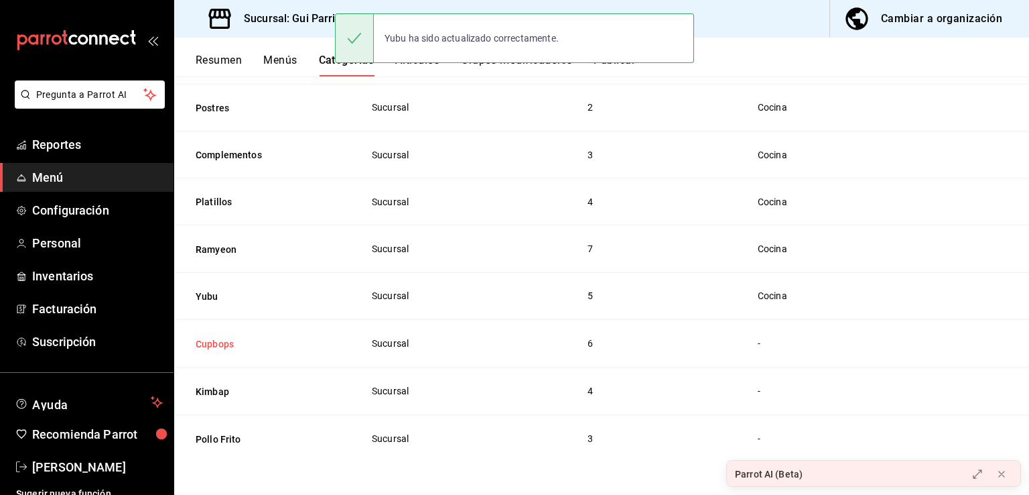
click at [241, 346] on button "Cupbops" at bounding box center [263, 343] width 134 height 13
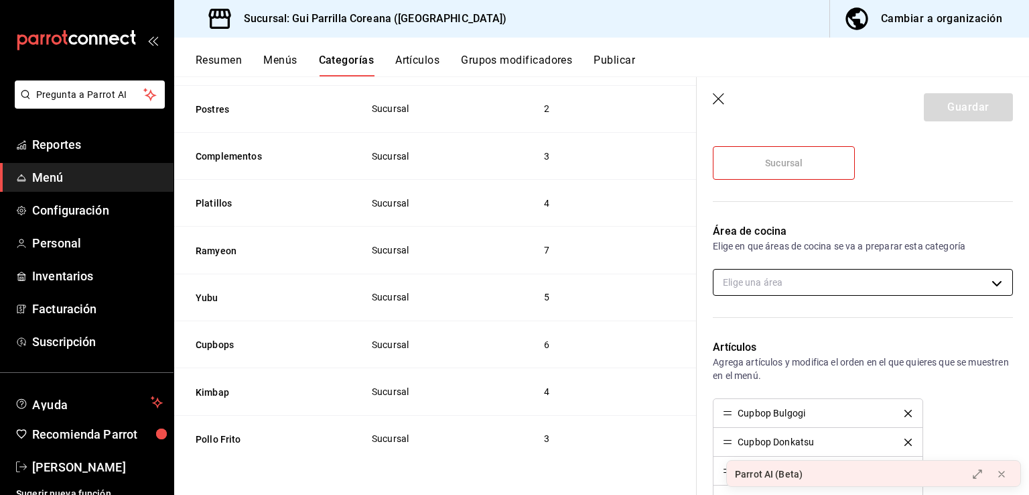
scroll to position [210, 0]
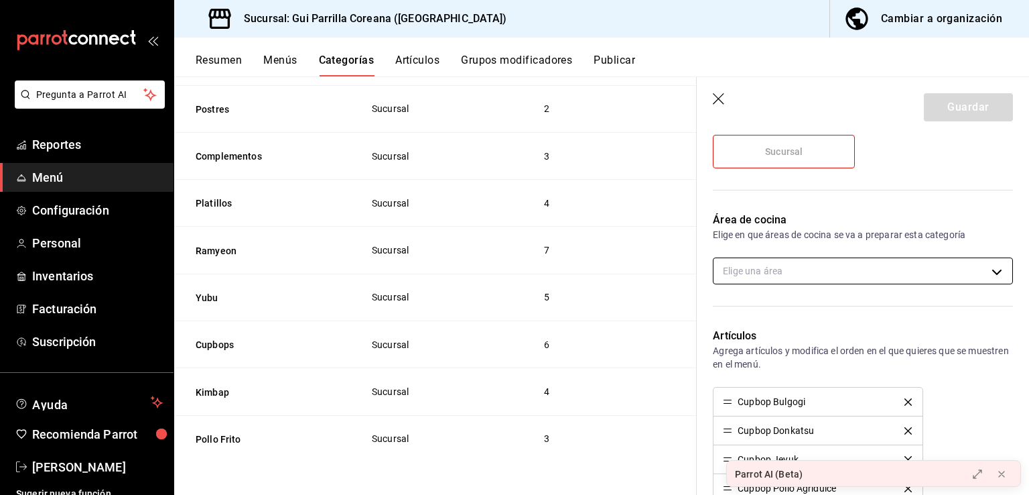
click at [747, 265] on body "Pregunta a Parrot AI Reportes Menú Configuración Personal Inventarios Facturaci…" at bounding box center [514, 247] width 1029 height 495
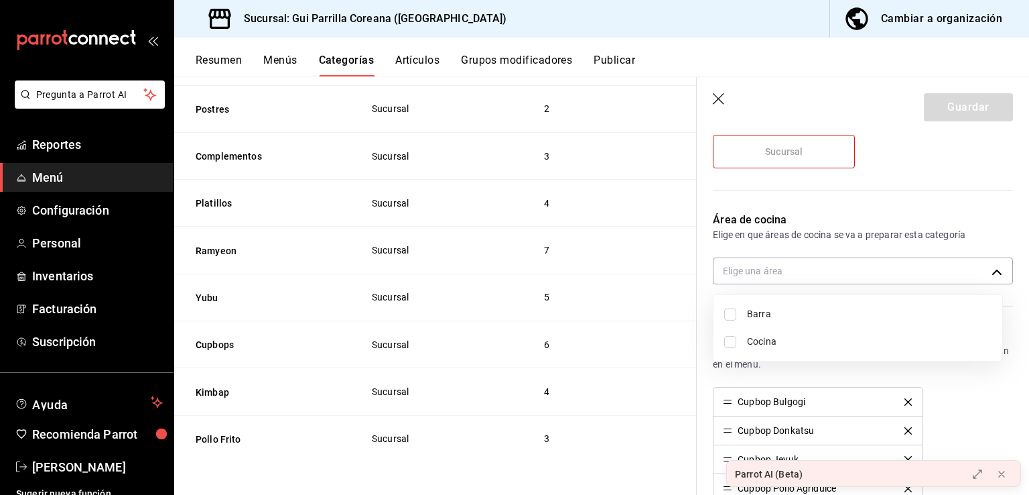
click at [770, 335] on span "Cocina" at bounding box center [869, 341] width 245 height 14
type input "0942da16-7dc0-4cad-bfb8-0ce3da693169"
checkbox input "true"
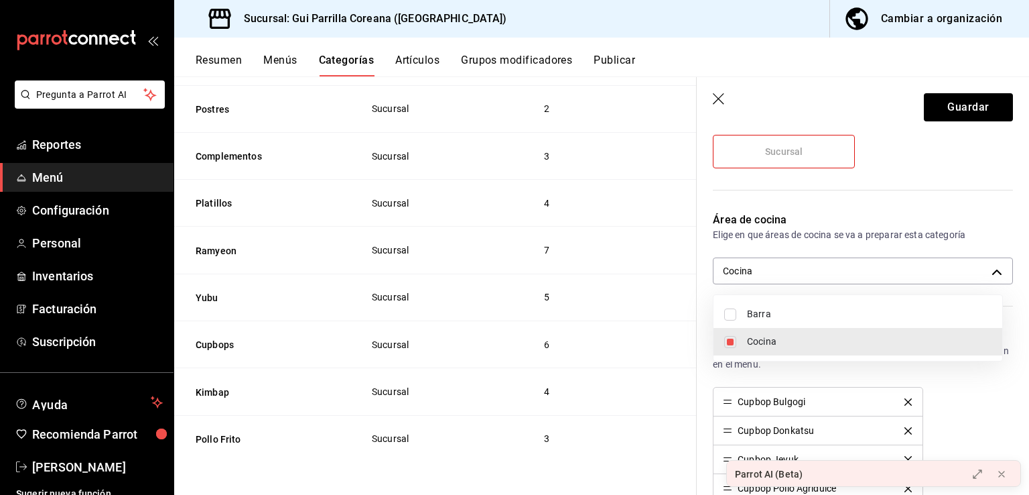
click at [935, 115] on div at bounding box center [514, 247] width 1029 height 495
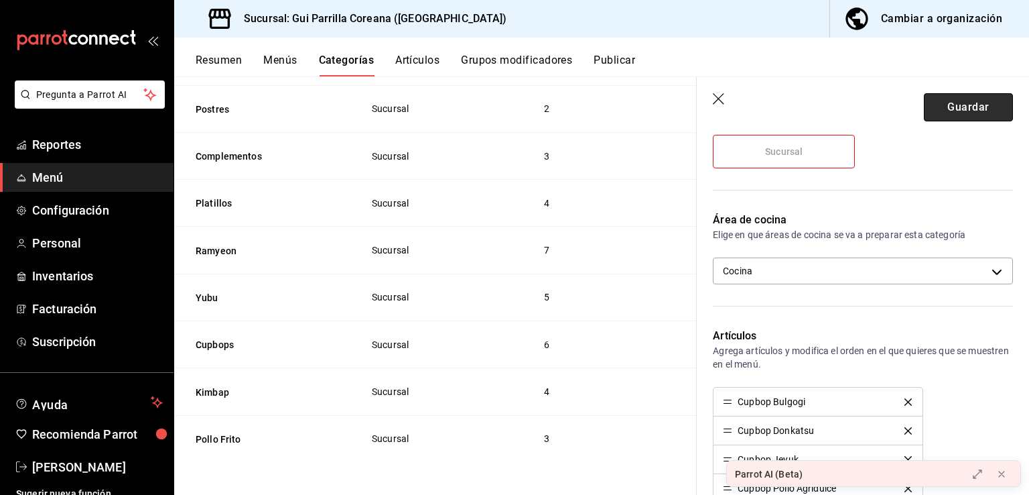
click at [939, 110] on button "Guardar" at bounding box center [968, 107] width 89 height 28
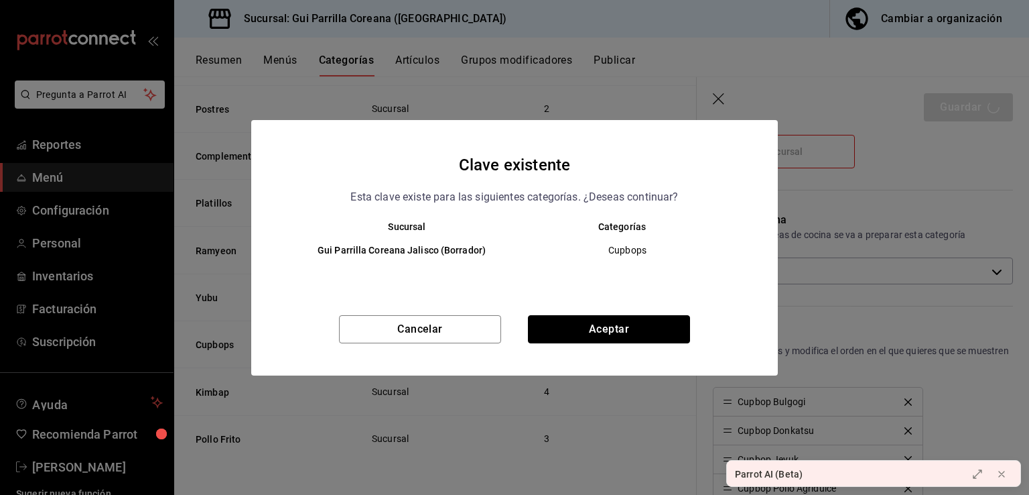
click at [627, 326] on button "Aceptar" at bounding box center [609, 329] width 162 height 28
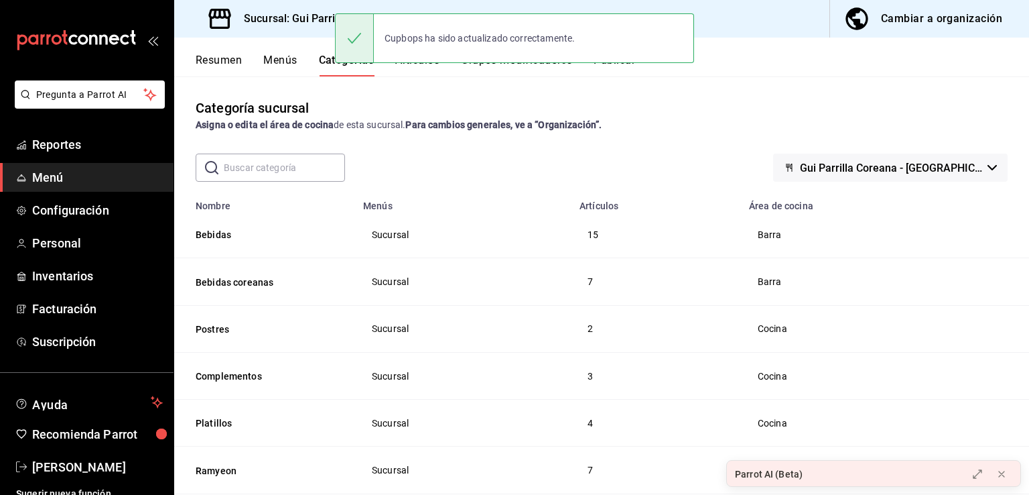
scroll to position [221, 0]
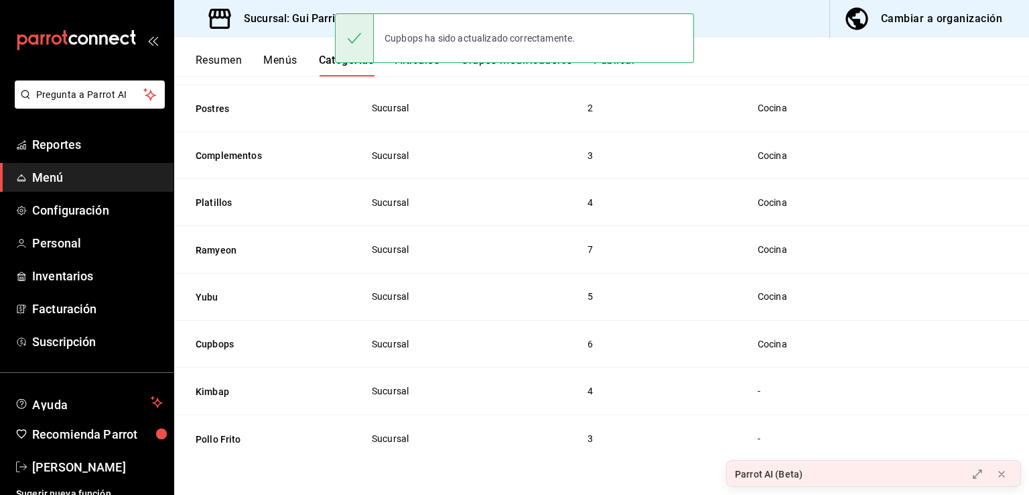
click at [202, 399] on th "Kimbap" at bounding box center [264, 391] width 181 height 48
click at [206, 389] on button "Kimbap" at bounding box center [263, 391] width 134 height 13
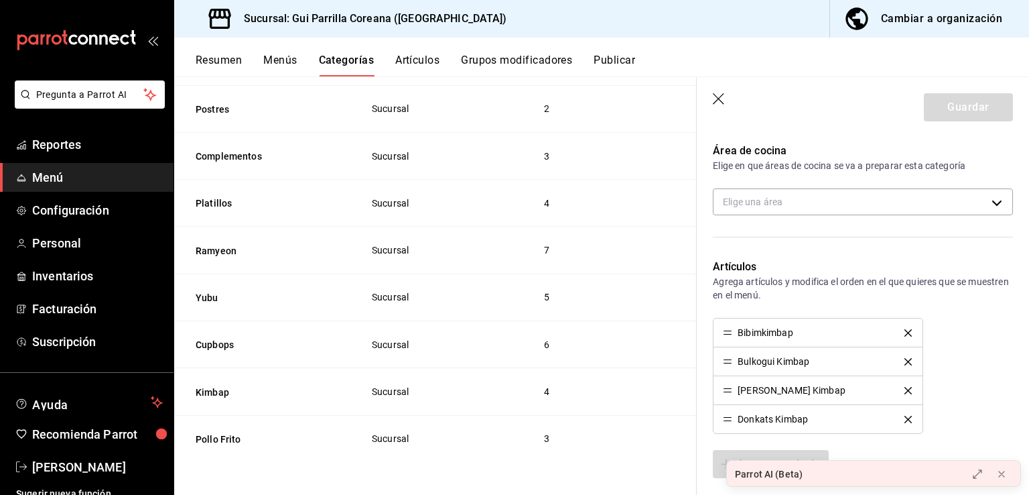
scroll to position [243, 0]
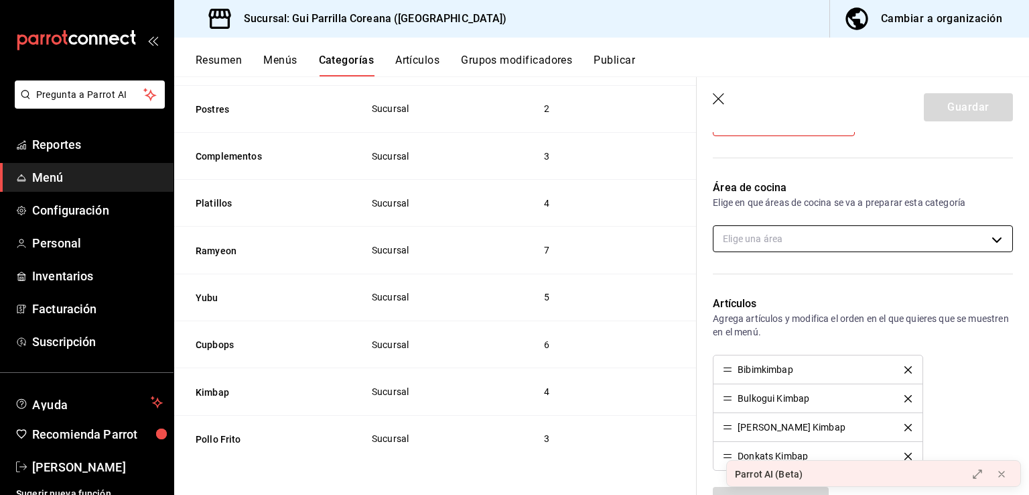
click at [837, 224] on body "Pregunta a Parrot AI Reportes Menú Configuración Personal Inventarios Facturaci…" at bounding box center [514, 247] width 1029 height 495
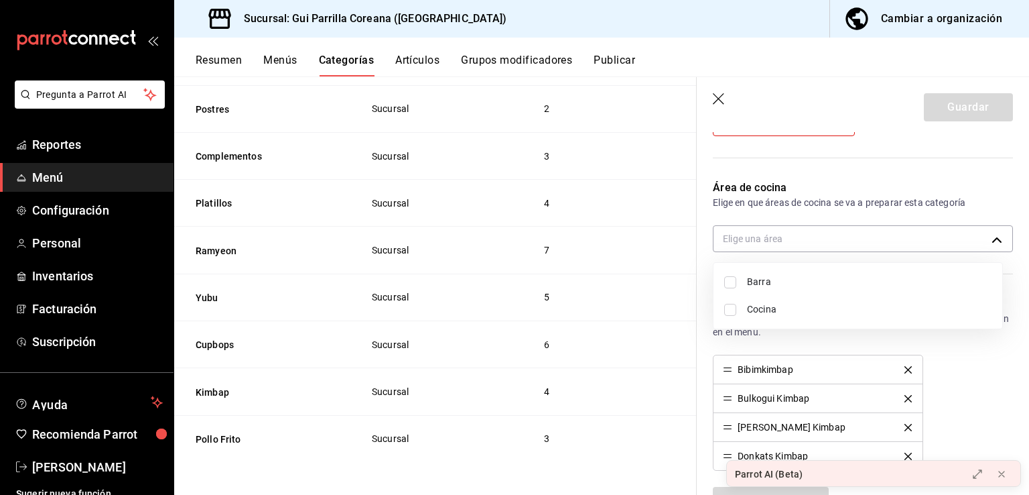
click at [780, 313] on span "Cocina" at bounding box center [869, 309] width 245 height 14
type input "0942da16-7dc0-4cad-bfb8-0ce3da693169"
checkbox input "true"
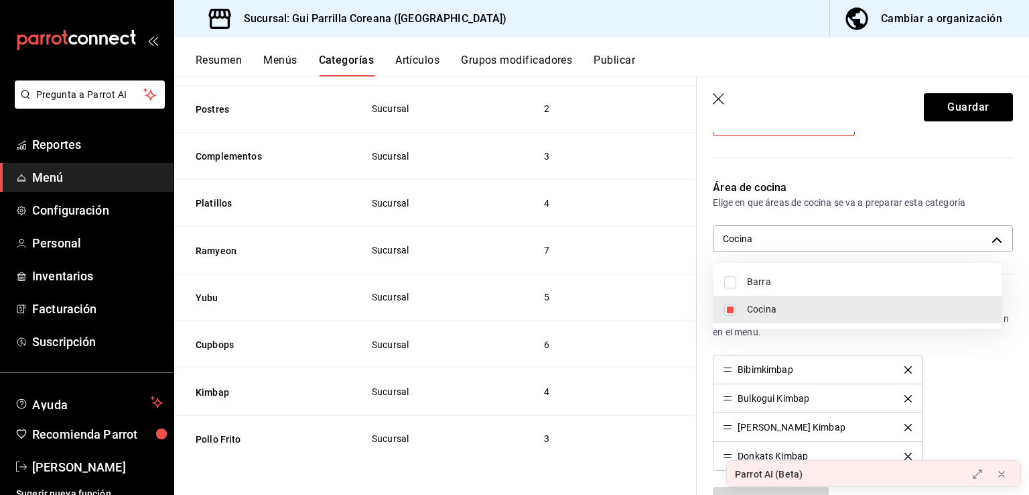
click at [961, 105] on div at bounding box center [514, 247] width 1029 height 495
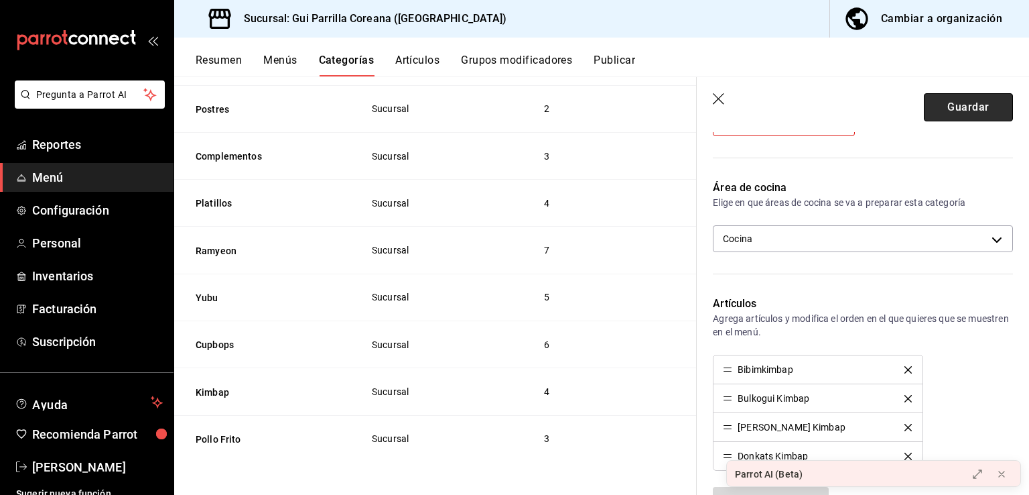
click at [962, 101] on button "Guardar" at bounding box center [968, 107] width 89 height 28
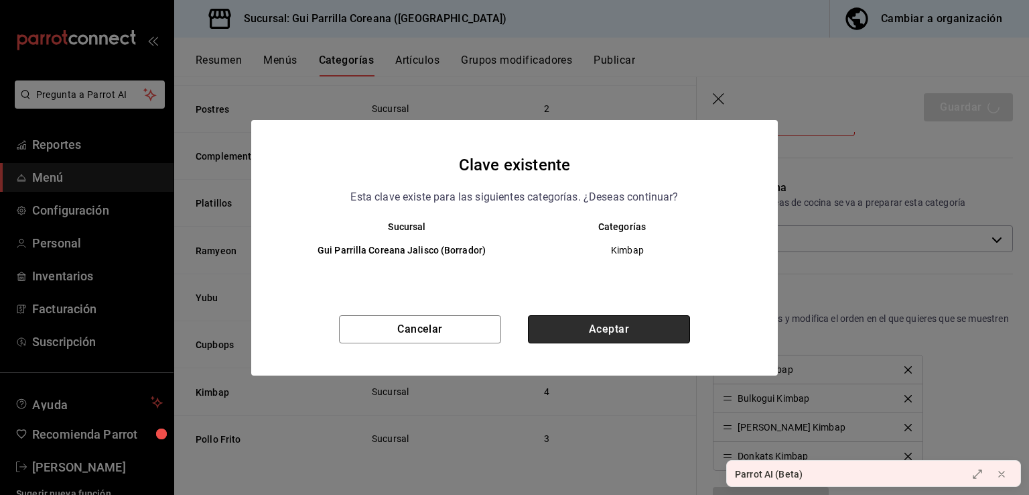
click at [595, 336] on button "Aceptar" at bounding box center [609, 329] width 162 height 28
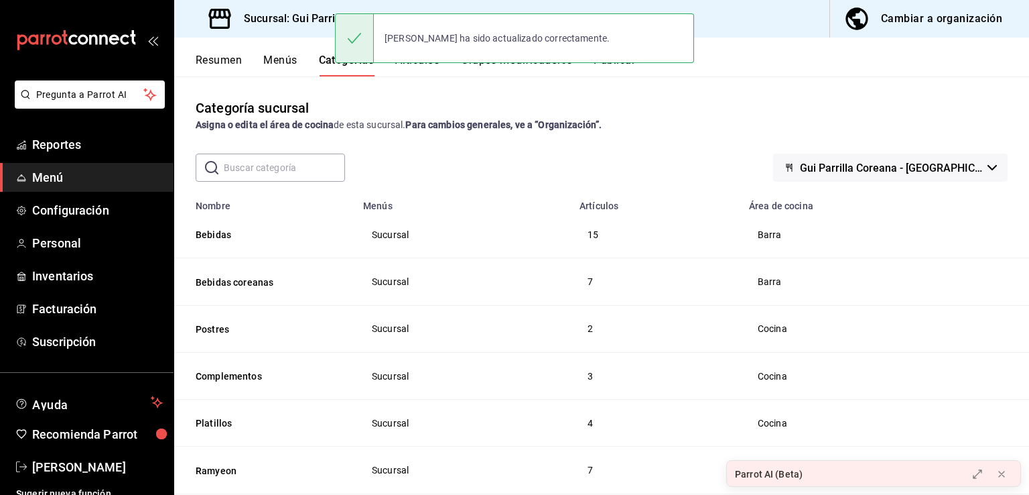
scroll to position [220, 0]
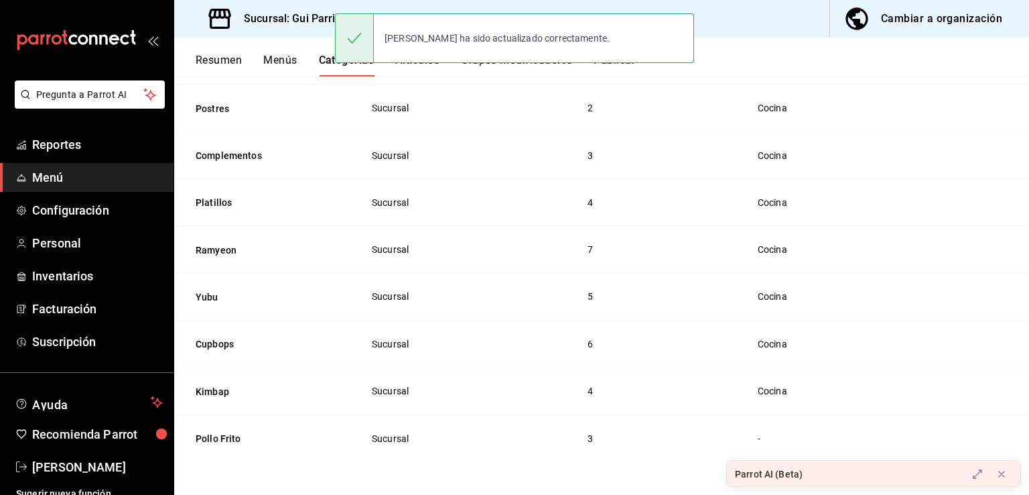
drag, startPoint x: 244, startPoint y: 438, endPoint x: 523, endPoint y: 405, distance: 281.3
click at [244, 438] on button "Pollo Frito" at bounding box center [263, 438] width 134 height 13
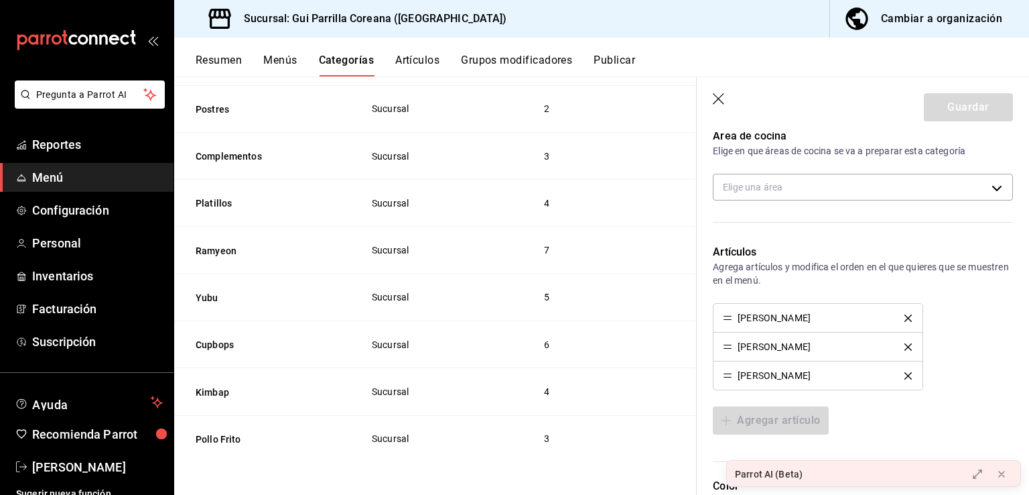
scroll to position [314, 0]
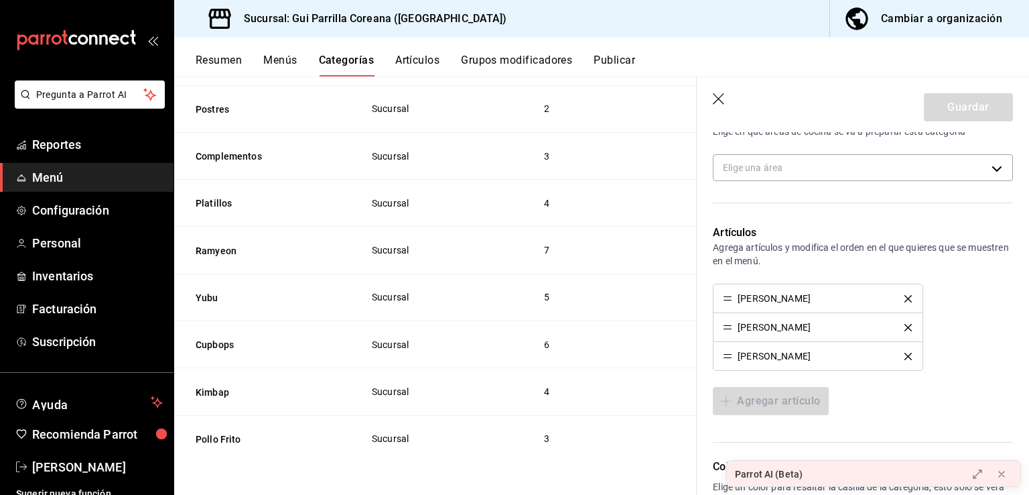
click at [855, 143] on div "Área de cocina Elige en que áreas de cocina se va a preparar esta categoría Eli…" at bounding box center [855, 150] width 316 height 116
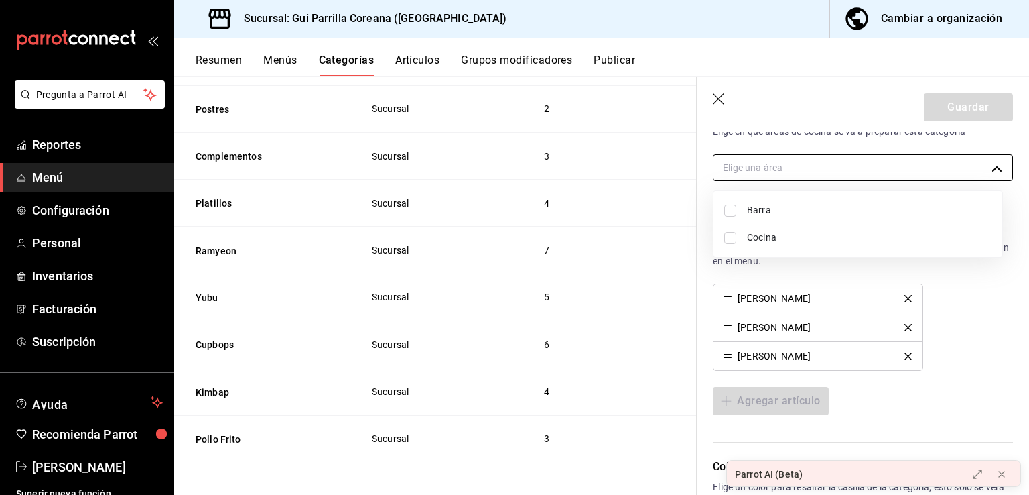
click at [852, 164] on body "Pregunta a Parrot AI Reportes Menú Configuración Personal Inventarios Facturaci…" at bounding box center [514, 247] width 1029 height 495
click at [795, 238] on span "Cocina" at bounding box center [869, 238] width 245 height 14
type input "0942da16-7dc0-4cad-bfb8-0ce3da693169"
checkbox input "true"
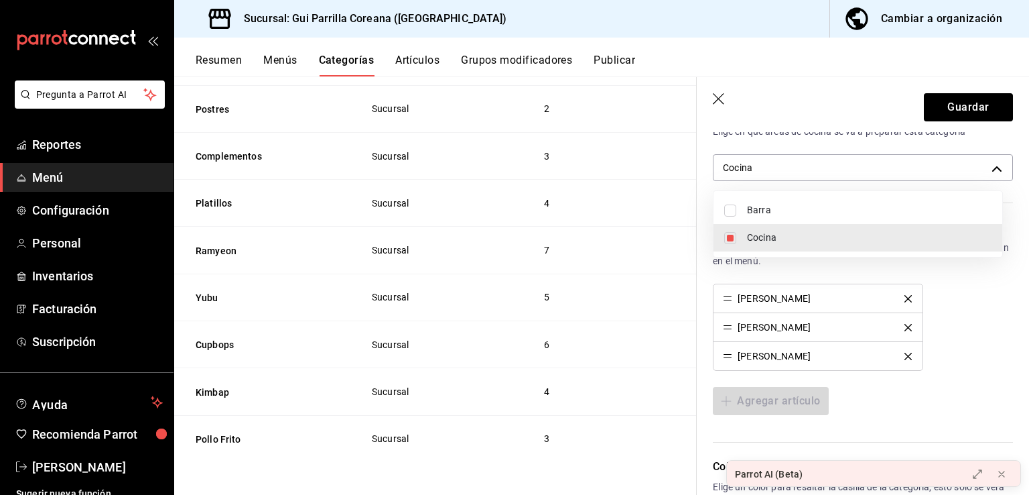
click at [946, 99] on div at bounding box center [514, 247] width 1029 height 495
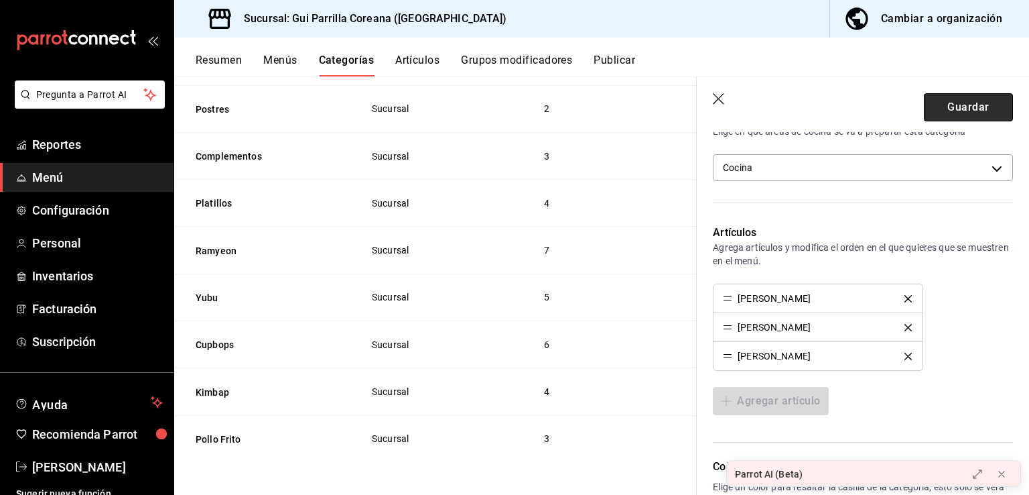
click at [947, 105] on button "Guardar" at bounding box center [968, 107] width 89 height 28
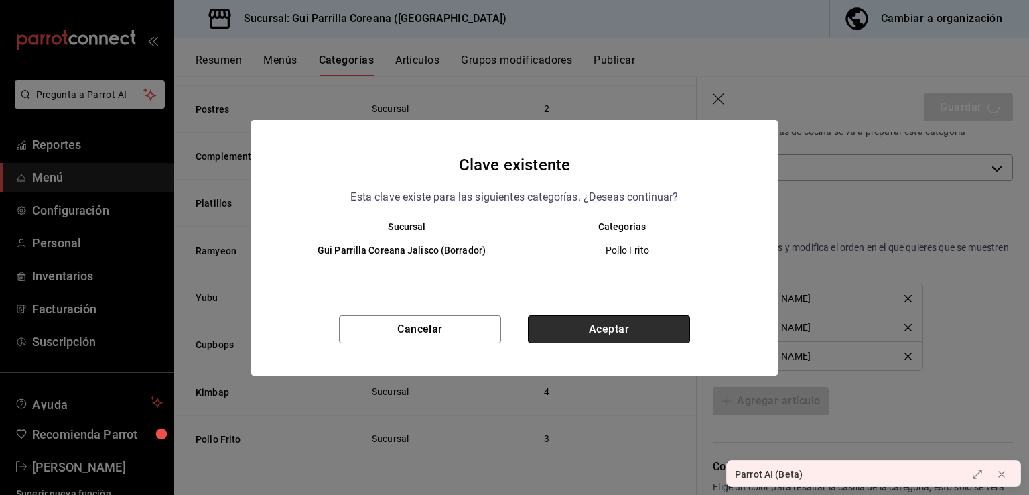
click at [630, 340] on button "Aceptar" at bounding box center [609, 329] width 162 height 28
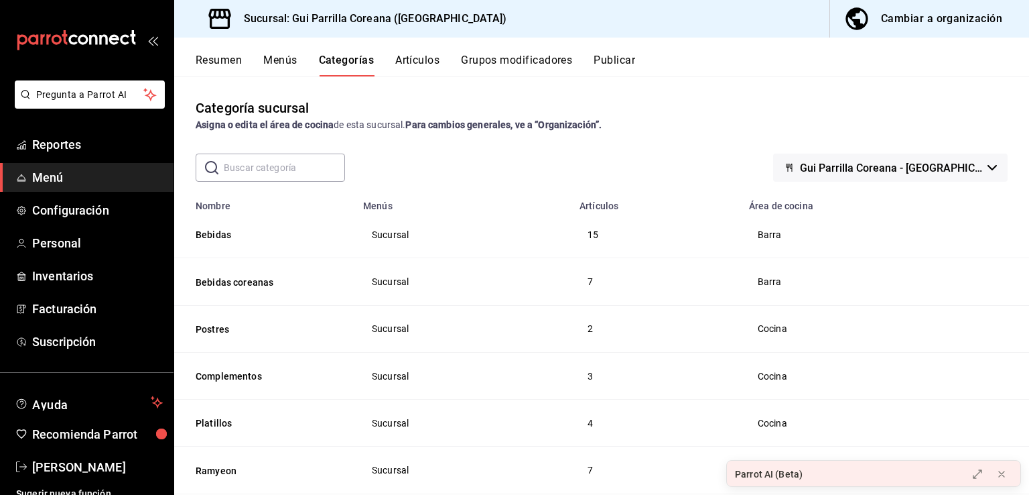
click at [692, 150] on div "Categoría sucursal Asigna o edita el área de cocina de esta sucursal. Para camb…" at bounding box center [601, 284] width 855 height 417
click at [90, 210] on span "Configuración" at bounding box center [97, 210] width 131 height 18
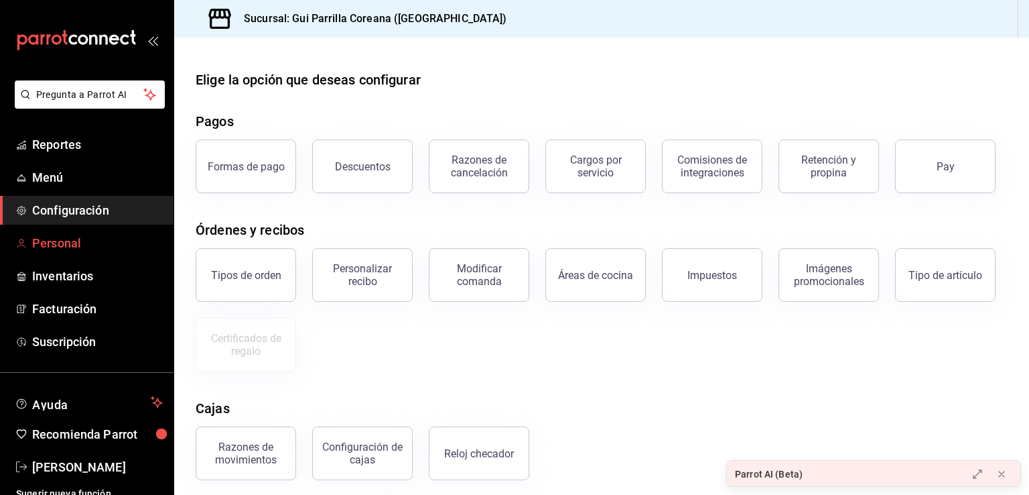
click at [38, 239] on span "Personal" at bounding box center [97, 243] width 131 height 18
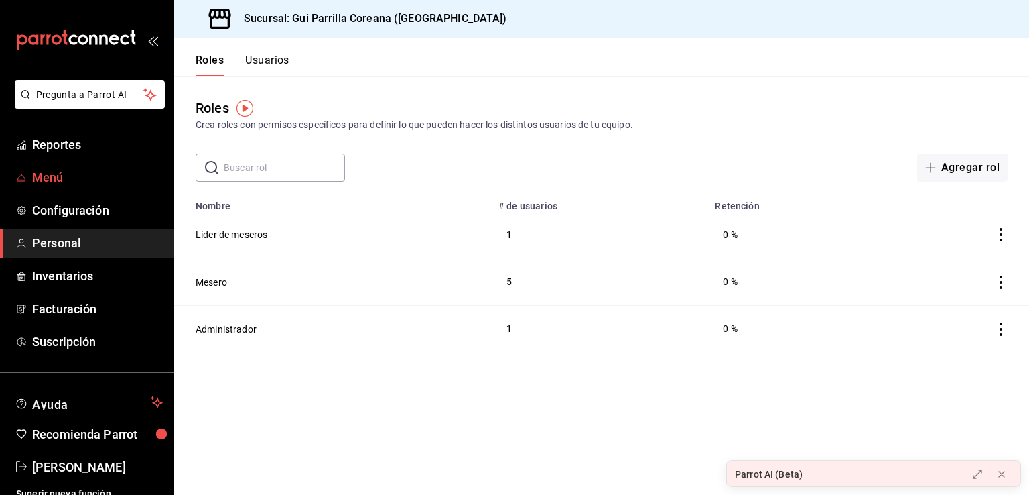
click at [79, 164] on link "Menú" at bounding box center [87, 177] width 174 height 29
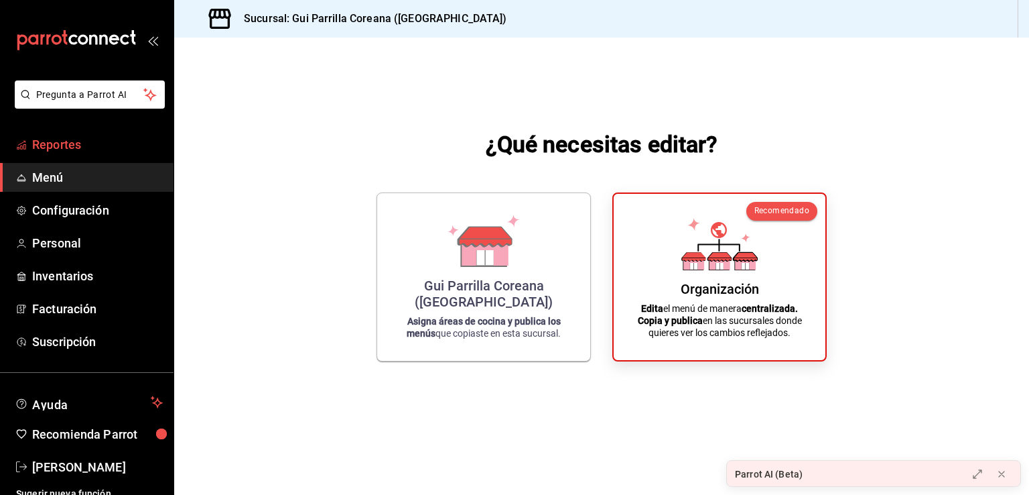
click at [84, 142] on span "Reportes" at bounding box center [97, 144] width 131 height 18
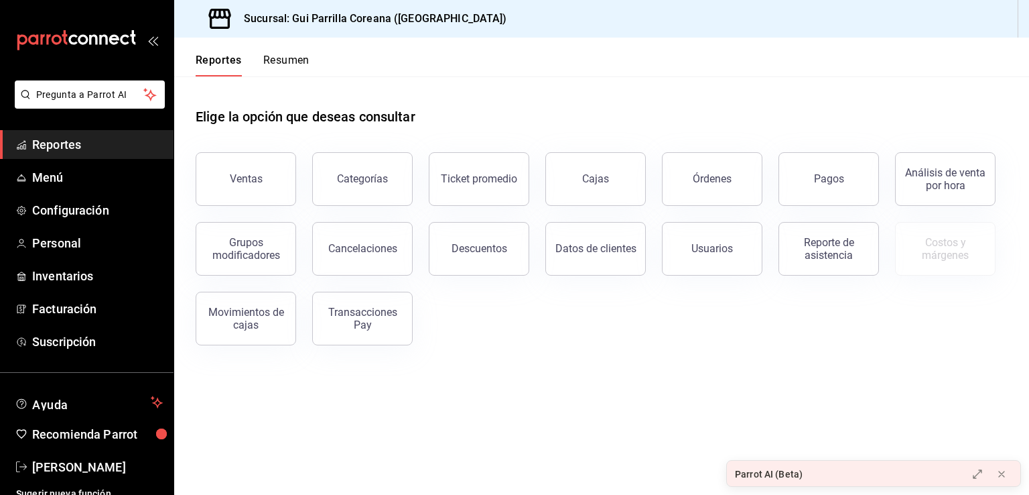
click at [711, 392] on main "Elige la opción que deseas consultar Ventas Categorías Ticket promedio Cajas Ór…" at bounding box center [601, 285] width 855 height 418
click at [720, 387] on main "Elige la opción que deseas consultar Ventas Categorías Ticket promedio Cajas Ór…" at bounding box center [601, 285] width 855 height 418
click at [89, 208] on span "Configuración" at bounding box center [97, 210] width 131 height 18
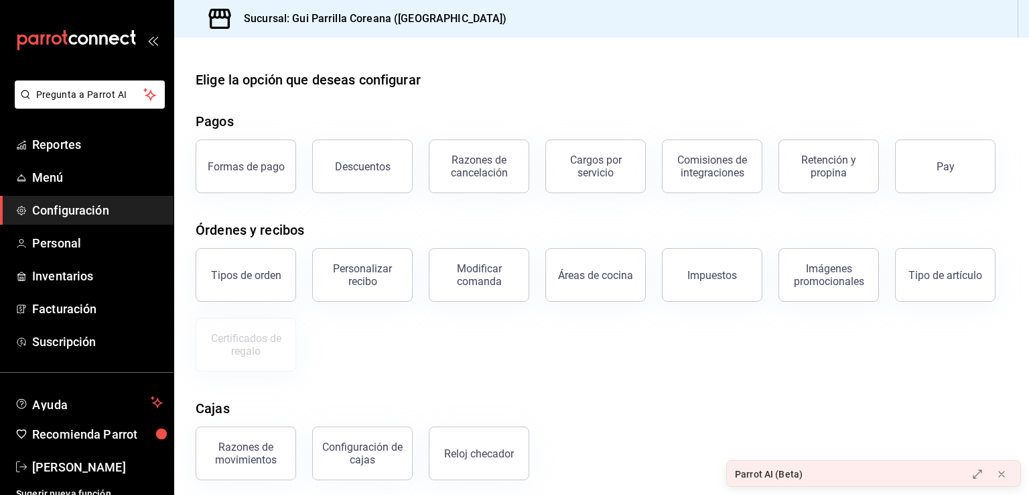
click at [677, 444] on div "Razones de movimientos Configuración [PERSON_NAME] Reloj checador" at bounding box center [594, 445] width 828 height 70
click at [100, 202] on span "Configuración" at bounding box center [97, 210] width 131 height 18
click at [58, 178] on span "Menú" at bounding box center [97, 177] width 131 height 18
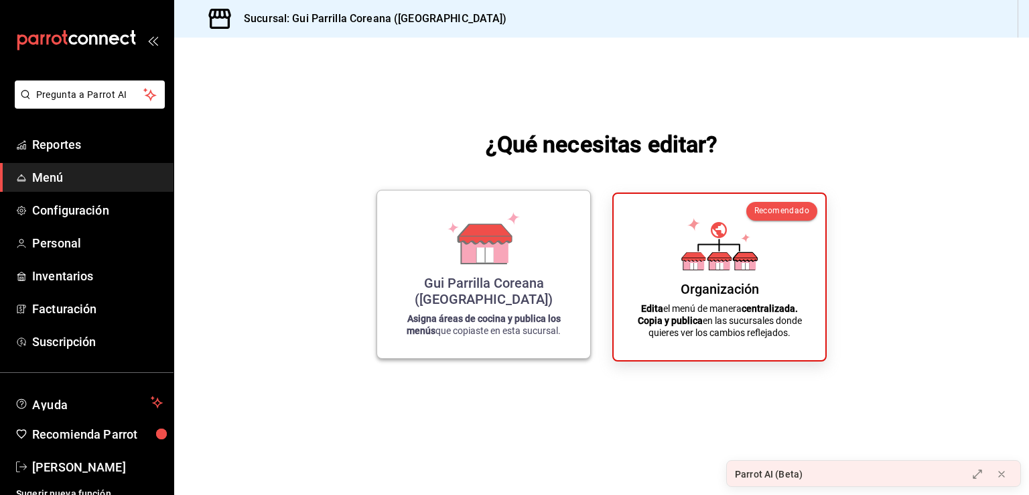
click at [504, 285] on div "Gui Parrilla Coreana ([GEOGRAPHIC_DATA]) Asigna áreas de cocina y publica los m…" at bounding box center [483, 274] width 181 height 146
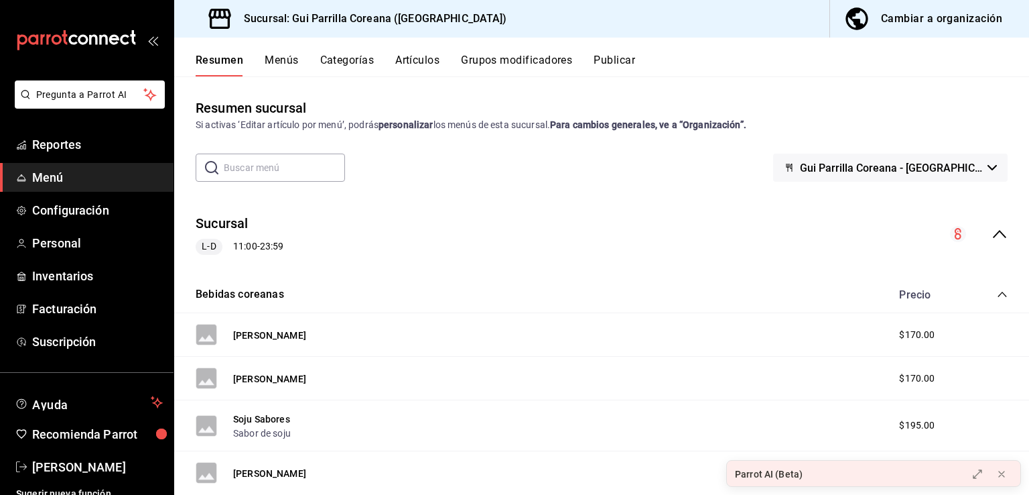
click at [265, 64] on button "Menús" at bounding box center [282, 65] width 34 height 23
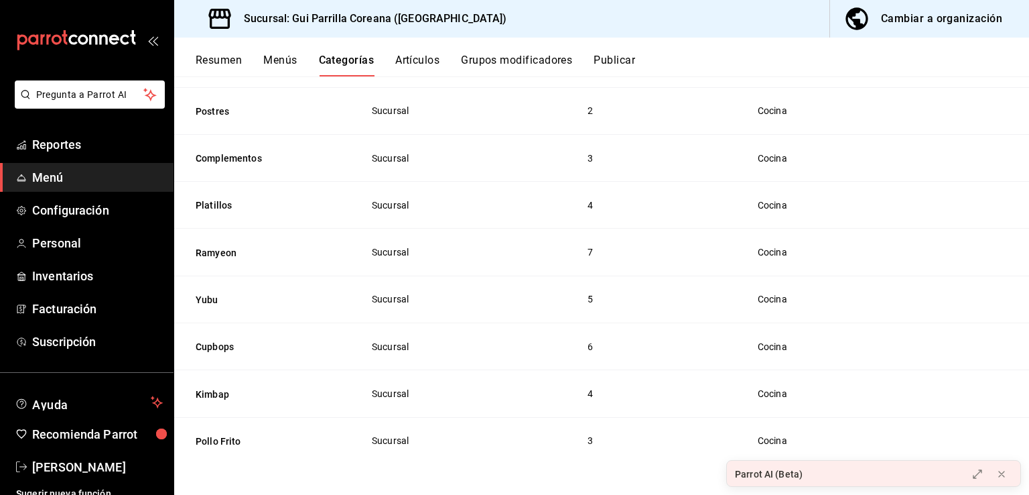
scroll to position [220, 0]
click at [213, 344] on button "Cupbops" at bounding box center [263, 344] width 134 height 13
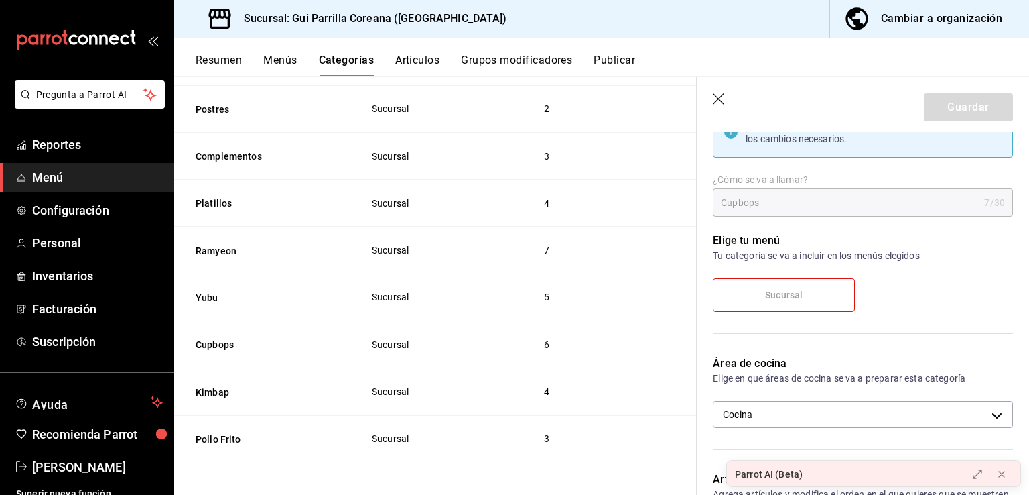
scroll to position [56, 0]
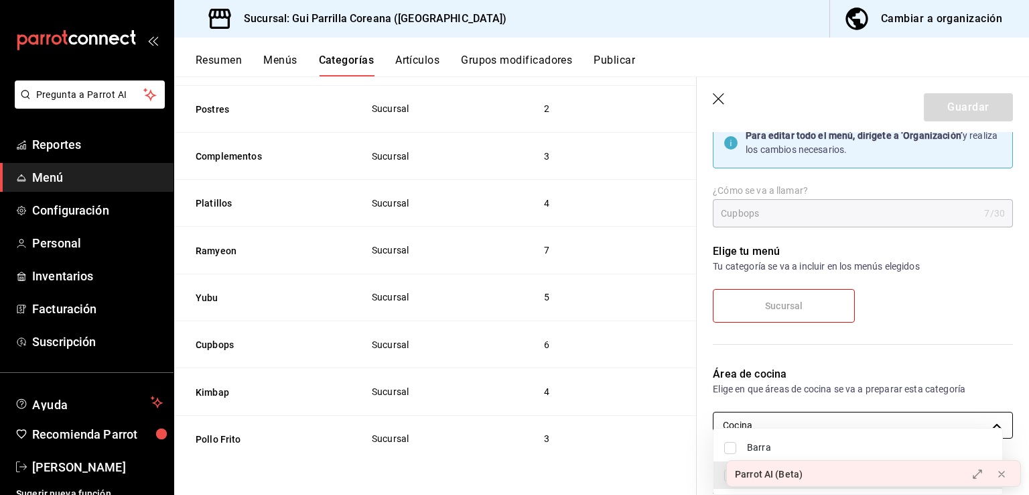
click at [804, 427] on body "Pregunta a Parrot AI Reportes Menú Configuración Personal Inventarios Facturaci…" at bounding box center [514, 247] width 1029 height 495
click at [751, 446] on span "Barra" at bounding box center [869, 447] width 245 height 14
type input "0942da16-7dc0-4cad-bfb8-0ce3da693169,2b146598-6194-45d4-af66-0e2db5a05df6"
checkbox input "true"
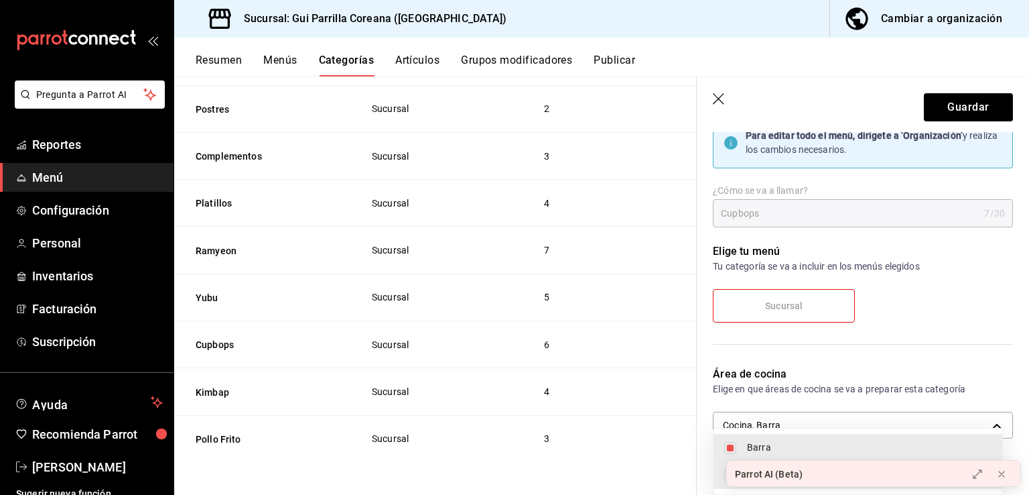
drag, startPoint x: 1026, startPoint y: 255, endPoint x: 1027, endPoint y: 288, distance: 32.8
click at [1027, 288] on div at bounding box center [514, 247] width 1029 height 495
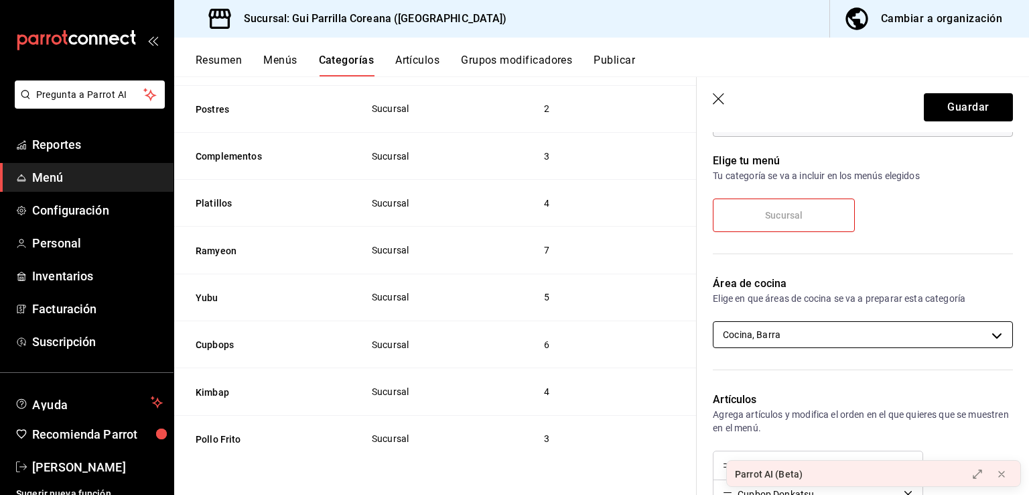
scroll to position [155, 0]
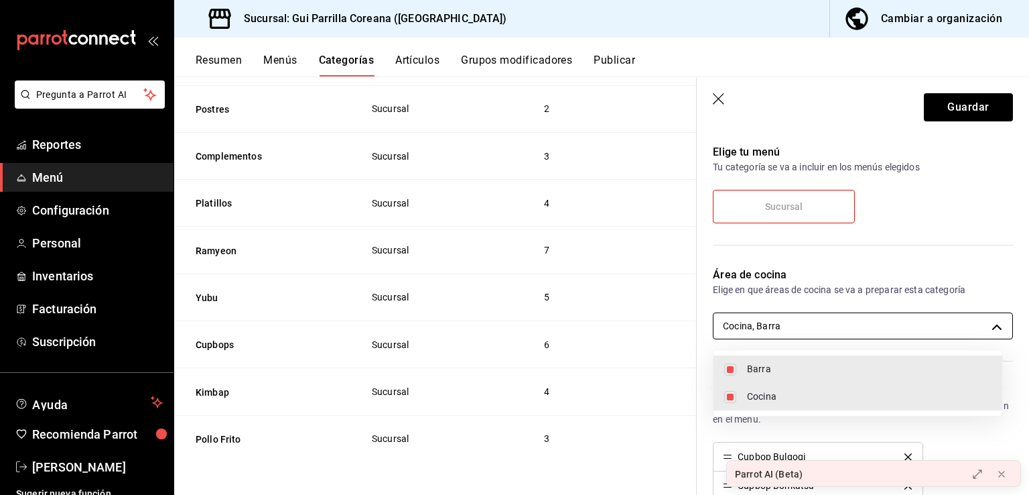
click at [823, 326] on body "Pregunta a Parrot AI Reportes Menú Configuración Personal Inventarios Facturaci…" at bounding box center [514, 247] width 1029 height 495
click at [736, 395] on li "Cocina" at bounding box center [858, 396] width 289 height 27
type input "2b146598-6194-45d4-af66-0e2db5a05df6"
checkbox input "false"
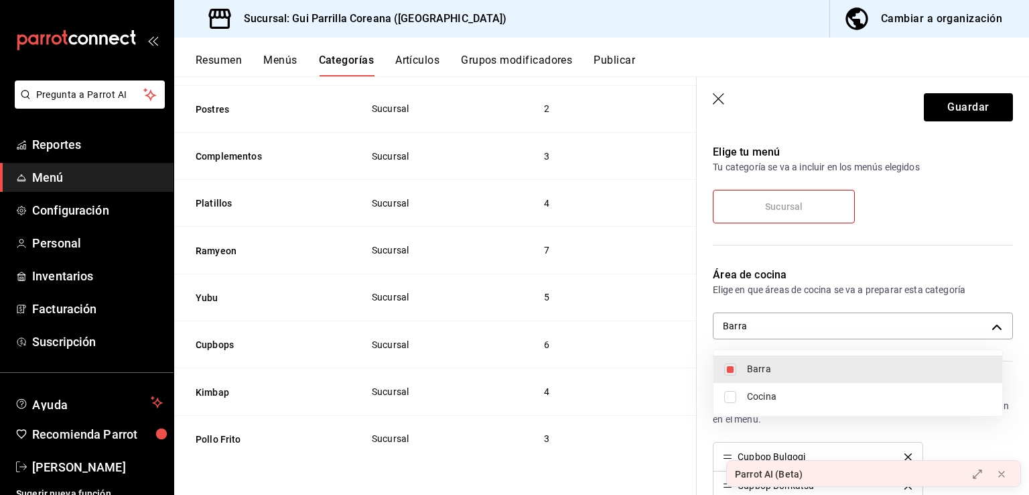
click at [975, 104] on div at bounding box center [514, 247] width 1029 height 495
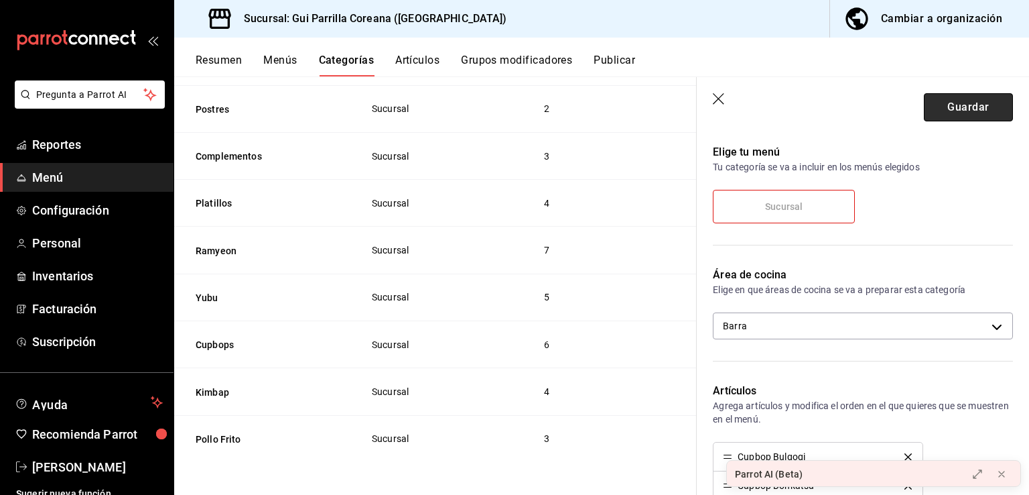
click at [974, 105] on button "Guardar" at bounding box center [968, 107] width 89 height 28
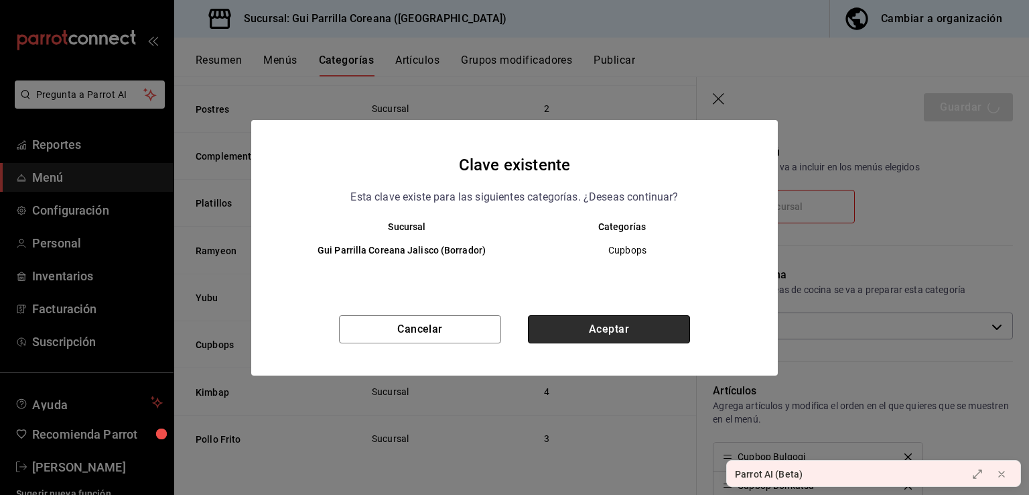
click at [618, 329] on button "Aceptar" at bounding box center [609, 329] width 162 height 28
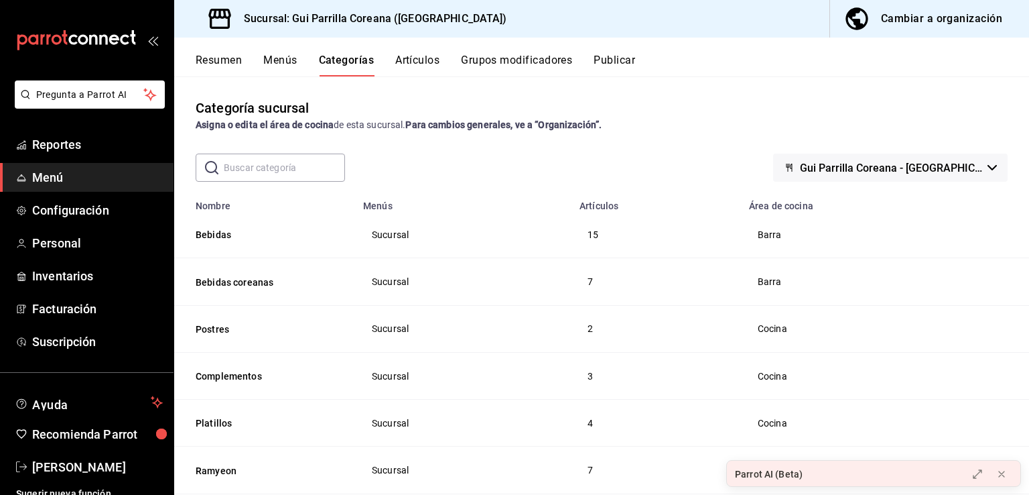
drag, startPoint x: 786, startPoint y: 340, endPoint x: 784, endPoint y: 349, distance: 8.9
drag, startPoint x: 784, startPoint y: 349, endPoint x: 879, endPoint y: 314, distance: 101.6
click at [879, 314] on td "Cocina" at bounding box center [885, 328] width 288 height 47
click at [91, 210] on span "Configuración" at bounding box center [97, 210] width 131 height 18
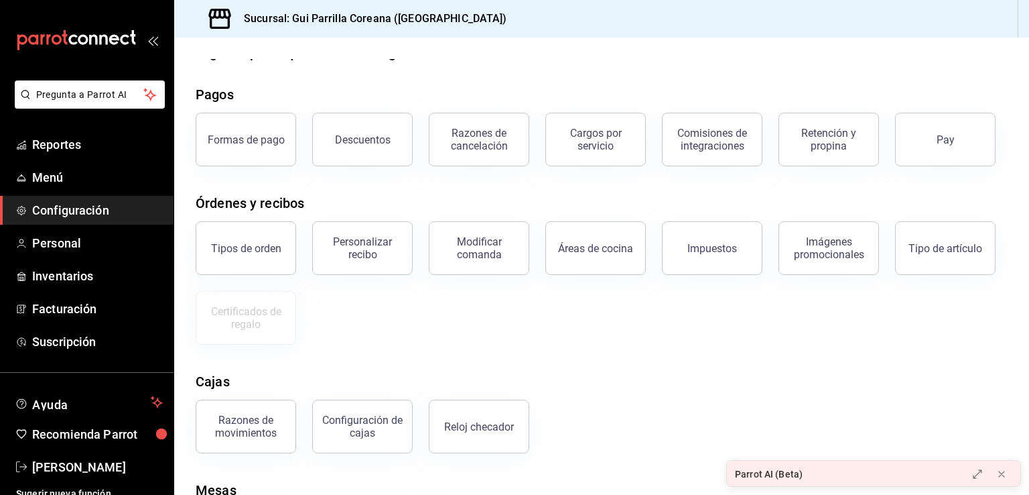
scroll to position [82, 0]
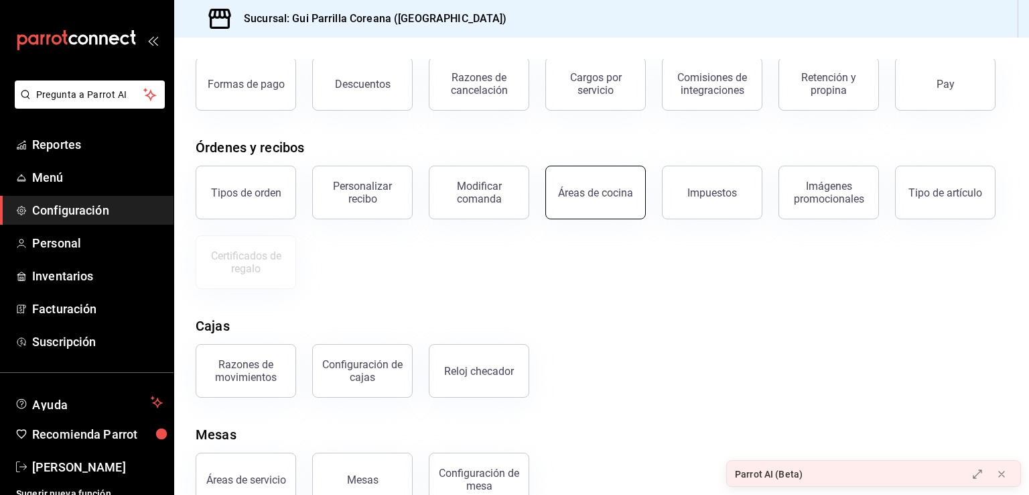
click at [586, 216] on div "Áreas de cocina" at bounding box center [587, 184] width 117 height 70
click at [590, 203] on button "Áreas de cocina" at bounding box center [595, 193] width 101 height 54
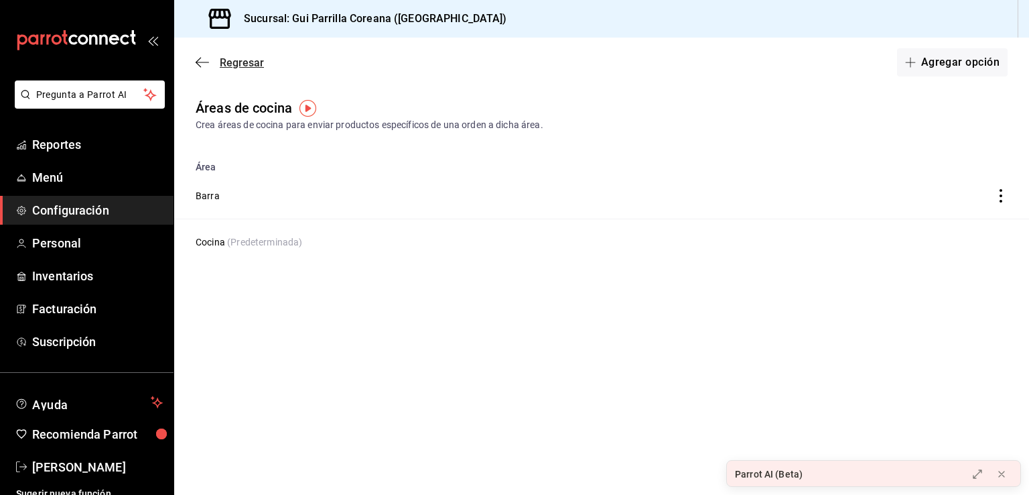
click at [250, 62] on span "Regresar" at bounding box center [242, 62] width 44 height 13
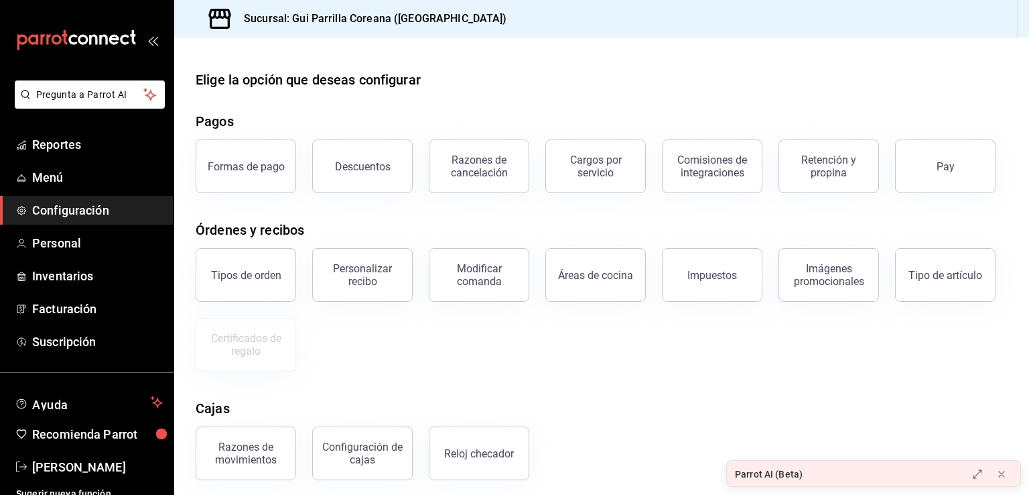
click at [92, 212] on span "Configuración" at bounding box center [97, 210] width 131 height 18
click at [97, 218] on span "Configuración" at bounding box center [97, 210] width 131 height 18
click at [70, 209] on span "Configuración" at bounding box center [97, 210] width 131 height 18
click at [47, 170] on span "Menú" at bounding box center [97, 177] width 131 height 18
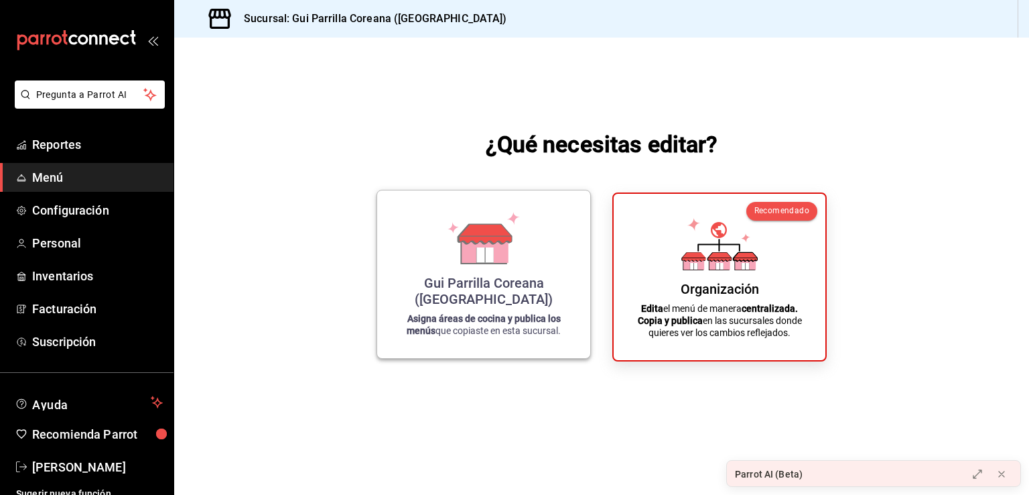
click at [491, 262] on icon at bounding box center [484, 254] width 17 height 15
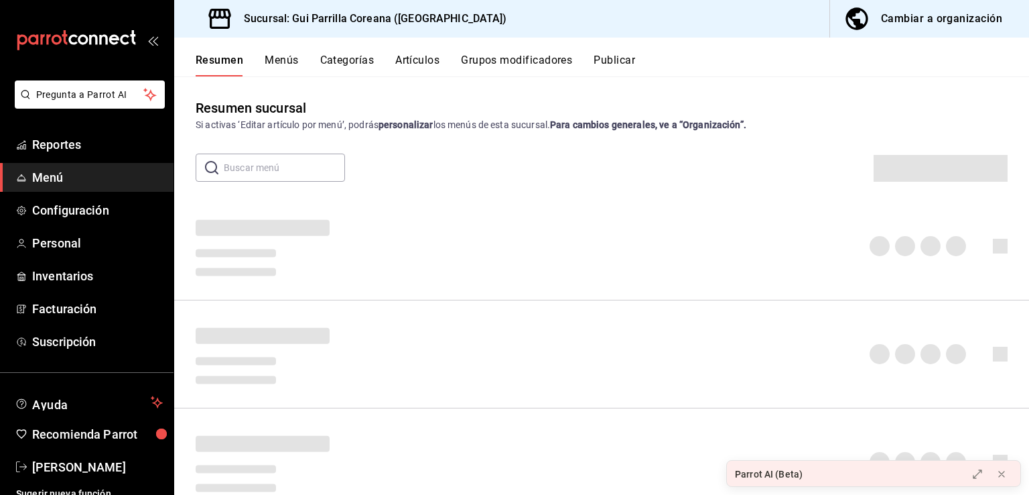
click at [619, 65] on button "Publicar" at bounding box center [615, 65] width 42 height 23
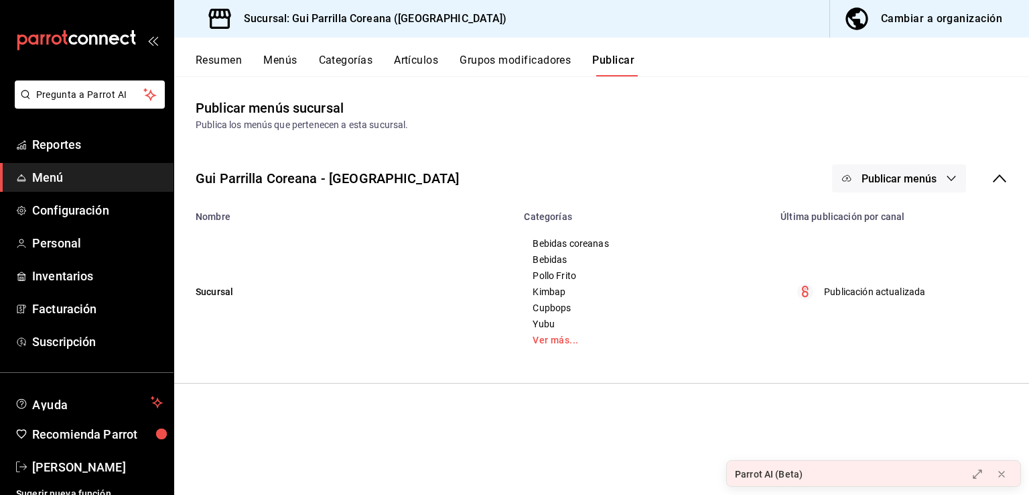
click at [922, 180] on span "Publicar menús" at bounding box center [899, 178] width 75 height 13
click at [905, 215] on span "Punto de venta" at bounding box center [919, 222] width 64 height 14
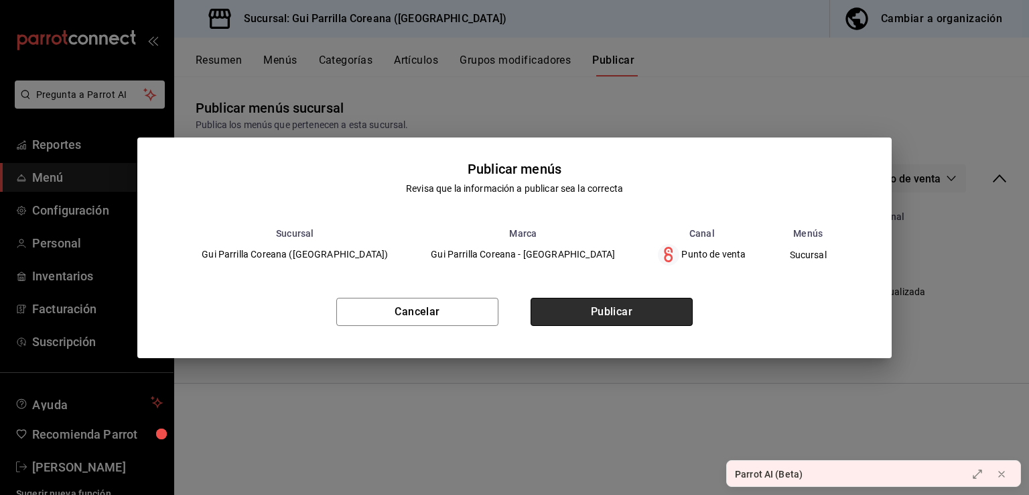
click at [651, 308] on button "Publicar" at bounding box center [612, 312] width 162 height 28
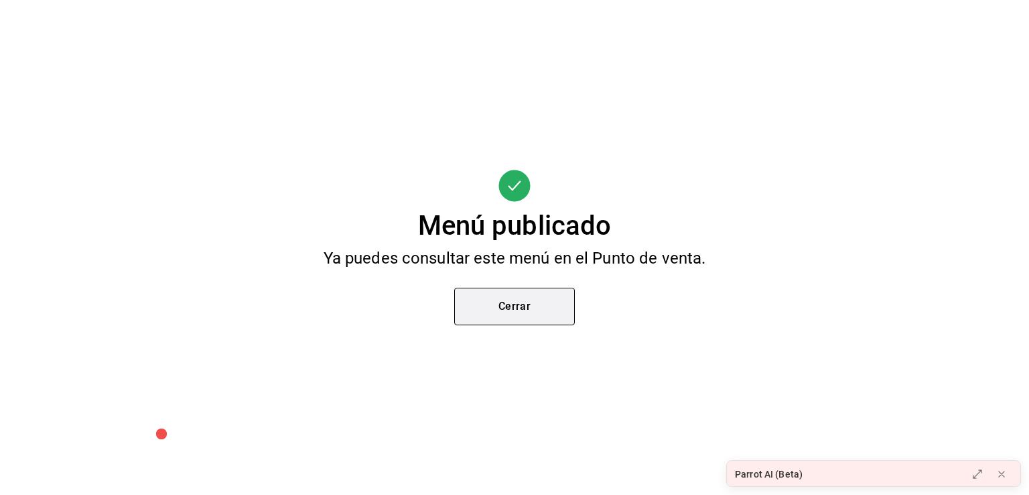
click at [541, 316] on button "Cerrar" at bounding box center [514, 306] width 121 height 38
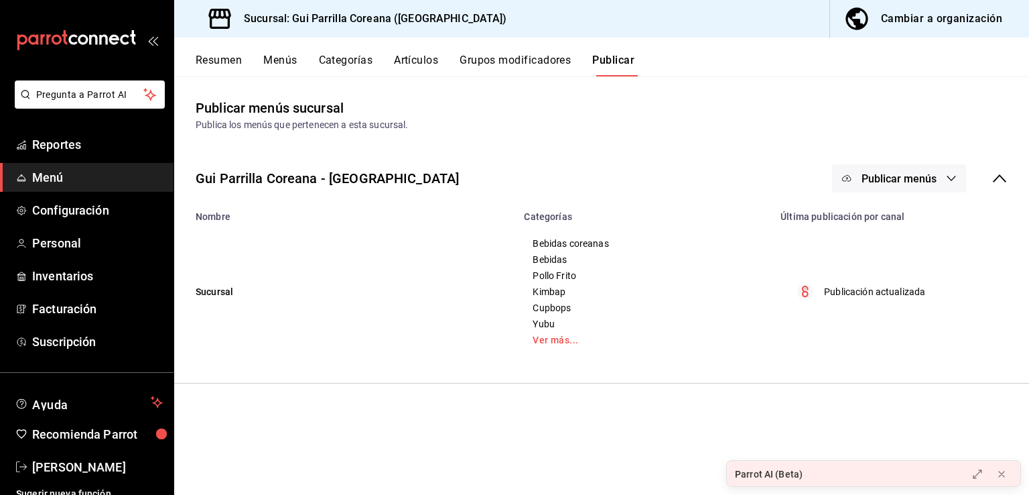
click at [645, 202] on div "Gui Parrilla Coreana - [GEOGRAPHIC_DATA] Publicar menús" at bounding box center [601, 178] width 855 height 50
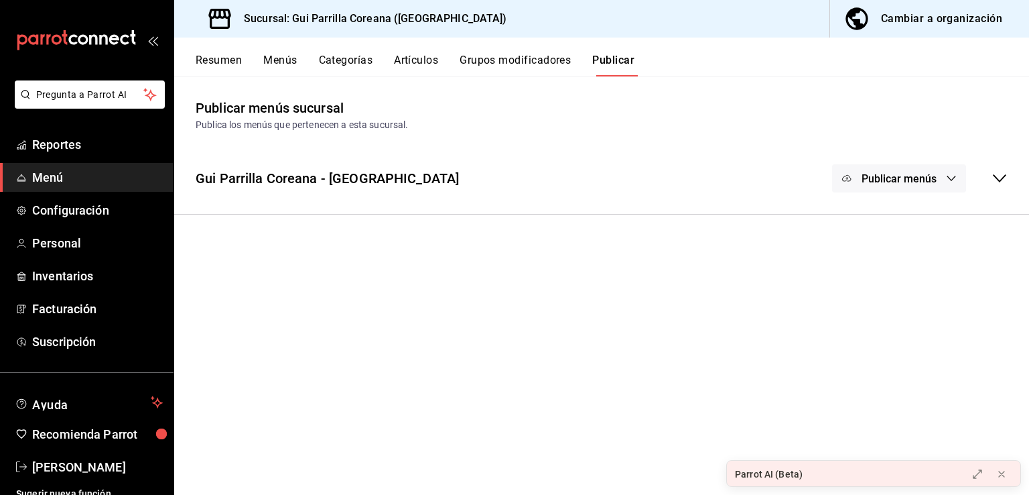
click at [996, 180] on icon at bounding box center [1000, 178] width 16 height 16
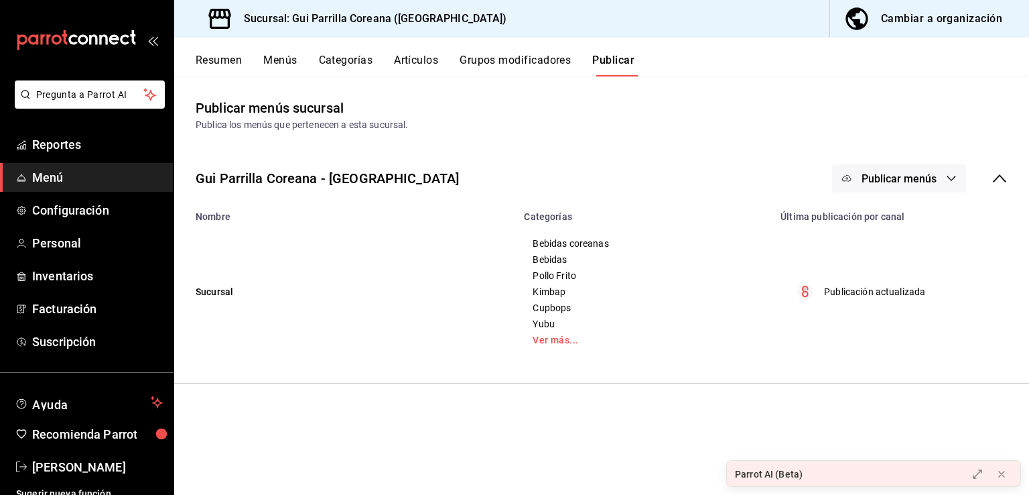
click at [726, 109] on div "Publicar menús sucursal Publica los menús que pertenecen a esta sucursal." at bounding box center [601, 115] width 855 height 34
click at [63, 146] on span "Reportes" at bounding box center [97, 144] width 131 height 18
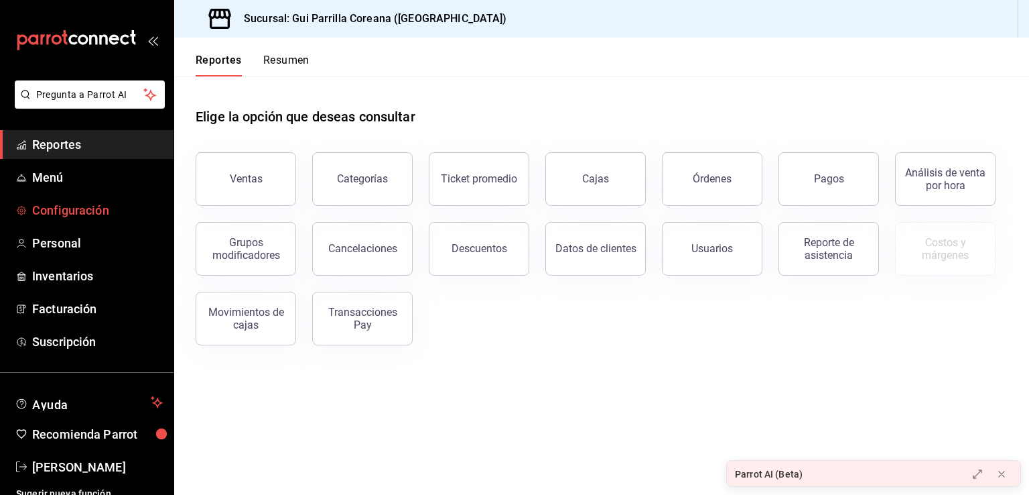
click at [83, 204] on span "Configuración" at bounding box center [97, 210] width 131 height 18
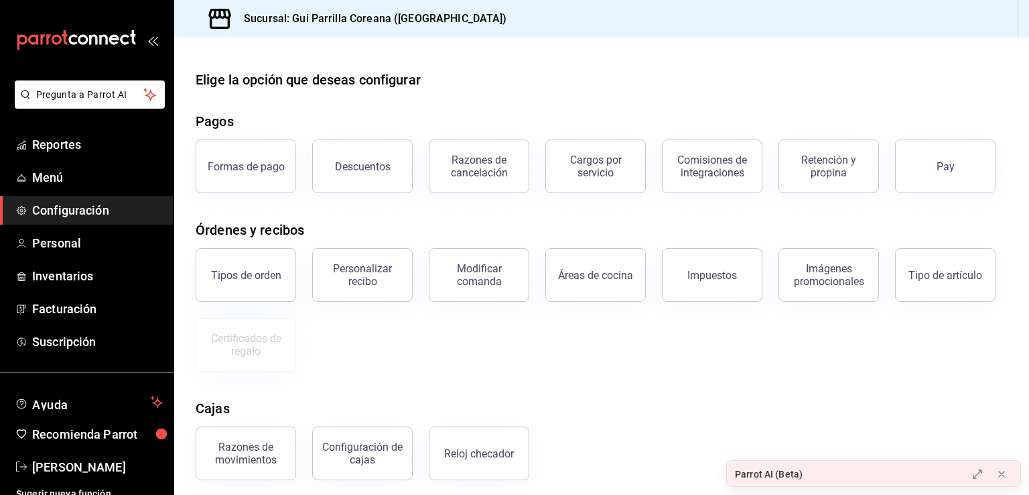
click at [366, 153] on button "Descuentos" at bounding box center [362, 166] width 101 height 54
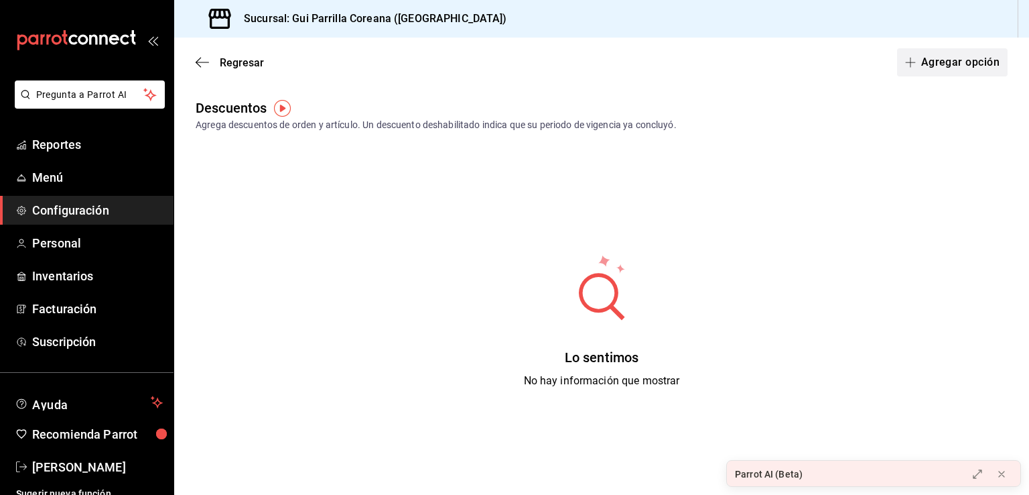
click at [948, 57] on button "Agregar opción" at bounding box center [952, 62] width 111 height 28
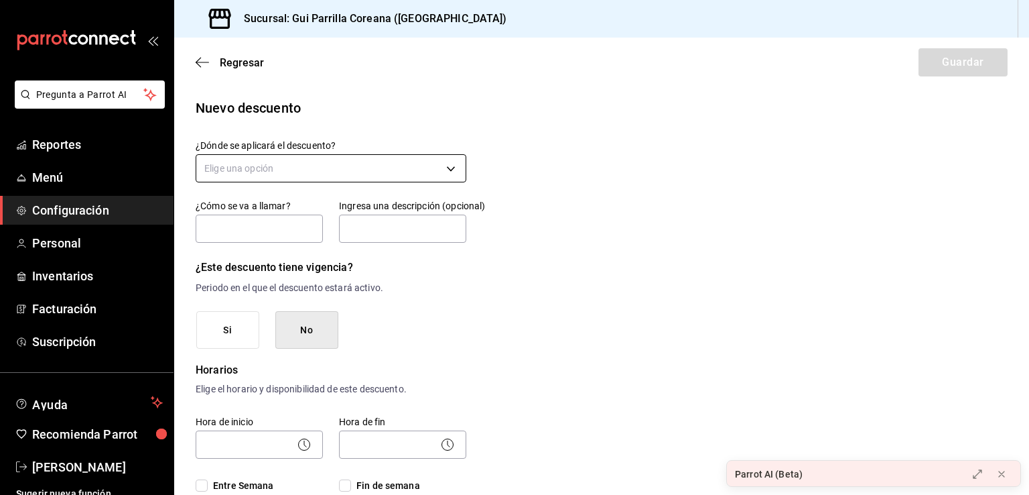
click at [312, 160] on body "Pregunta a Parrot AI Reportes Menú Configuración Personal Inventarios Facturaci…" at bounding box center [514, 247] width 1029 height 495
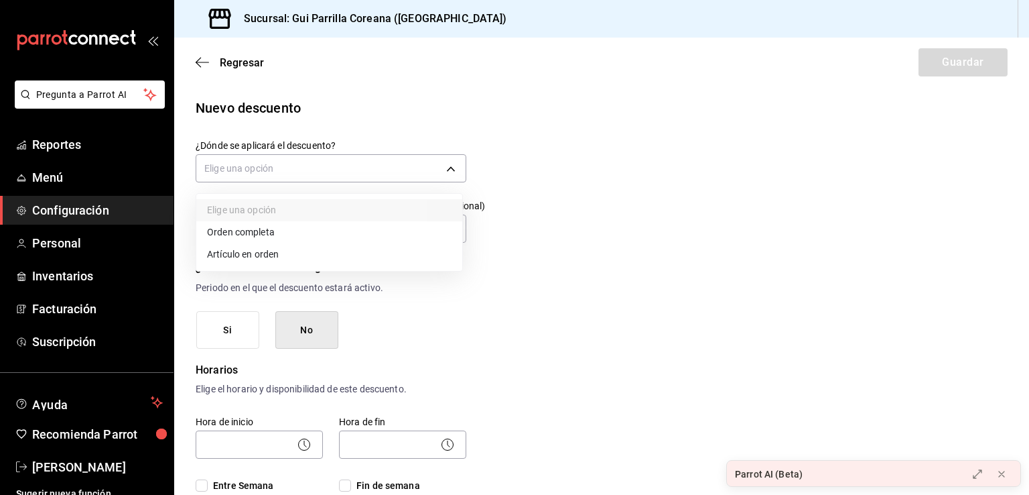
click at [287, 236] on li "Orden completa" at bounding box center [329, 232] width 266 height 22
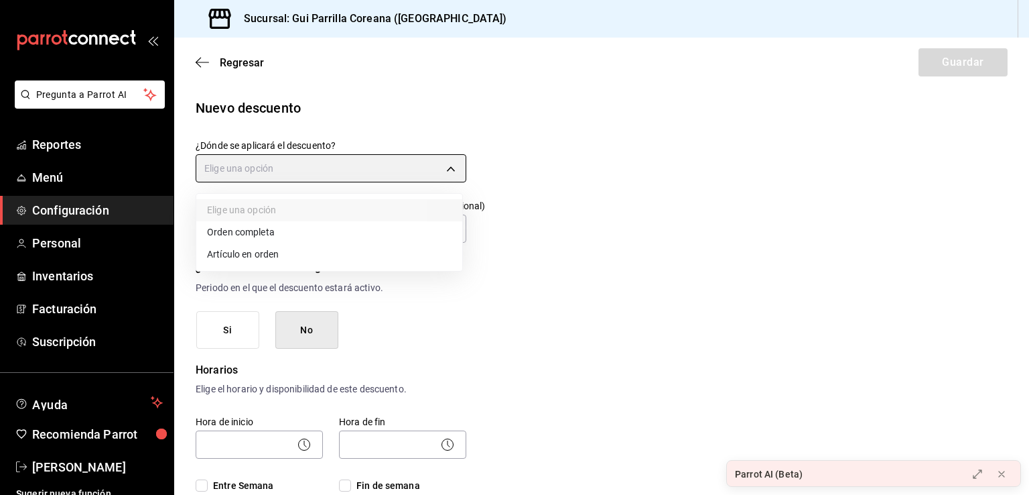
type input "ORDER"
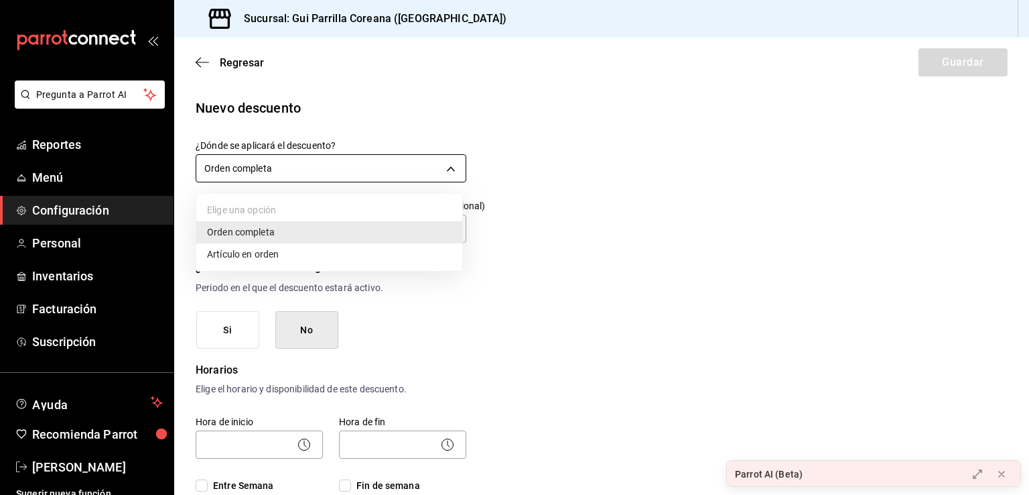
click at [327, 164] on body "Pregunta a Parrot AI Reportes Menú Configuración Personal Inventarios Facturaci…" at bounding box center [514, 247] width 1029 height 495
click at [326, 168] on div at bounding box center [514, 247] width 1029 height 495
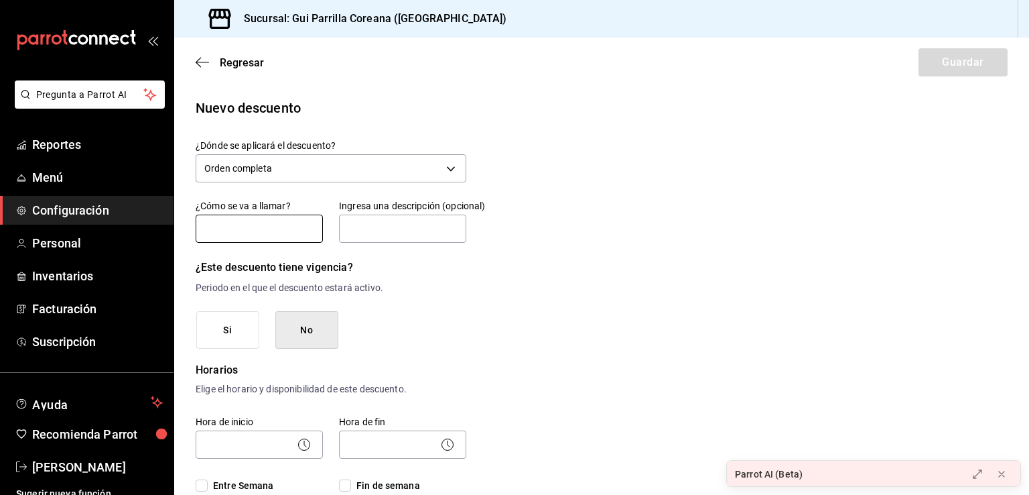
click at [265, 232] on input "text" at bounding box center [259, 228] width 127 height 28
type input "Cortesia"
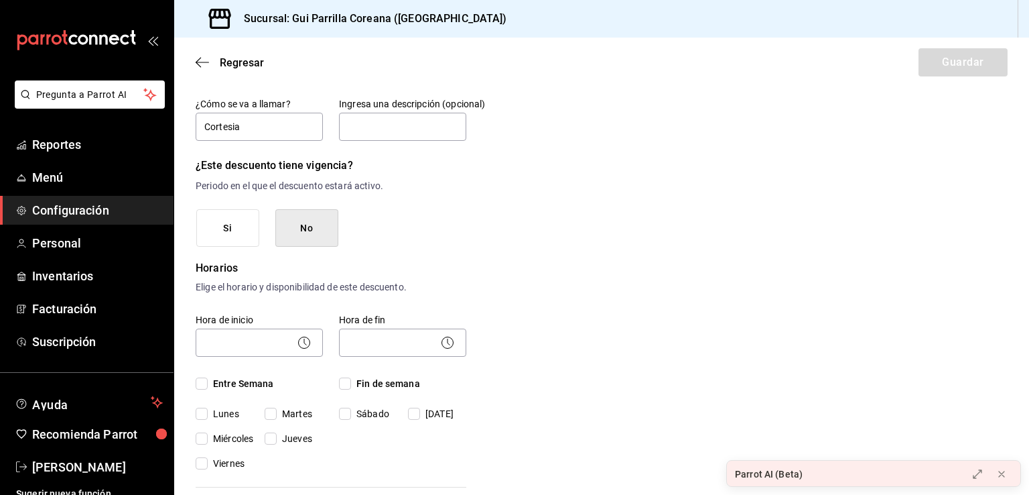
scroll to position [112, 0]
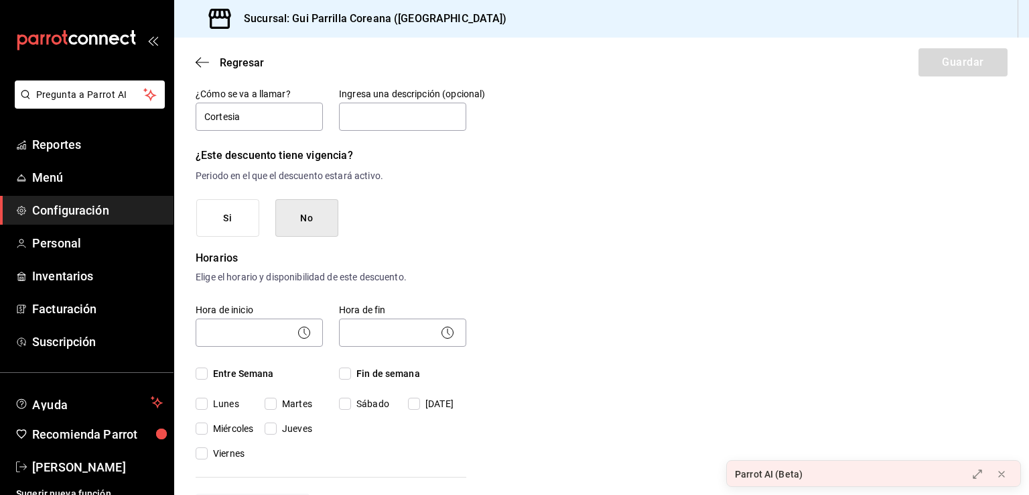
drag, startPoint x: 419, startPoint y: 191, endPoint x: 432, endPoint y: 242, distance: 52.5
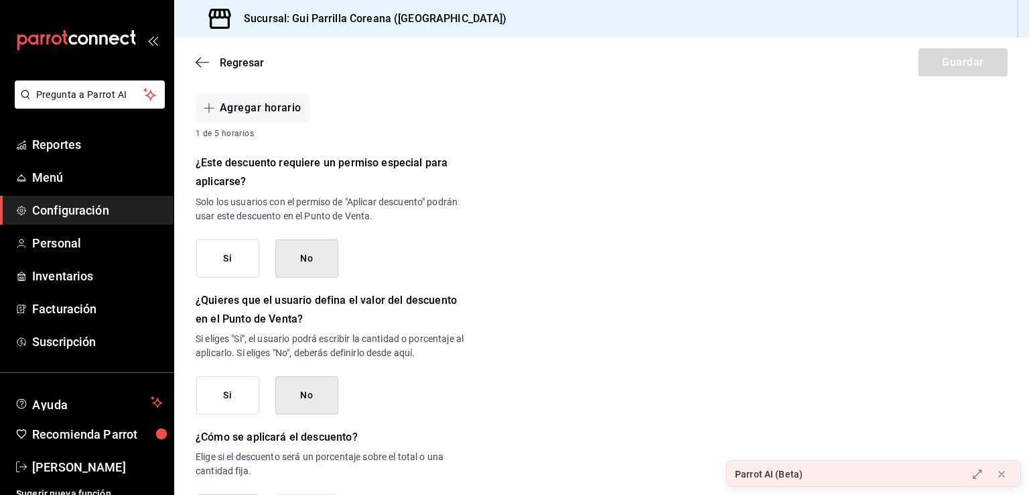
scroll to position [525, 0]
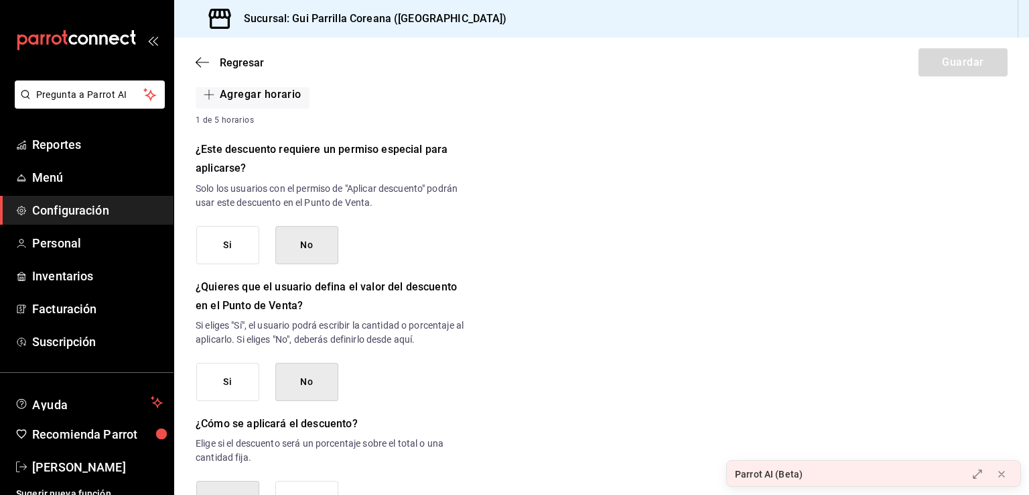
click at [227, 241] on button "Si" at bounding box center [227, 245] width 63 height 38
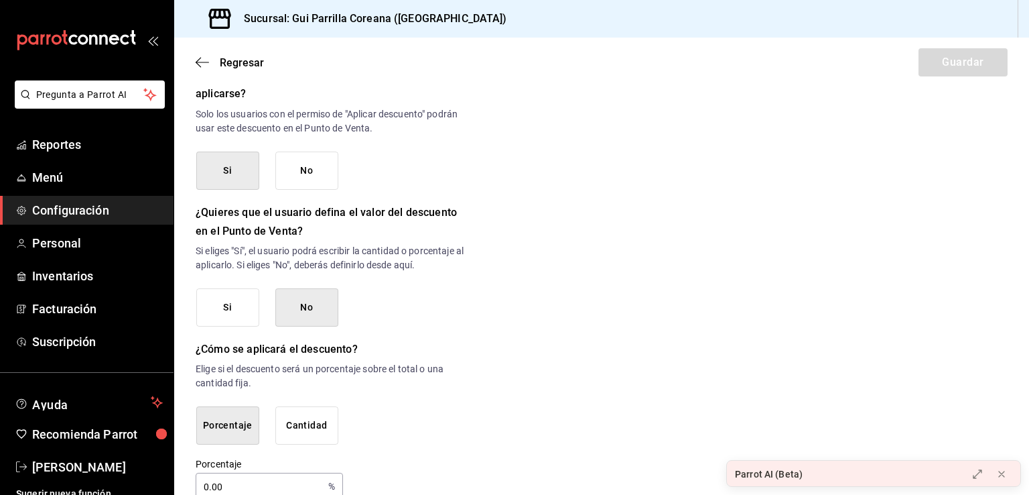
scroll to position [625, 0]
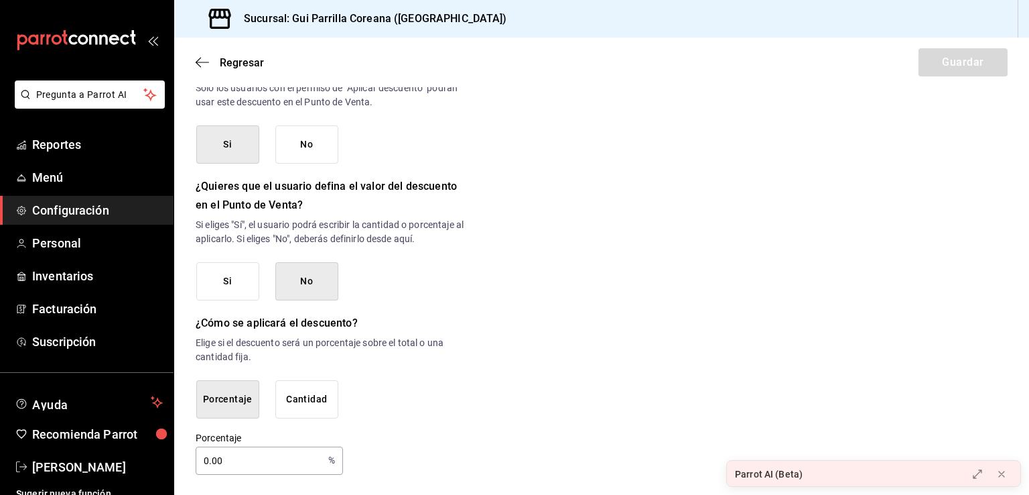
click at [322, 274] on button "No" at bounding box center [306, 281] width 63 height 38
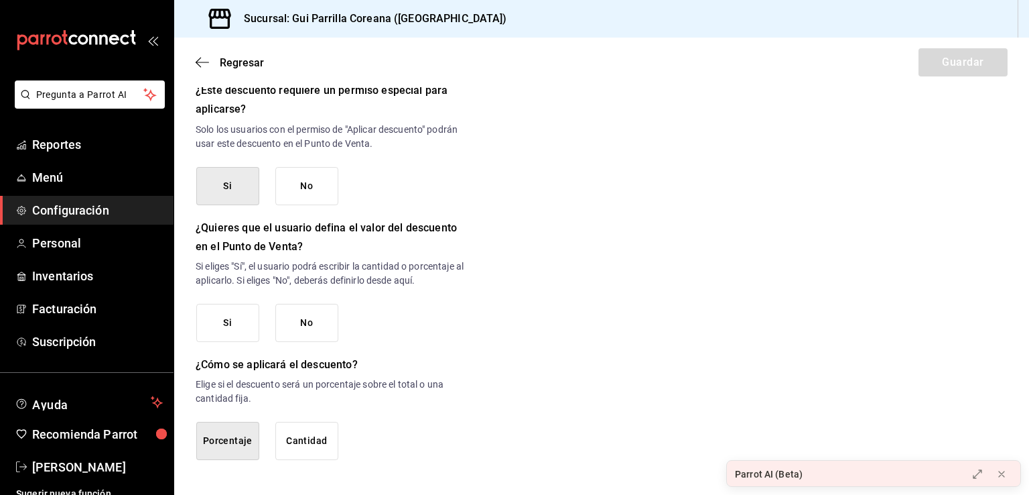
scroll to position [582, 0]
click at [305, 325] on button "No" at bounding box center [306, 324] width 63 height 38
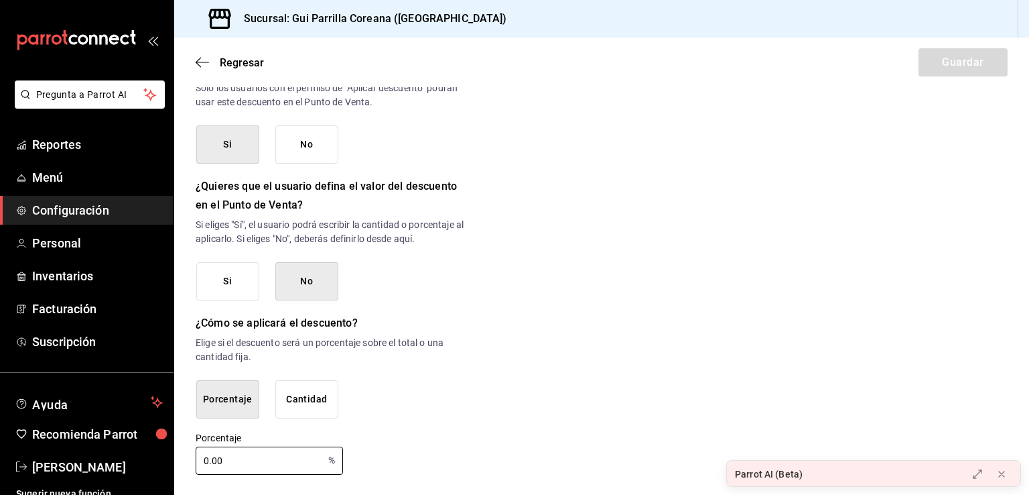
drag, startPoint x: 258, startPoint y: 454, endPoint x: 172, endPoint y: 445, distance: 86.2
click at [174, 445] on div "Pregunta a Parrot AI Reportes Menú Configuración Personal Inventarios Facturaci…" at bounding box center [514, 247] width 1029 height 495
type input "100"
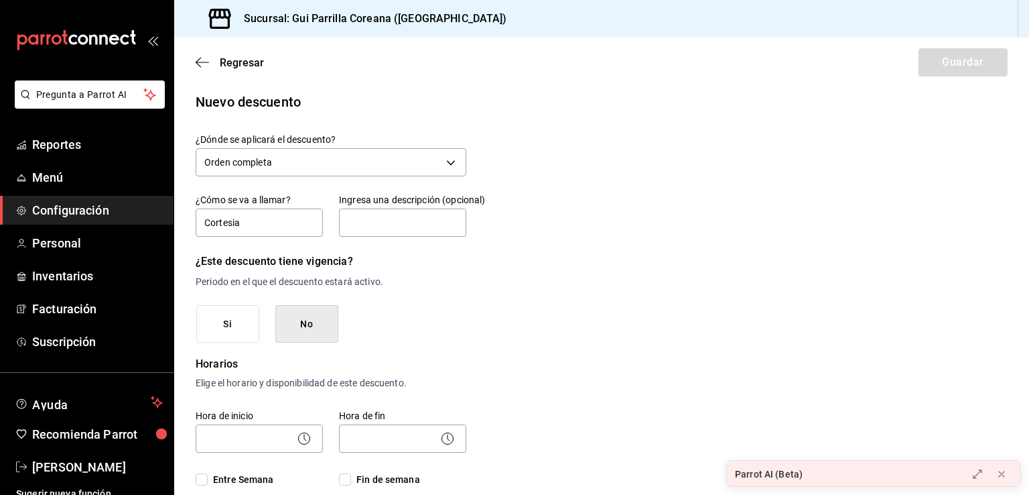
scroll to position [0, 0]
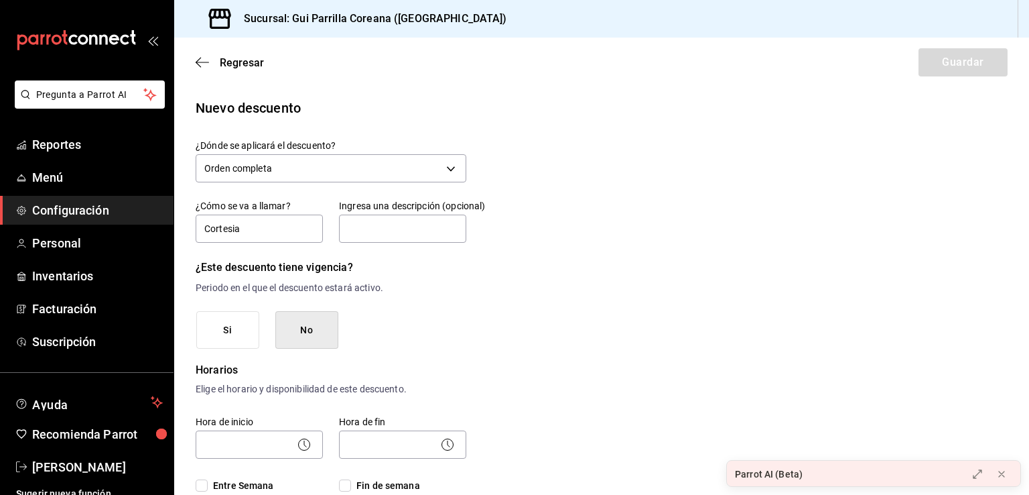
drag, startPoint x: 572, startPoint y: 183, endPoint x: 574, endPoint y: 301, distance: 117.9
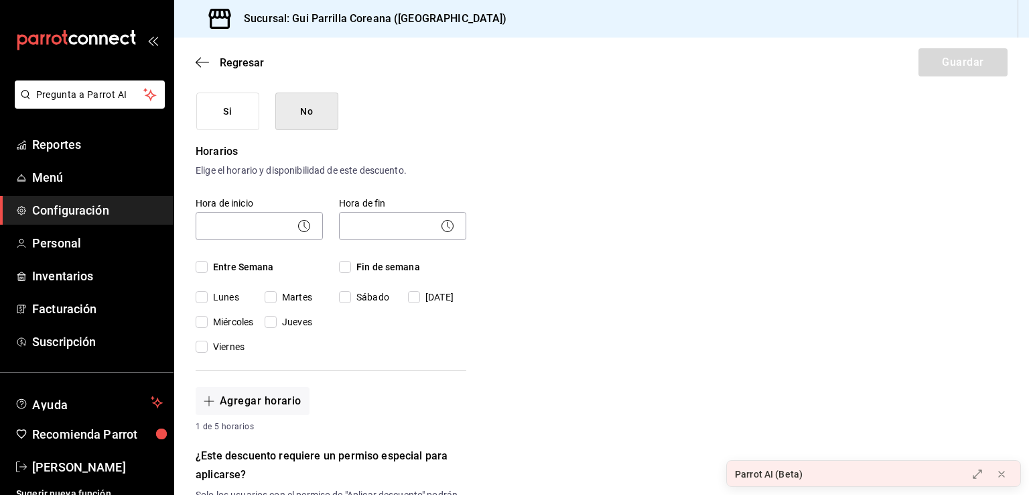
scroll to position [309, 0]
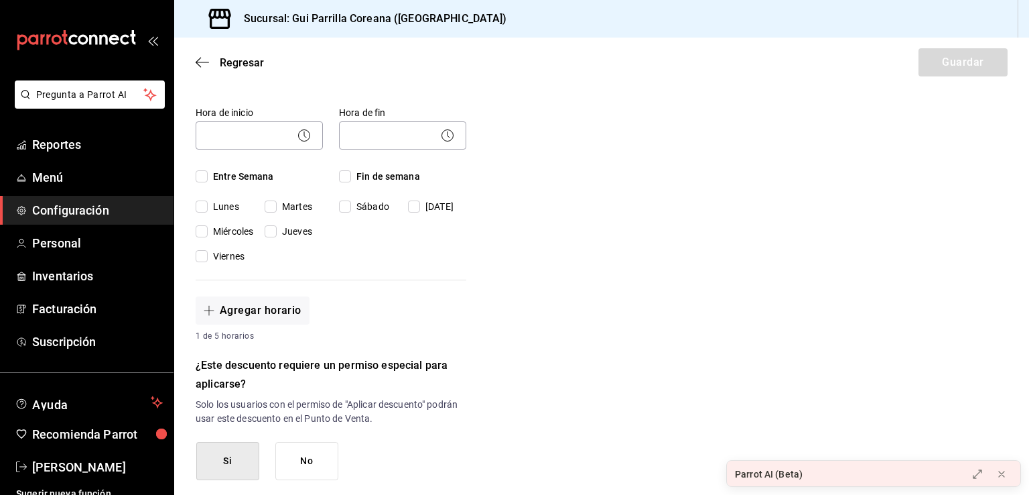
click at [203, 180] on input "Entre Semana" at bounding box center [202, 176] width 12 height 12
checkbox input "true"
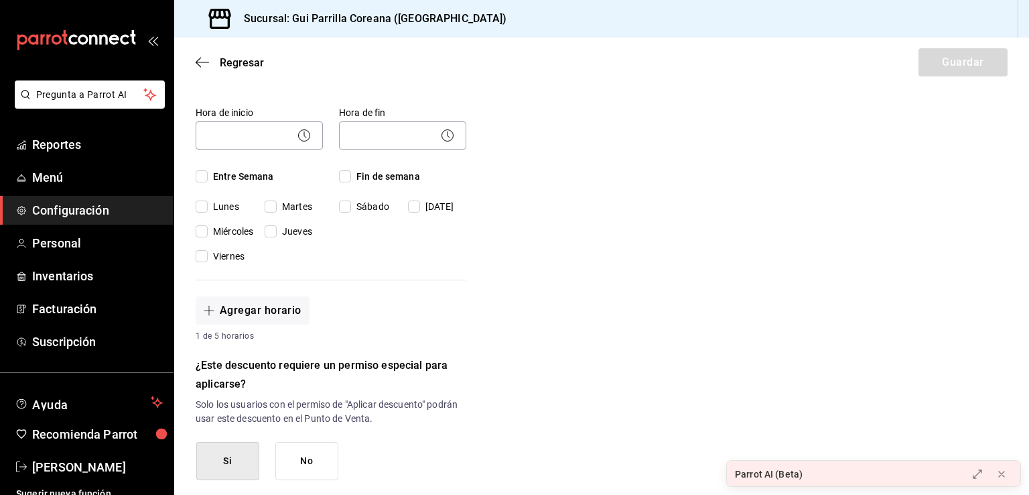
checkbox input "true"
click at [340, 186] on div "Fin de semana [DATE][PERSON_NAME][DATE]" at bounding box center [402, 192] width 127 height 44
click at [342, 190] on div "Fin de semana [DATE][PERSON_NAME][DATE]" at bounding box center [402, 192] width 127 height 44
click at [342, 174] on input "Fin de semana" at bounding box center [345, 176] width 12 height 12
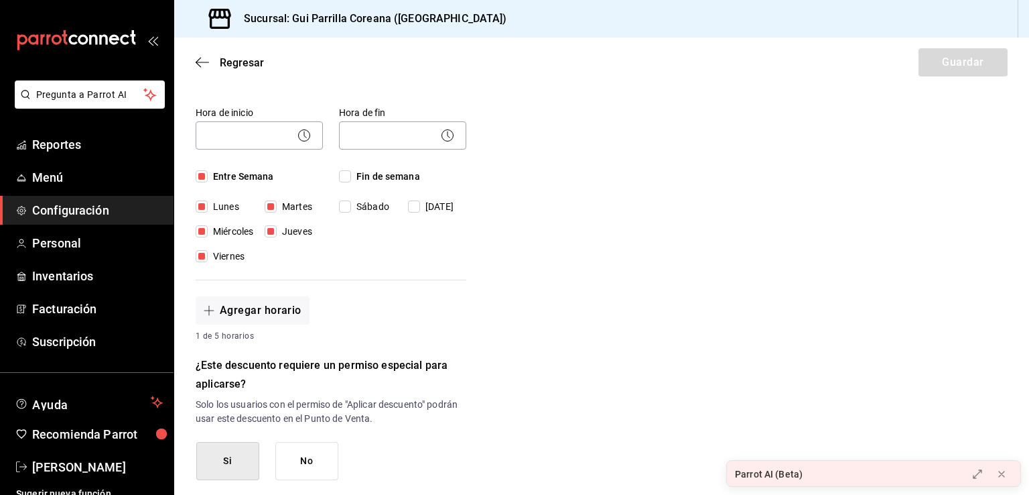
checkbox input "true"
click at [247, 134] on body "Pregunta a Parrot AI Reportes Menú Configuración Personal Inventarios Facturaci…" at bounding box center [514, 247] width 1029 height 495
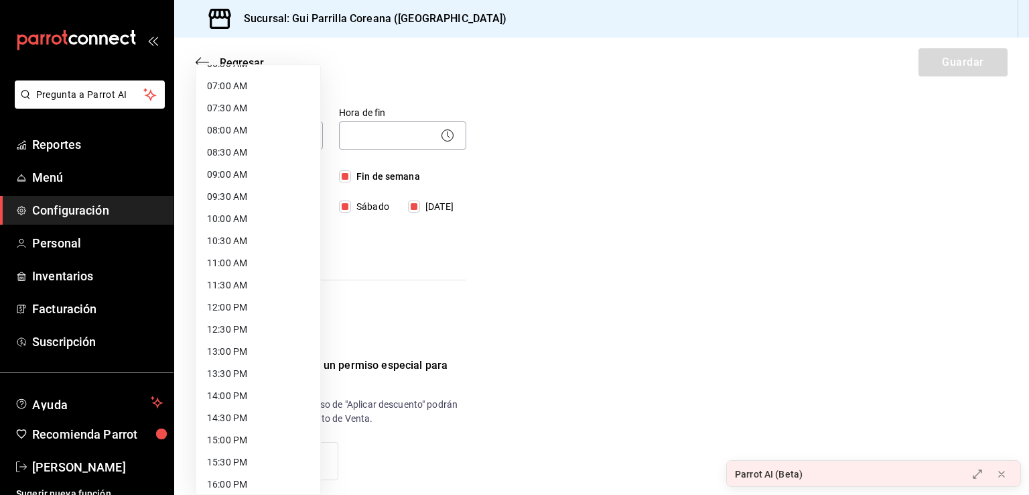
scroll to position [289, 0]
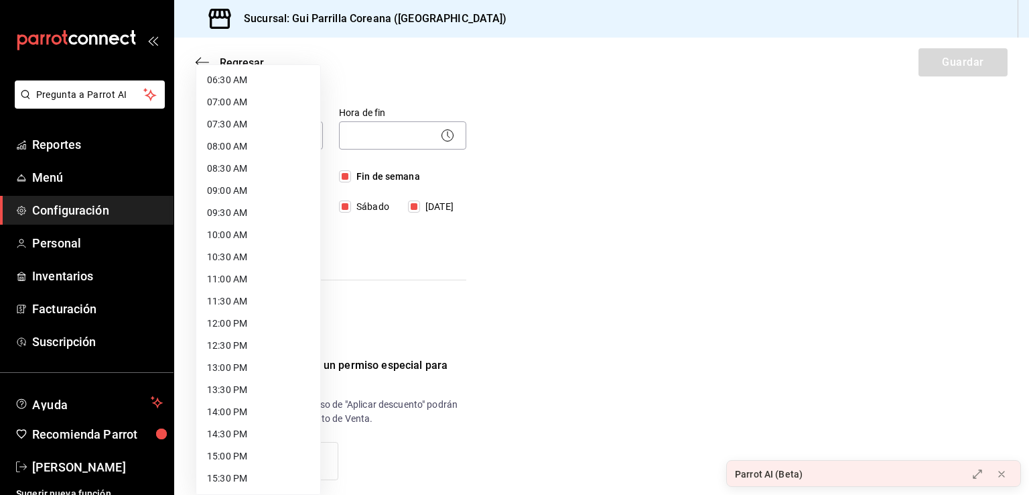
click at [257, 275] on li "11:00 AM" at bounding box center [258, 279] width 124 height 22
type input "11:00"
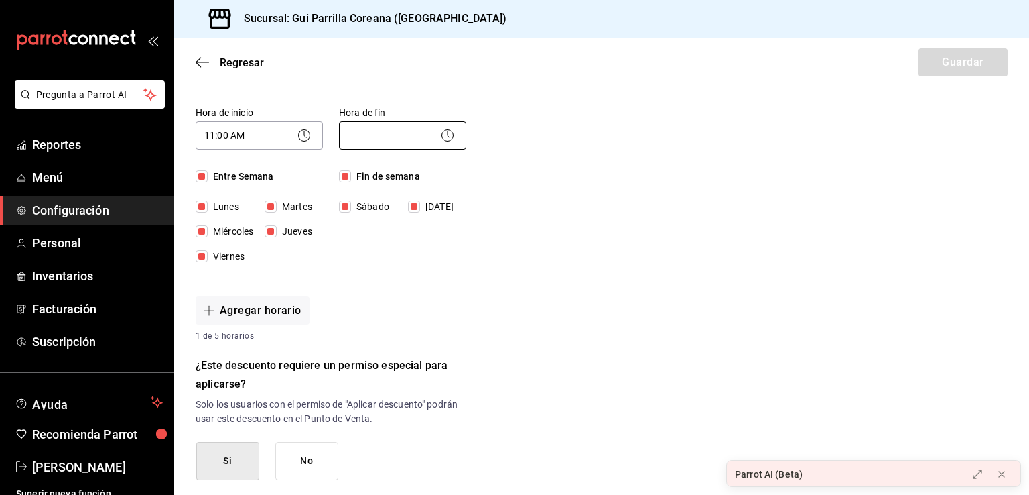
click at [409, 133] on body "Pregunta a Parrot AI Reportes Menú Configuración Personal Inventarios Facturaci…" at bounding box center [514, 247] width 1029 height 495
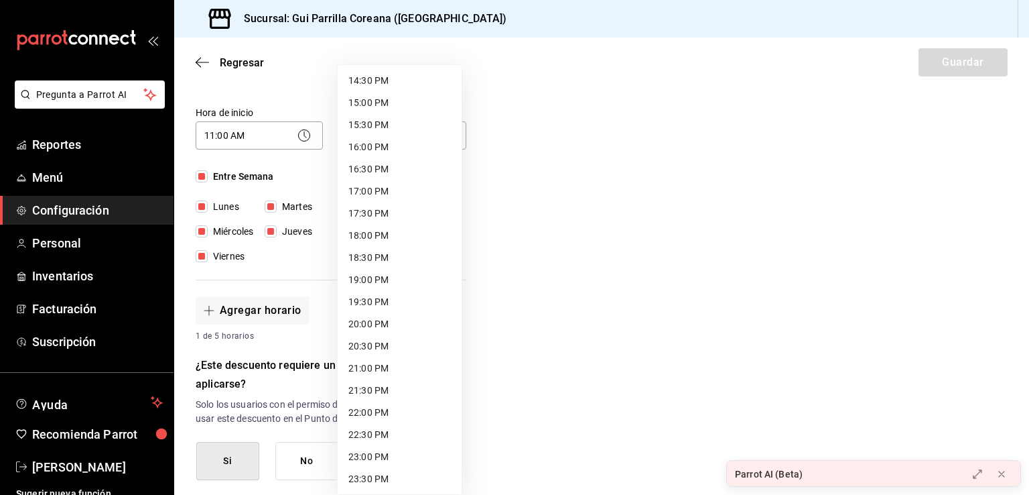
scroll to position [665, 0]
click at [403, 472] on li "23:59 PM" at bounding box center [400, 478] width 124 height 22
type input "23:59"
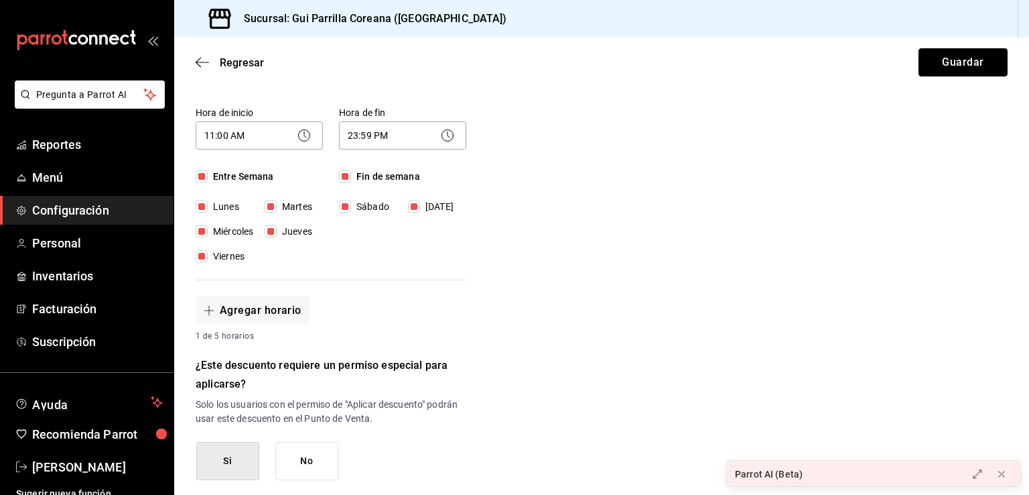
click at [943, 54] on button "Guardar" at bounding box center [963, 62] width 89 height 28
